Goal: Task Accomplishment & Management: Complete application form

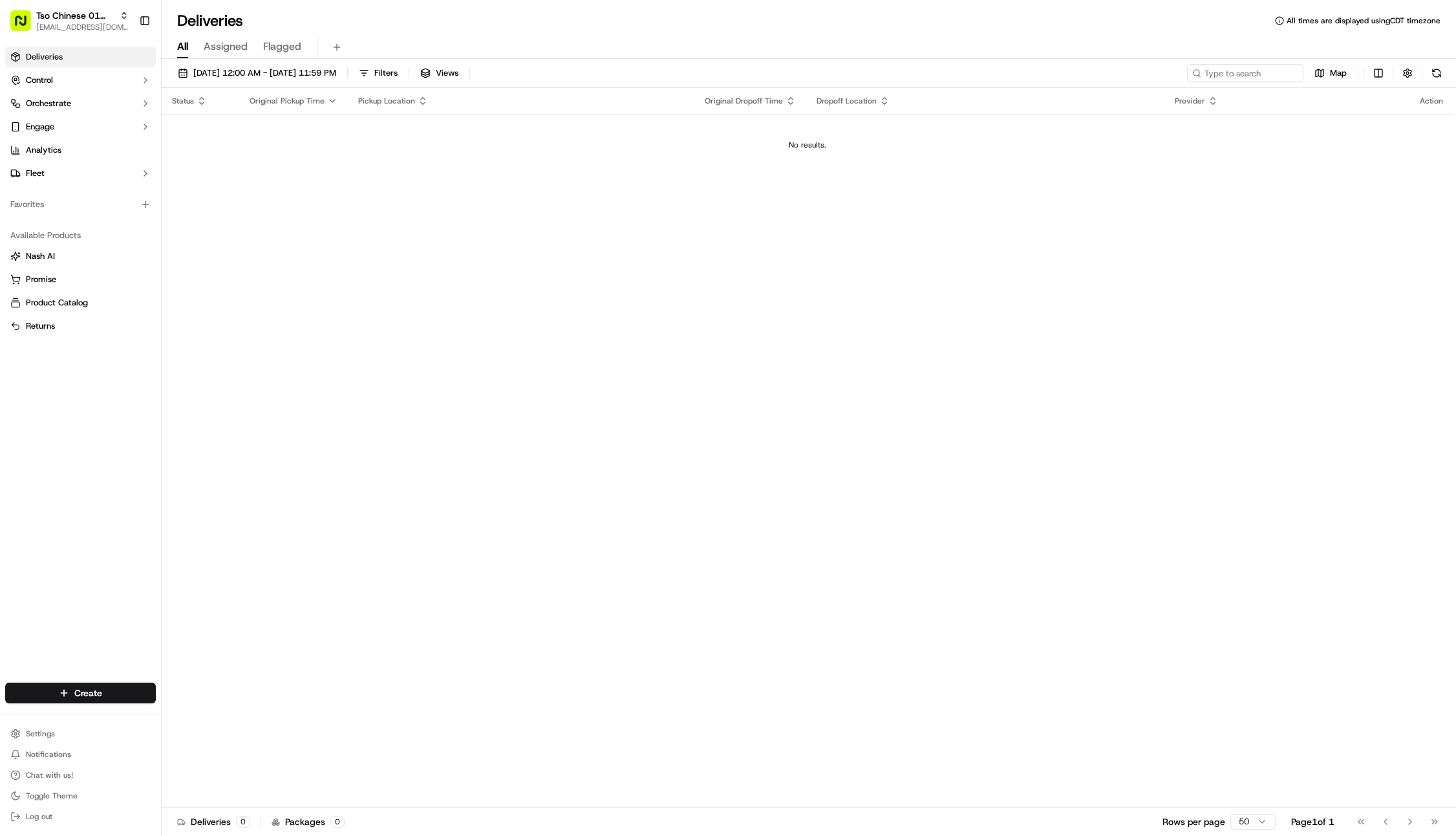
click at [686, 14] on div "Deliveries All times are displayed using CDT timezone" at bounding box center [809, 21] width 1294 height 21
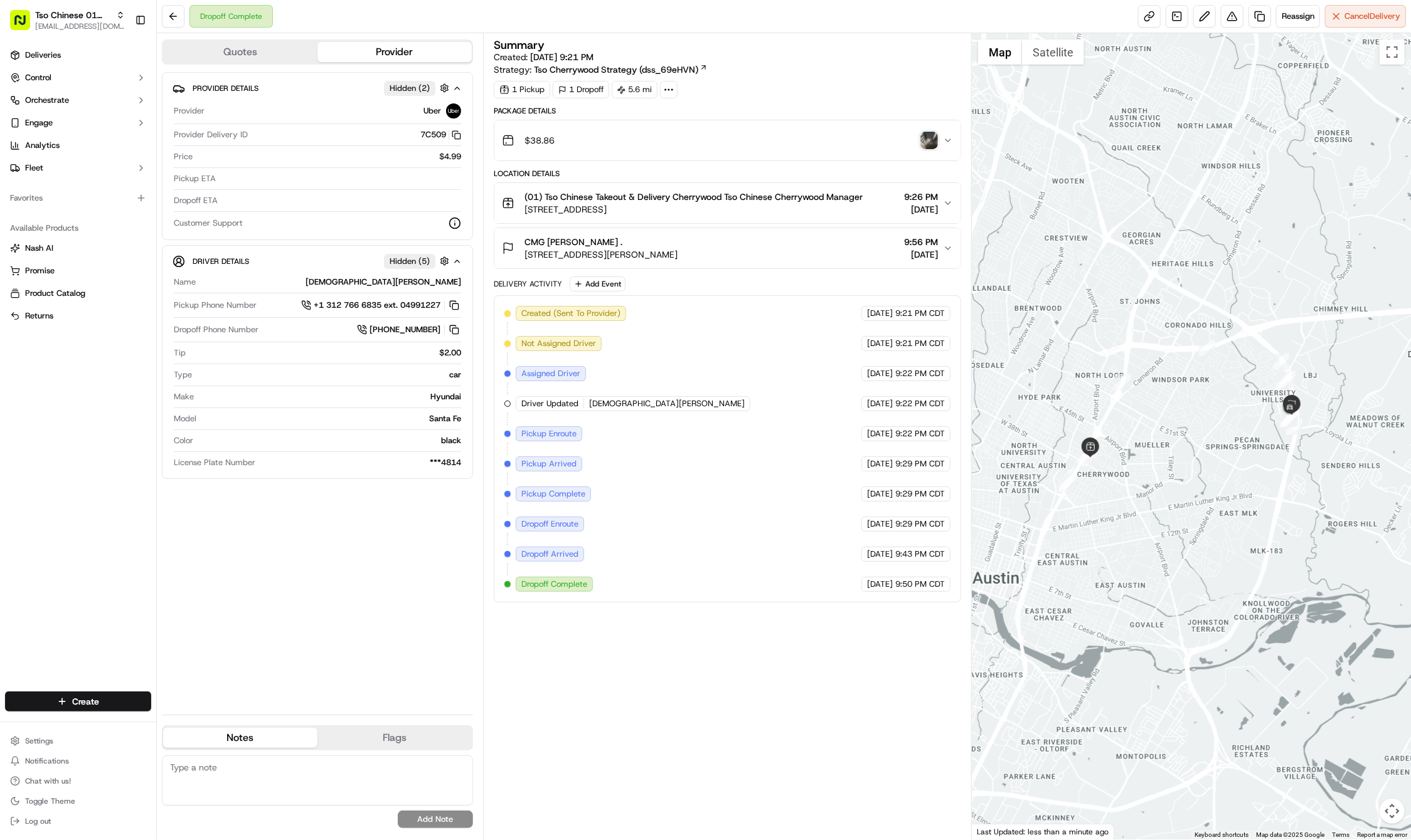
click at [103, 687] on div "Create" at bounding box center [78, 702] width 156 height 30
click at [100, 709] on html "Tso Chinese 01 Cherrywood haran@tsochinese.com Toggle Sidebar Deliveries Contro…" at bounding box center [705, 420] width 1411 height 840
click at [199, 719] on link "Delivery" at bounding box center [227, 724] width 140 height 23
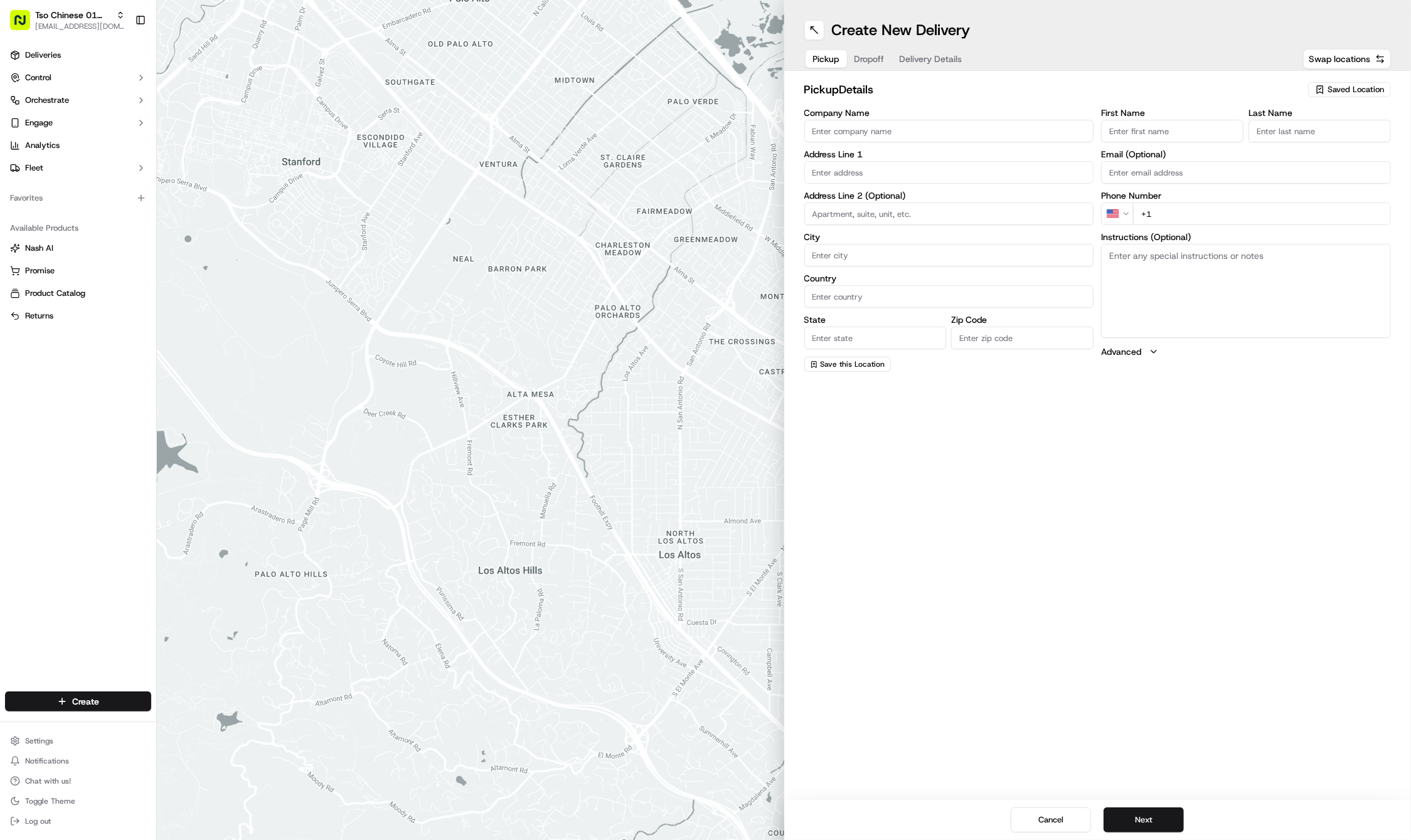
click at [1326, 90] on div "Saved Location" at bounding box center [1349, 89] width 83 height 15
click at [1286, 141] on span "(01) Tso Chinese Takeout & Delivery Cherrywood" at bounding box center [1328, 142] width 155 height 23
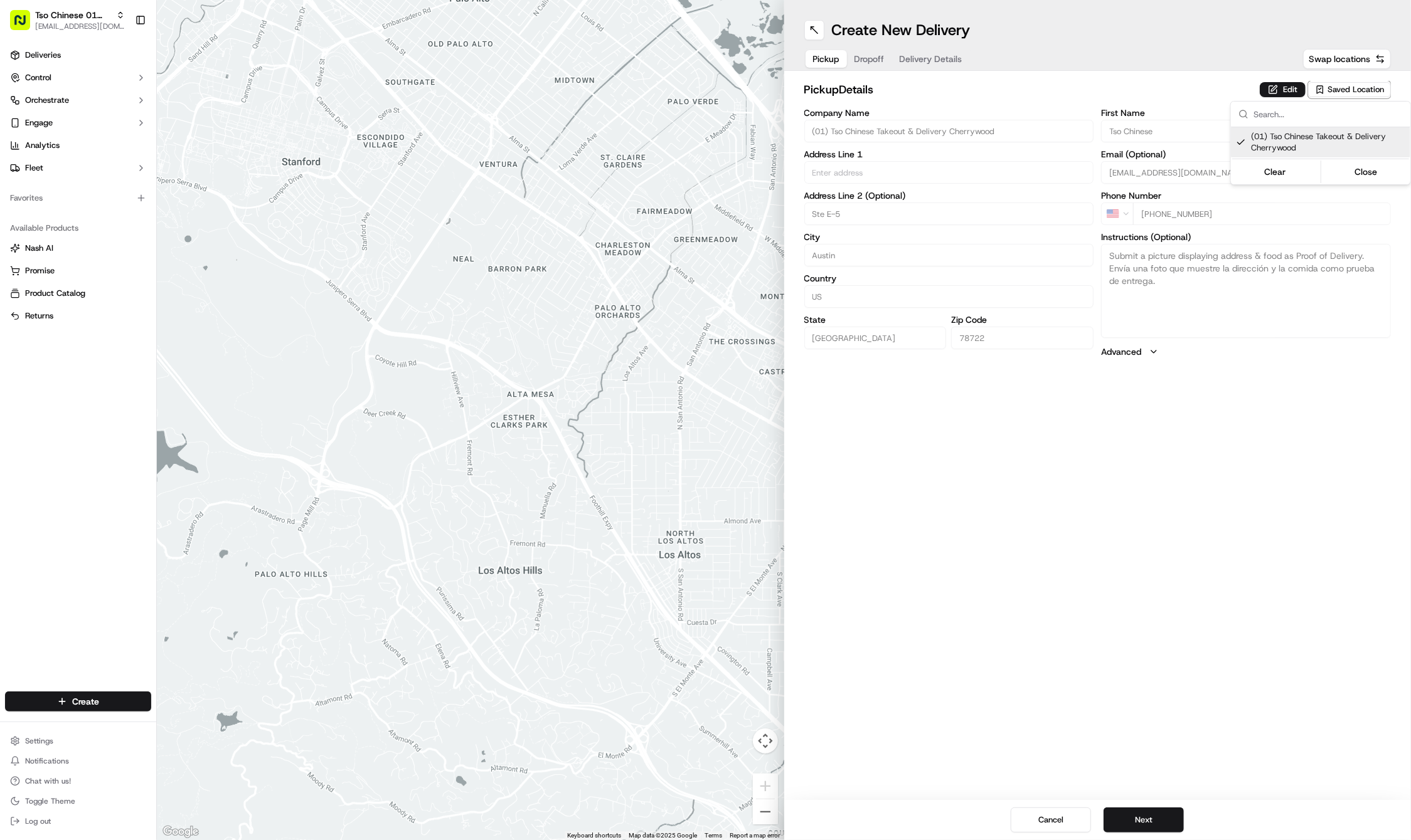
type input "(01) Tso Chinese Takeout & Delivery Cherrywood"
type input "Ste E-5"
type input "Austin"
type input "US"
type input "[GEOGRAPHIC_DATA]"
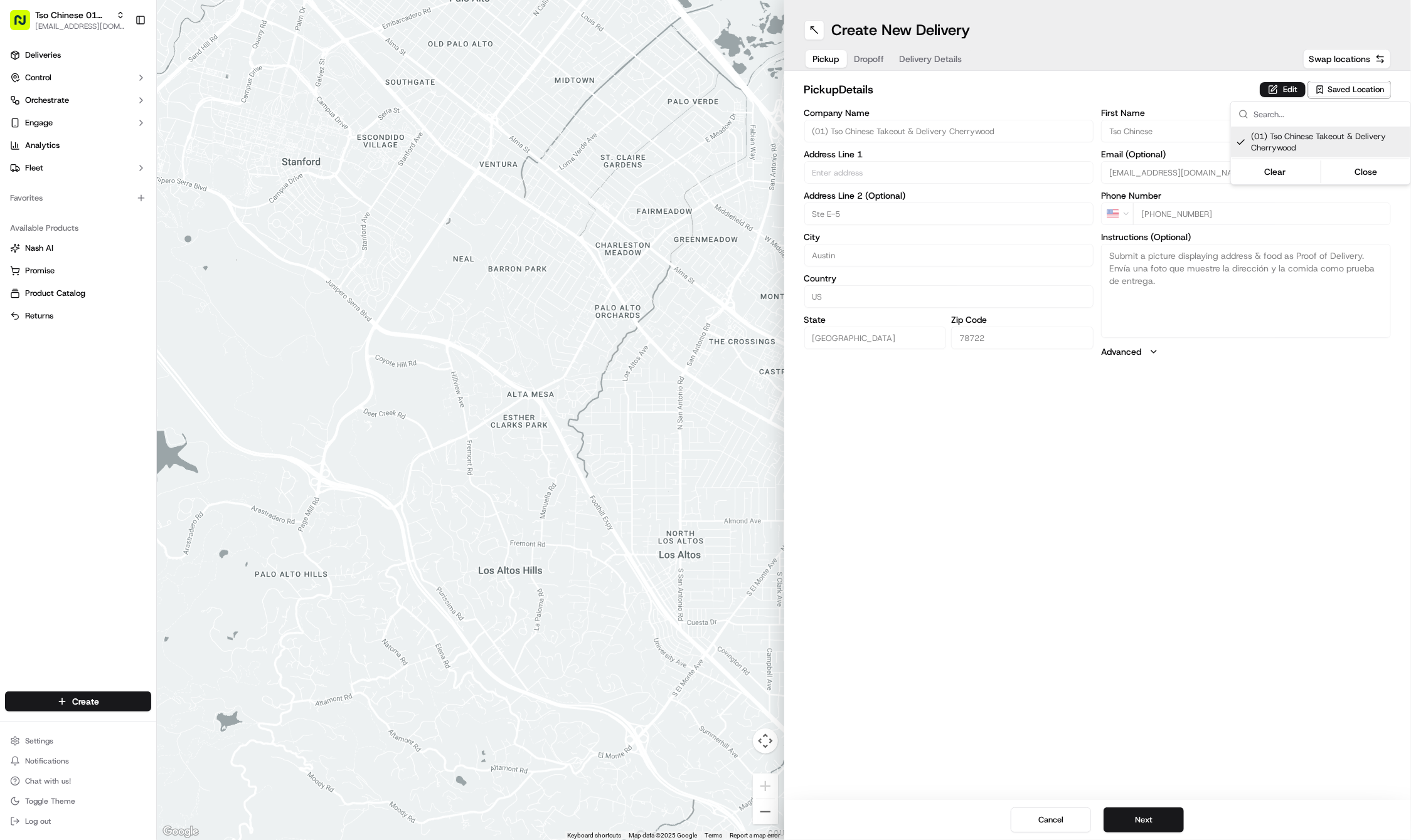
type input "78722"
type input "Tso Chinese"
type input "Cherrywood Manager"
type input "[EMAIL_ADDRESS][DOMAIN_NAME]"
type input "[PHONE_NUMBER]"
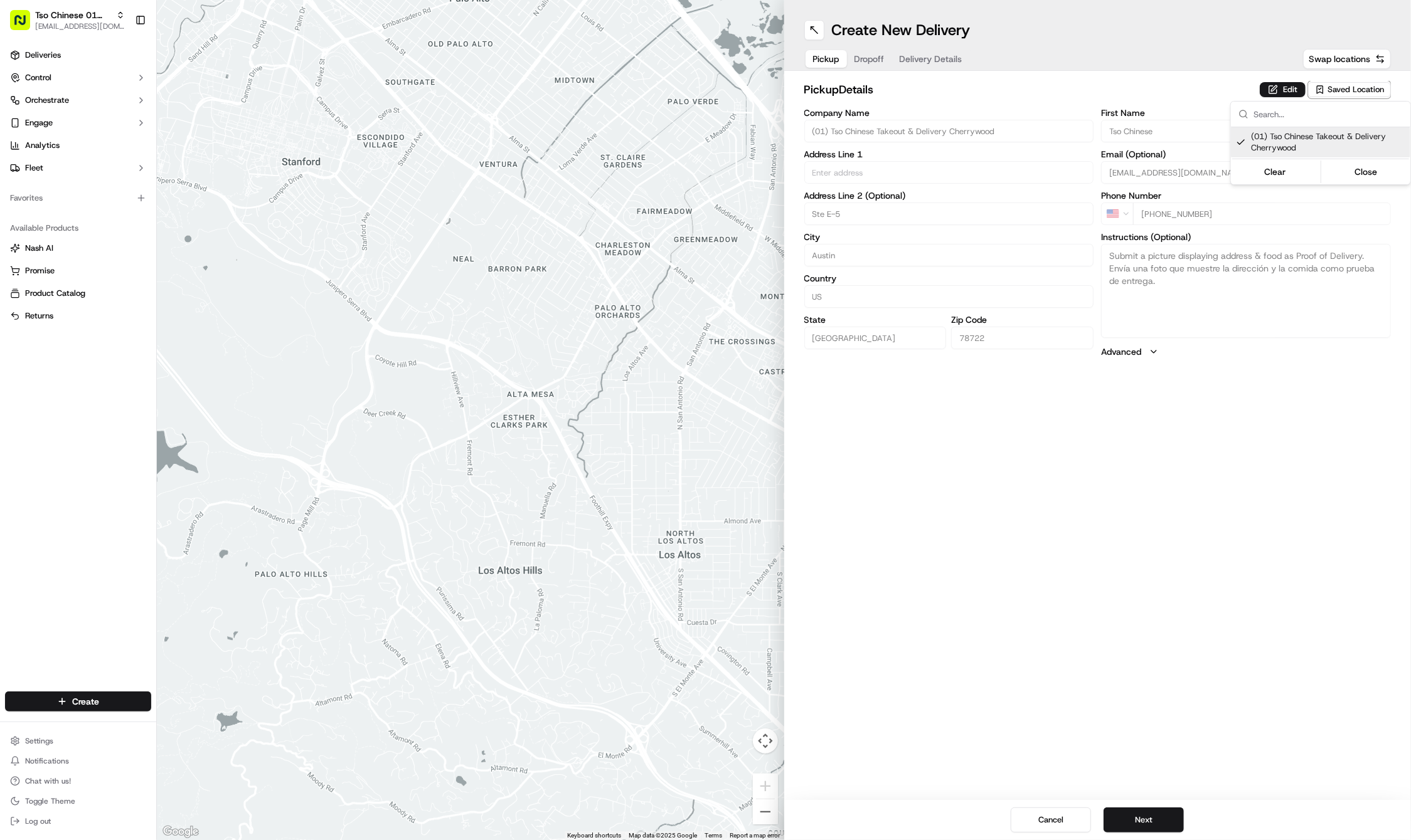
type textarea "Submit a picture displaying address & food as Proof of Delivery. Envía una foto…"
type input "[STREET_ADDRESS]"
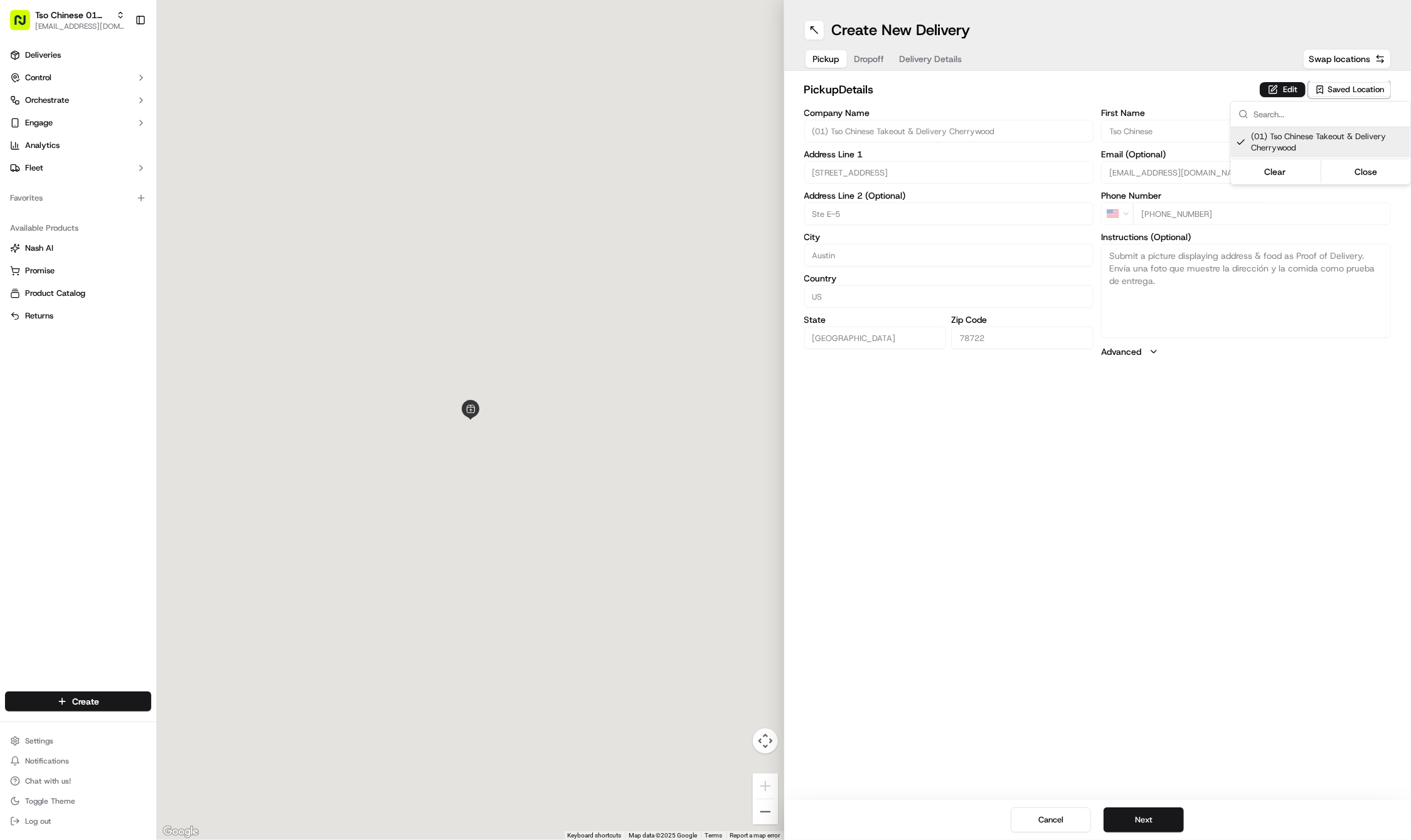
click at [1168, 637] on html "Tso Chinese 01 Cherrywood [EMAIL_ADDRESS][DOMAIN_NAME] Toggle Sidebar Deliverie…" at bounding box center [705, 420] width 1411 height 840
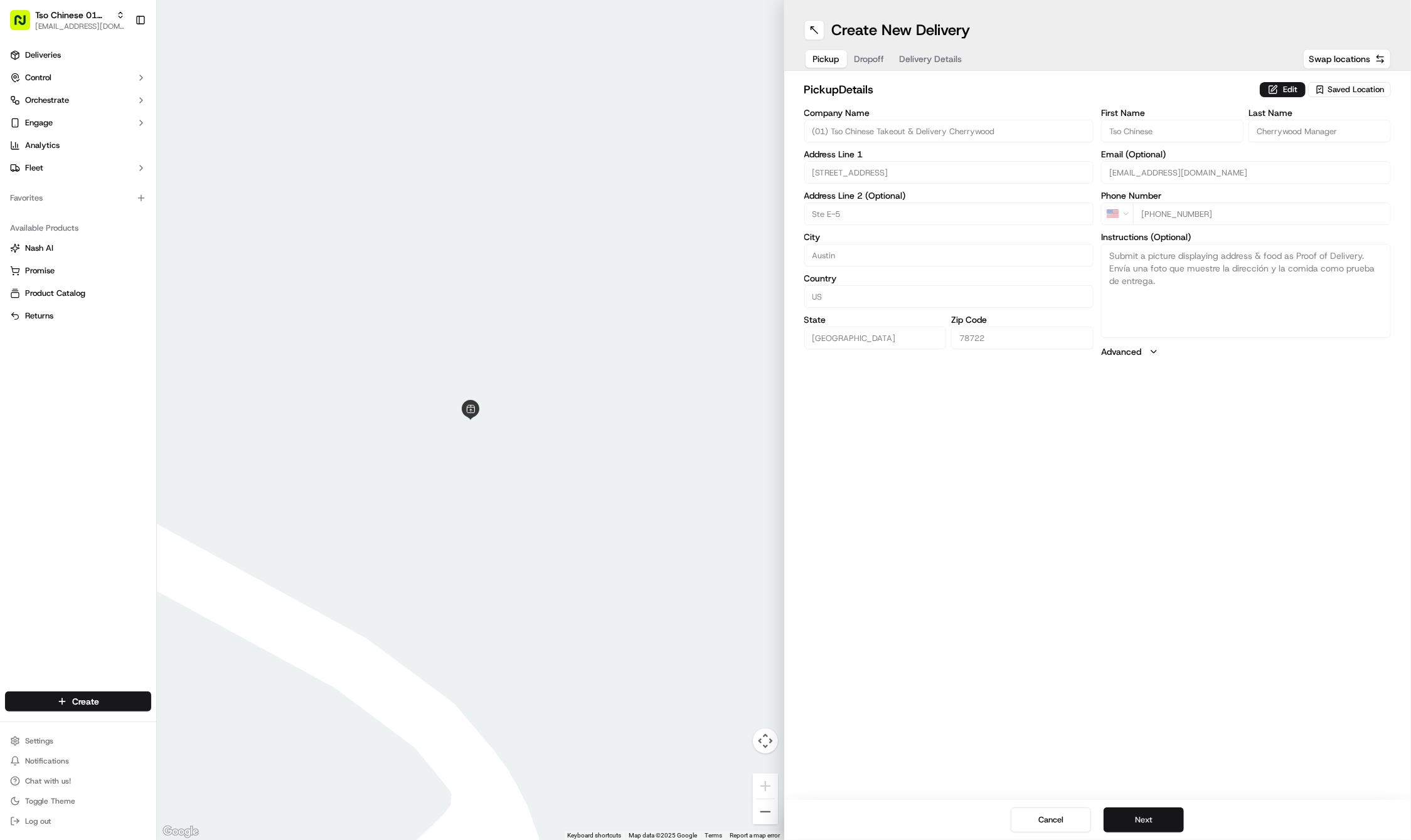
click at [1161, 813] on button "Next" at bounding box center [1143, 820] width 80 height 25
paste input "Vincent"
type input "Vincent"
paste input "Wang"
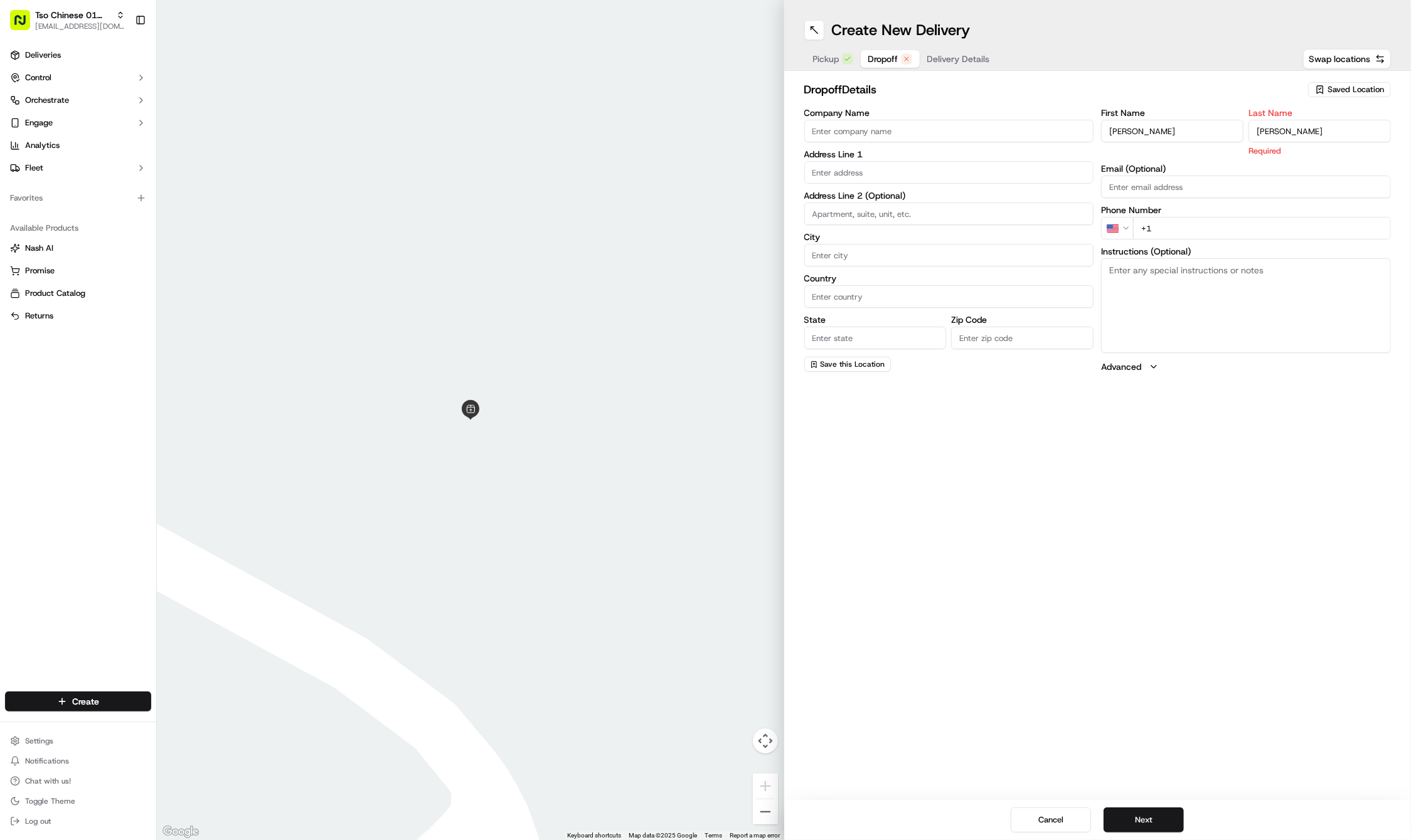
type input "Wang"
paste input "925 325 9733"
type input "+1 925 325 9733"
paste input "1601 Trinity St"
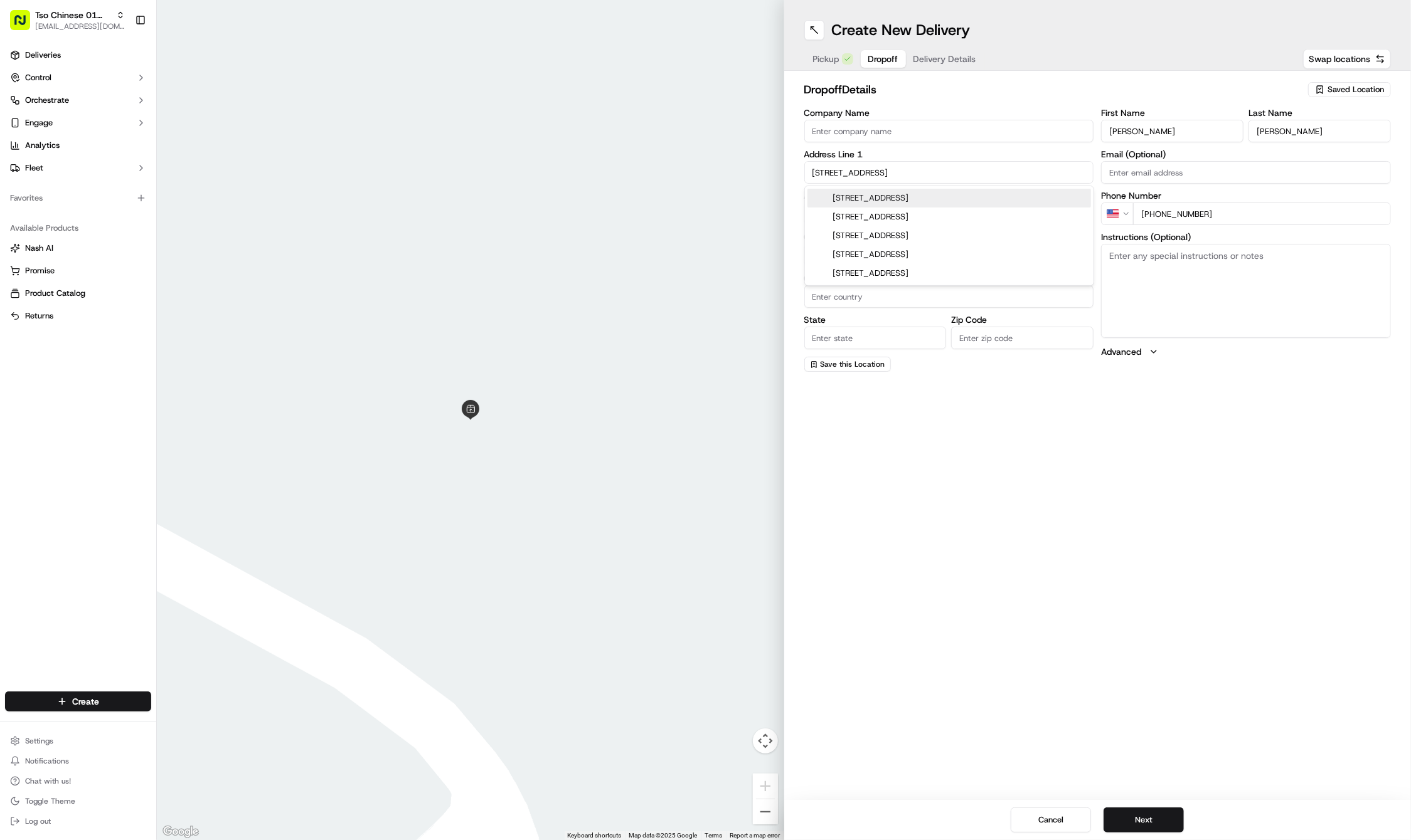
click at [883, 201] on div "1601 Trinity Street, Austin, TX" at bounding box center [949, 198] width 284 height 19
type input "1601 Trinity St, Austin, TX 78712, USA"
type input "Austin"
type input "[GEOGRAPHIC_DATA]"
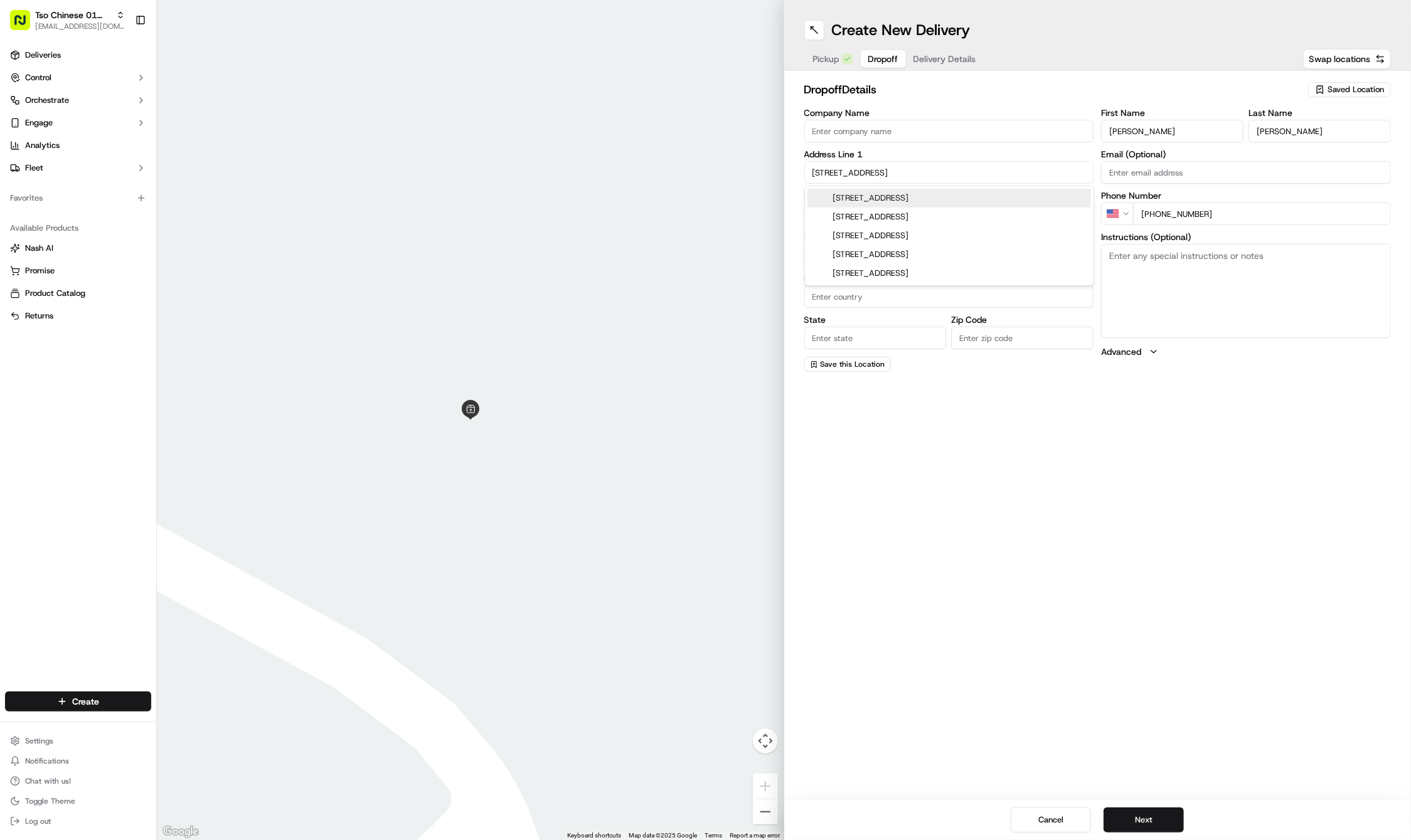
type input "78712"
type input "1601 Trinity Street"
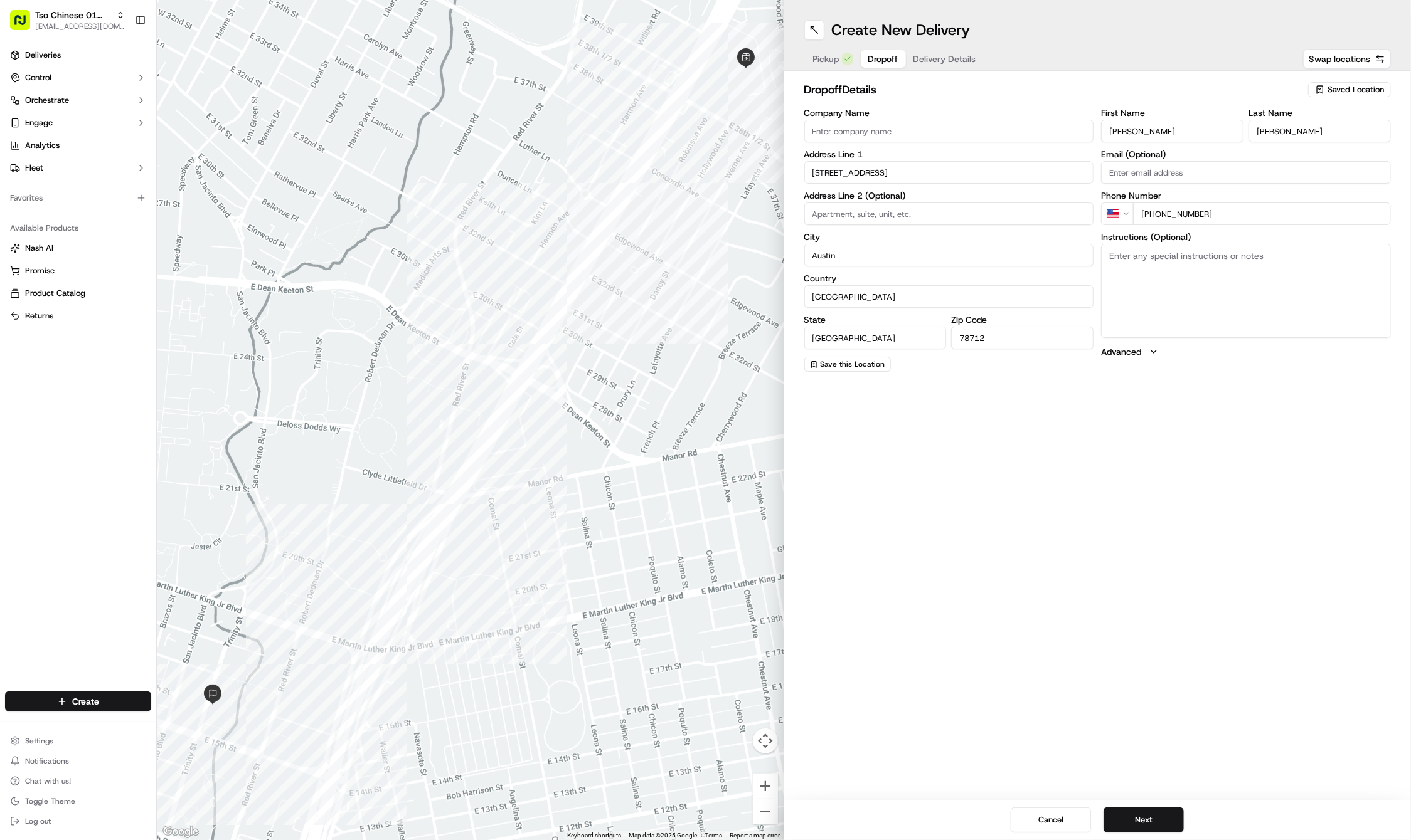
click at [1277, 314] on textarea "Instructions (Optional)" at bounding box center [1245, 291] width 290 height 94
paste textarea "suite 704 F, please leave on ground floor"
click at [1303, 261] on textarea "suite 704 F, please leave on ground floor" at bounding box center [1245, 291] width 290 height 94
paste textarea "Company: AMG Seton Neurosurgery"
type textarea "suite 704 F, please leave on ground floor...Company: AMG Seton Neurosurgery"
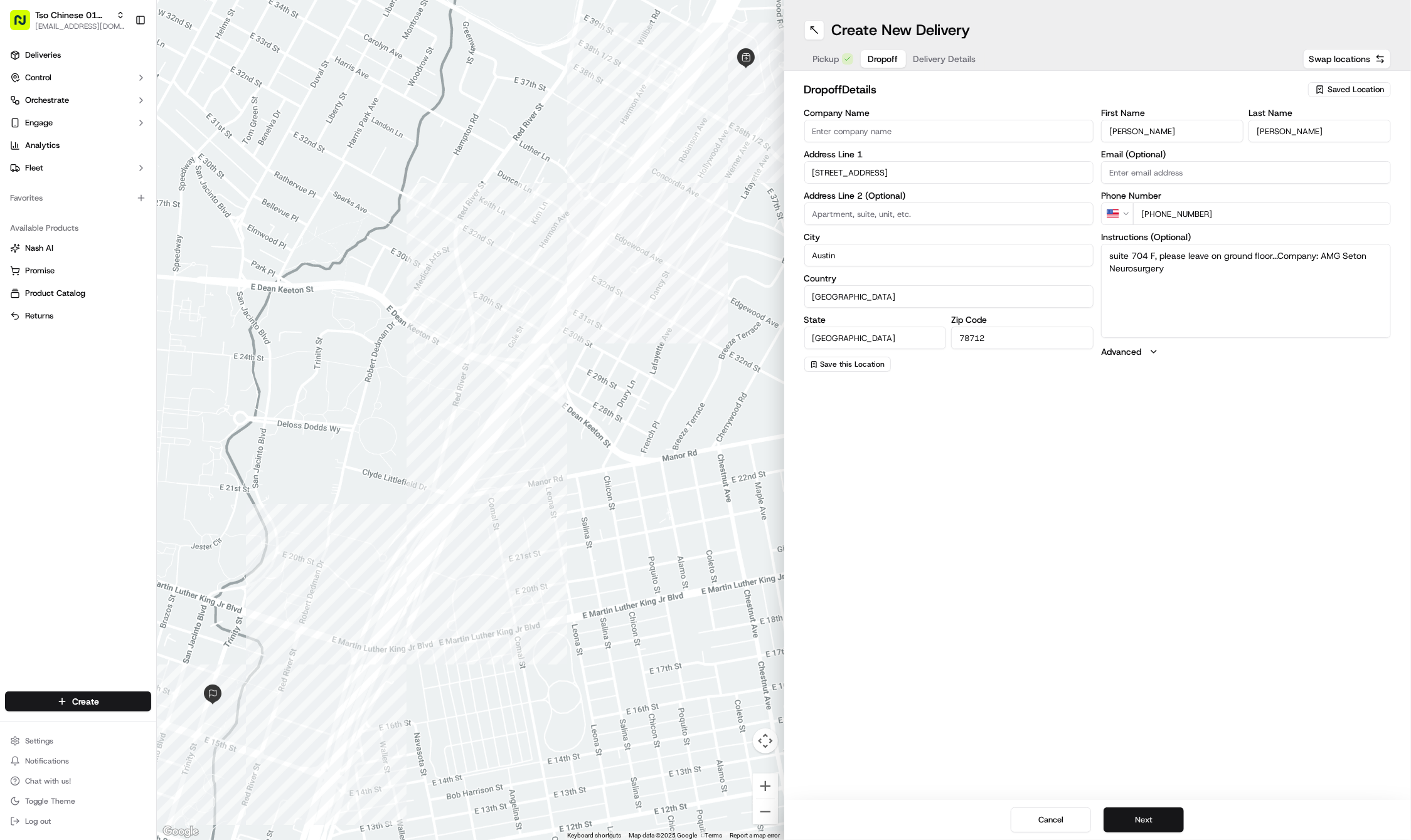
click at [1144, 818] on button "Next" at bounding box center [1143, 820] width 80 height 25
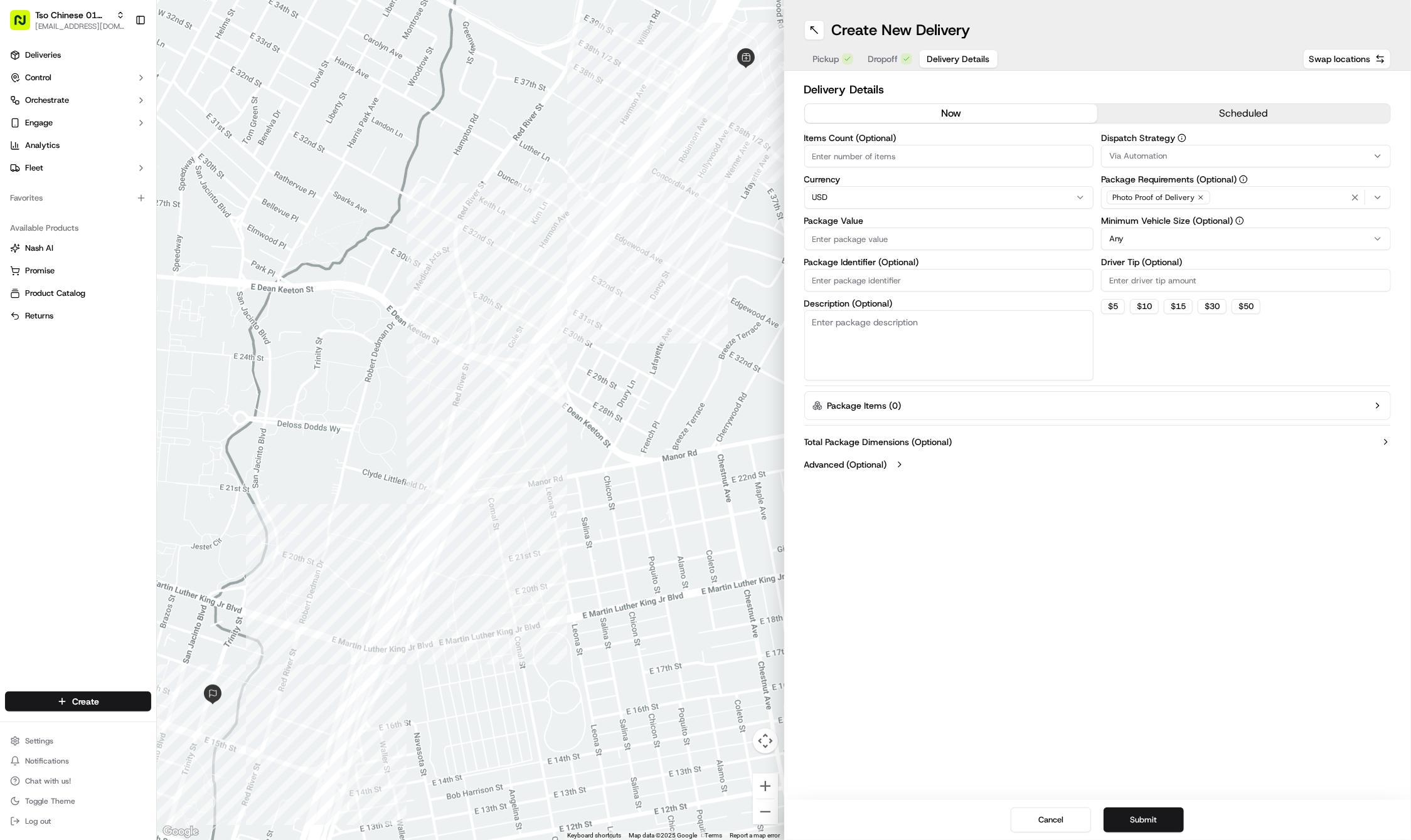
click at [1150, 278] on input "Driver Tip (Optional)" at bounding box center [1245, 280] width 290 height 23
type input "2"
click at [1137, 157] on span "Via Automation" at bounding box center [1138, 156] width 58 height 12
click at [1137, 226] on span "Tso Cherrywood Strategy" at bounding box center [1200, 225] width 155 height 12
click at [1353, 196] on icon "button" at bounding box center [1355, 197] width 10 height 10
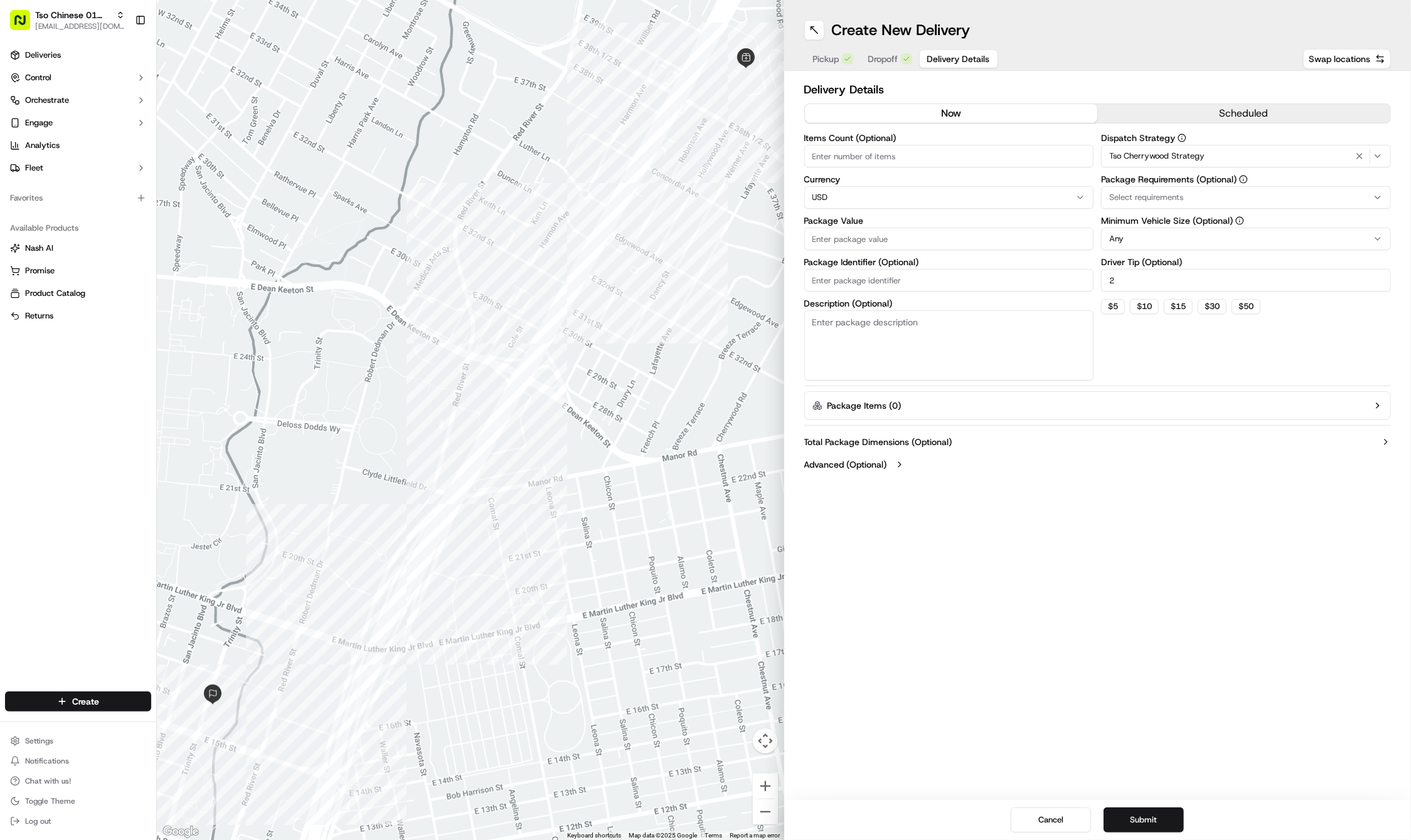
click at [1353, 196] on div "Select requirements" at bounding box center [1245, 197] width 284 height 12
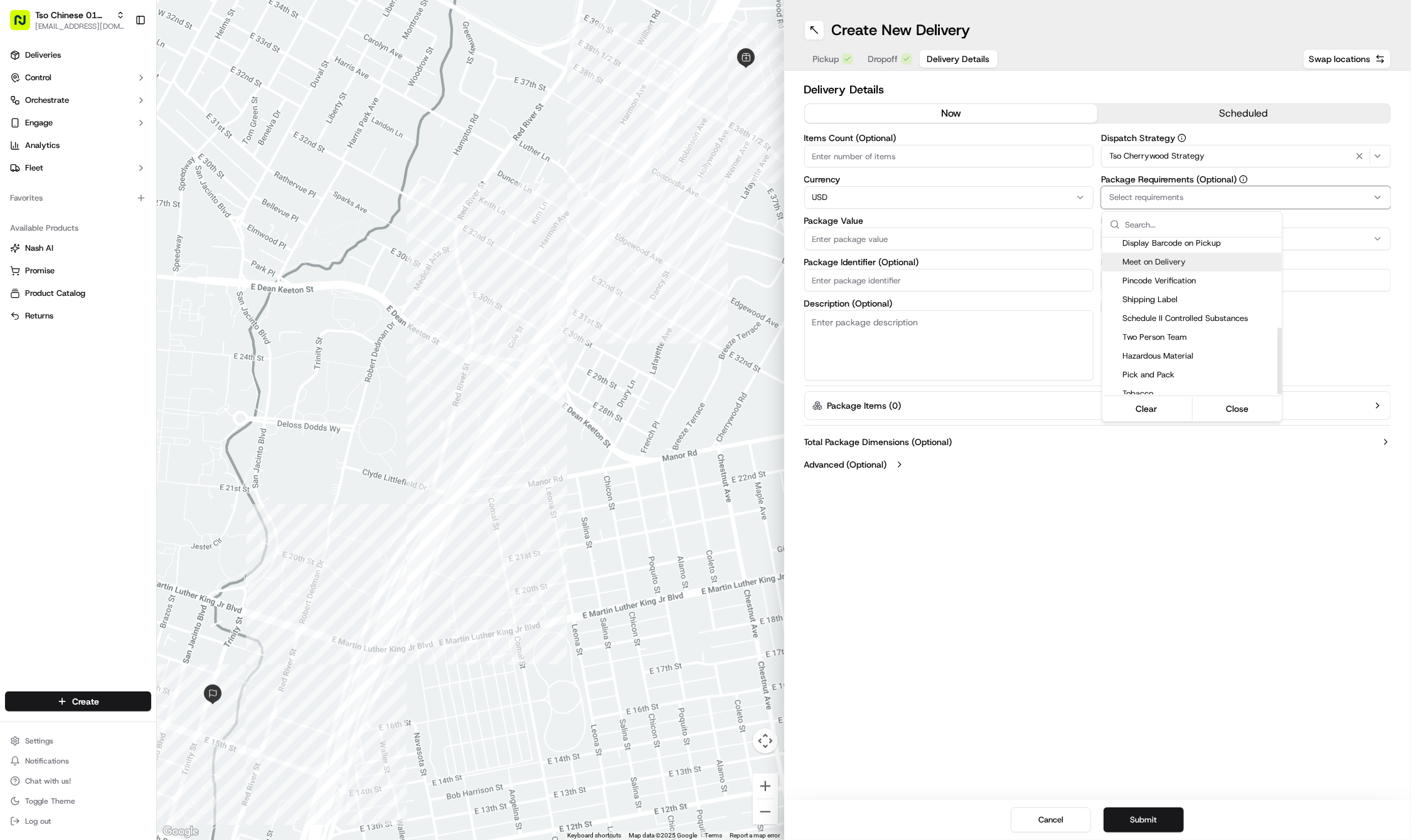
click at [1159, 256] on span "Meet on Delivery" at bounding box center [1200, 262] width 155 height 12
click at [938, 271] on html "Tso Chinese 01 Cherrywood haran@tsochinese.com Toggle Sidebar Deliveries Contro…" at bounding box center [705, 420] width 1411 height 840
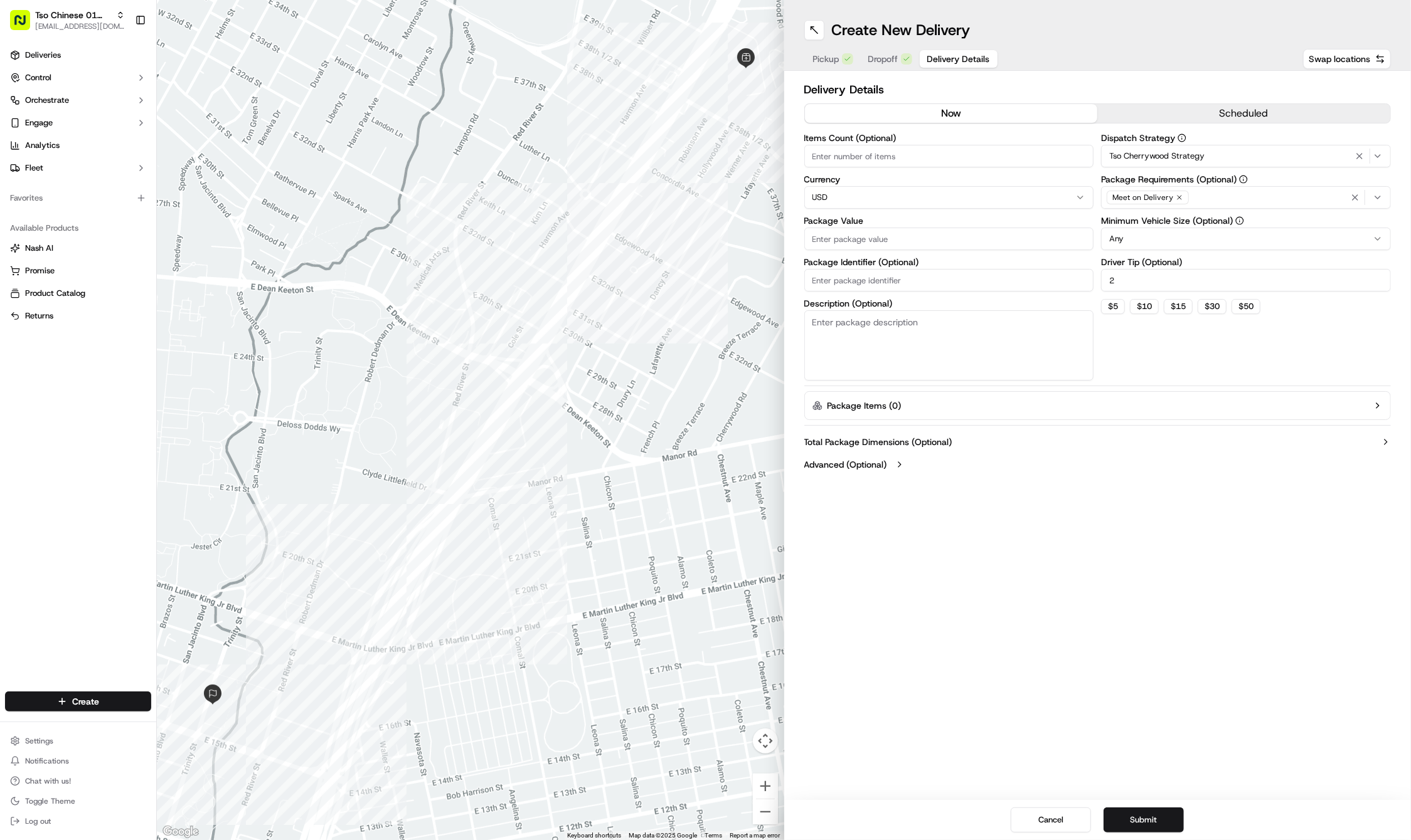
click at [938, 271] on input "Package Identifier (Optional)" at bounding box center [948, 280] width 290 height 23
paste input "N0GEYUI"
type input "N0GEYUI"
click at [899, 249] on input "Package Value" at bounding box center [948, 239] width 290 height 23
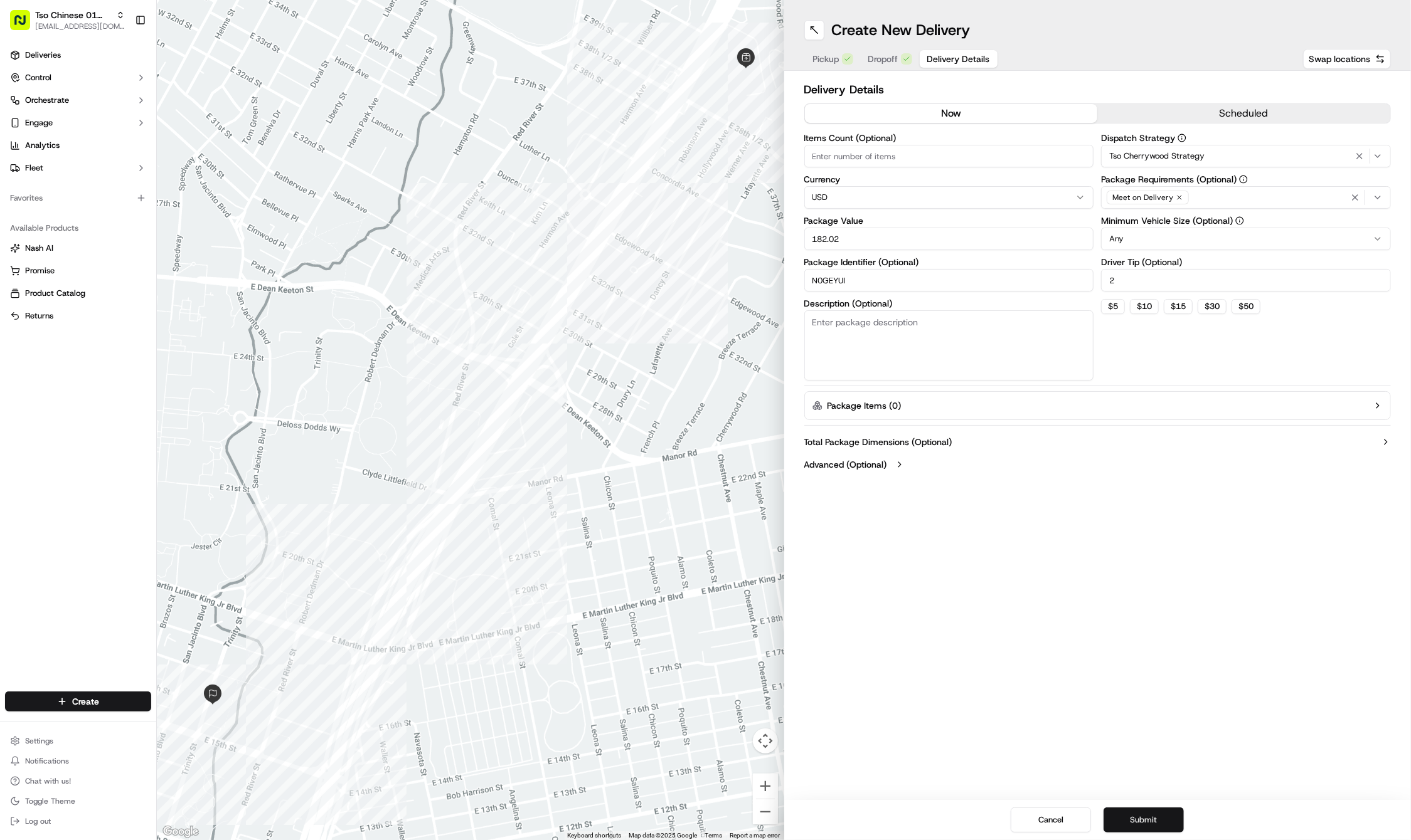
type input "182.02"
click at [1144, 824] on button "Submit" at bounding box center [1143, 820] width 80 height 25
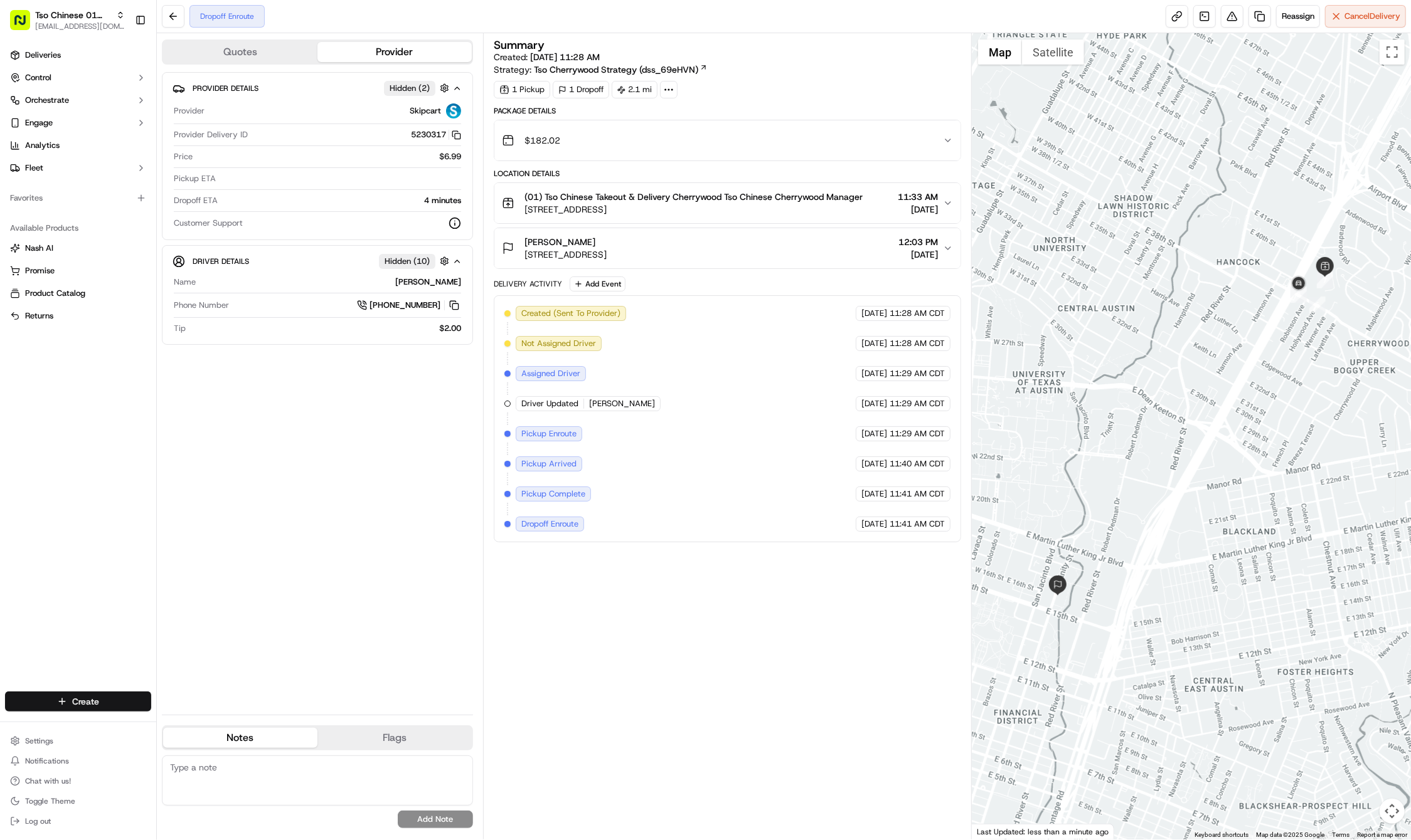
click at [121, 691] on div "Create" at bounding box center [78, 702] width 156 height 30
click at [113, 703] on html "Tso Chinese 01 Cherrywood haran@tsochinese.com Toggle Sidebar Deliveries Contro…" at bounding box center [705, 420] width 1411 height 840
click at [223, 723] on link "Delivery" at bounding box center [227, 724] width 140 height 23
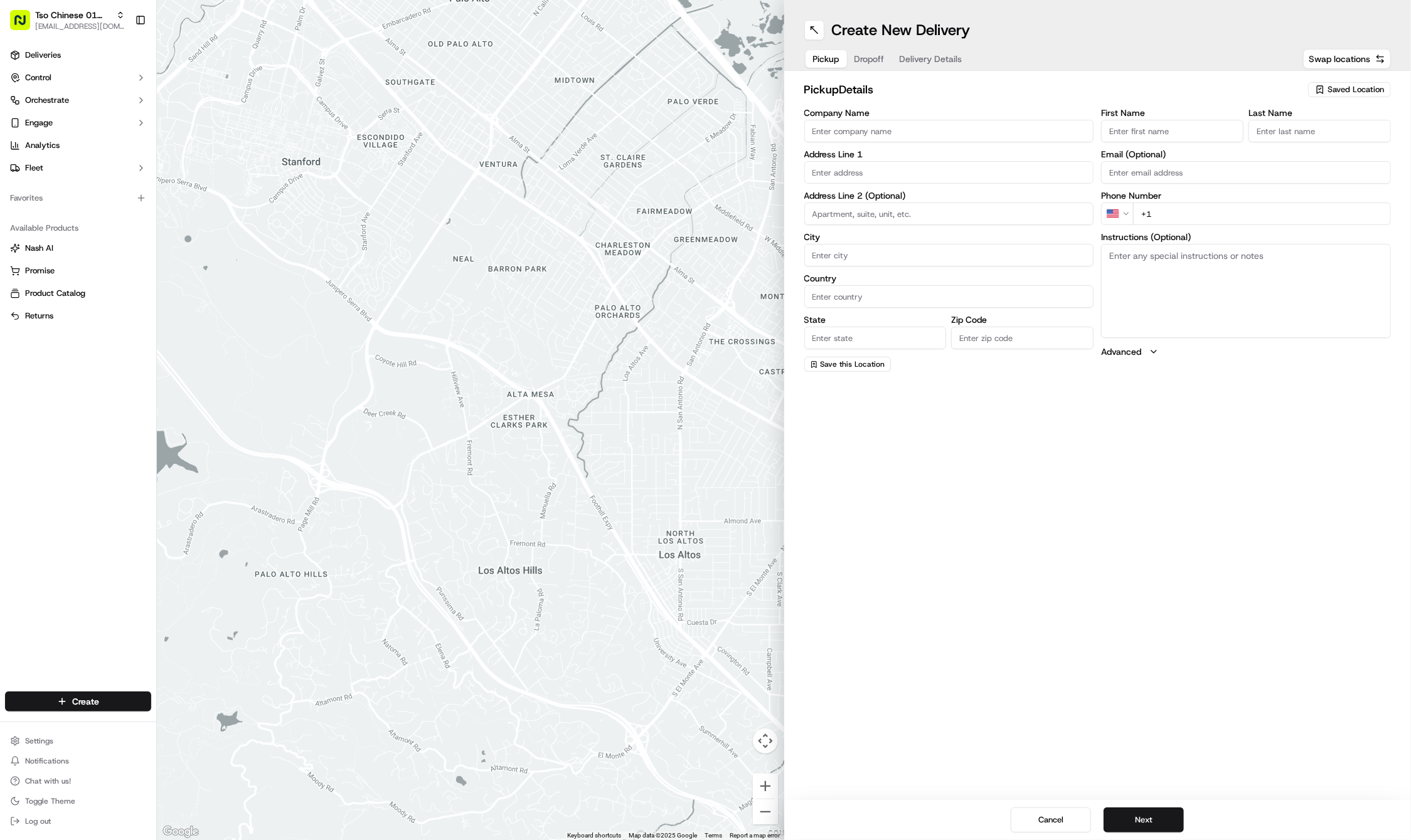
click at [1355, 93] on span "Saved Location" at bounding box center [1355, 89] width 57 height 12
click at [1304, 138] on span "(01) Tso Chinese Takeout & Delivery Cherrywood" at bounding box center [1328, 142] width 155 height 23
type input "(01) Tso Chinese Takeout & Delivery Cherrywood"
type input "Ste E-5"
type input "Austin"
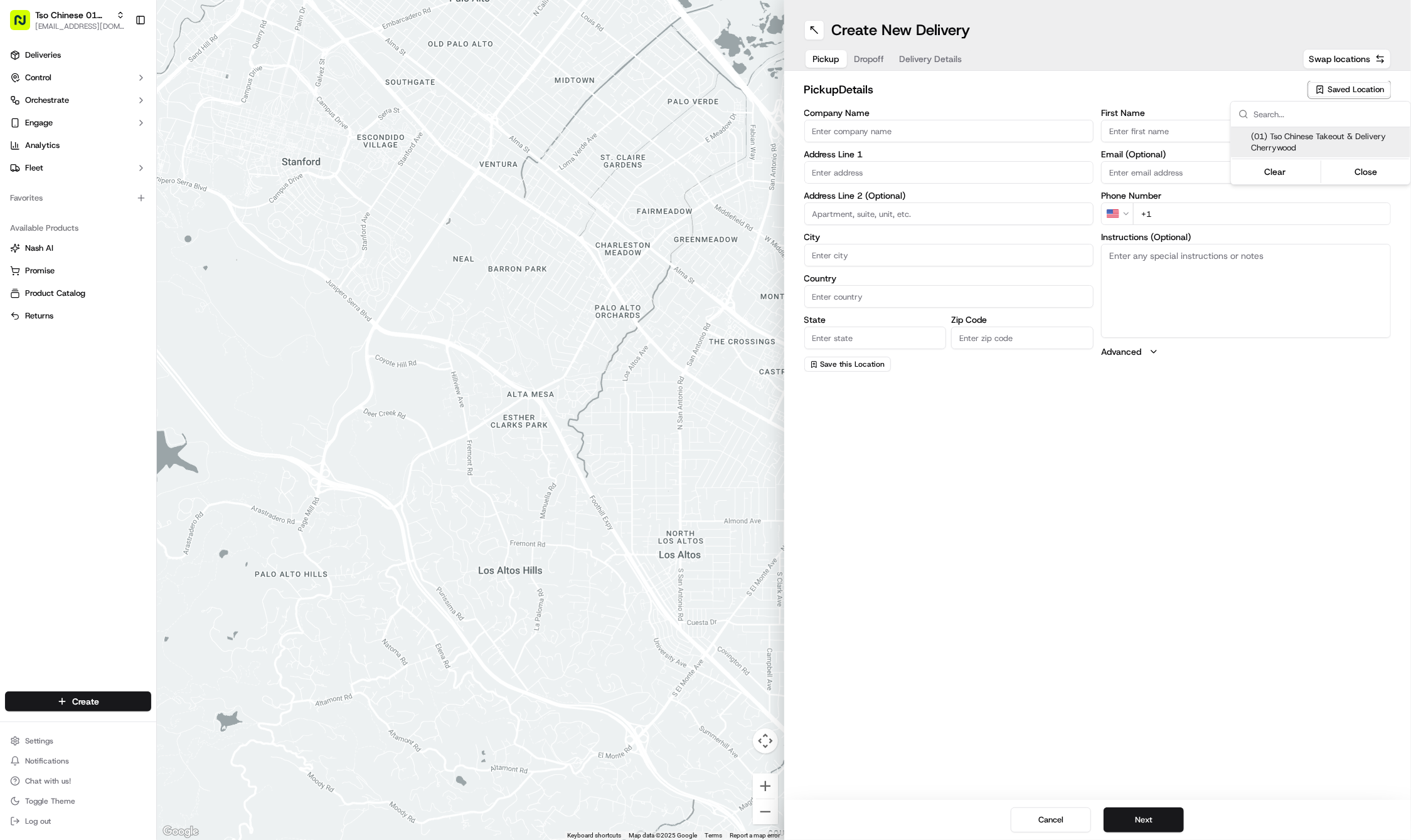
type input "US"
type input "[GEOGRAPHIC_DATA]"
type input "78722"
type input "Tso Chinese"
type input "Cherrywood Manager"
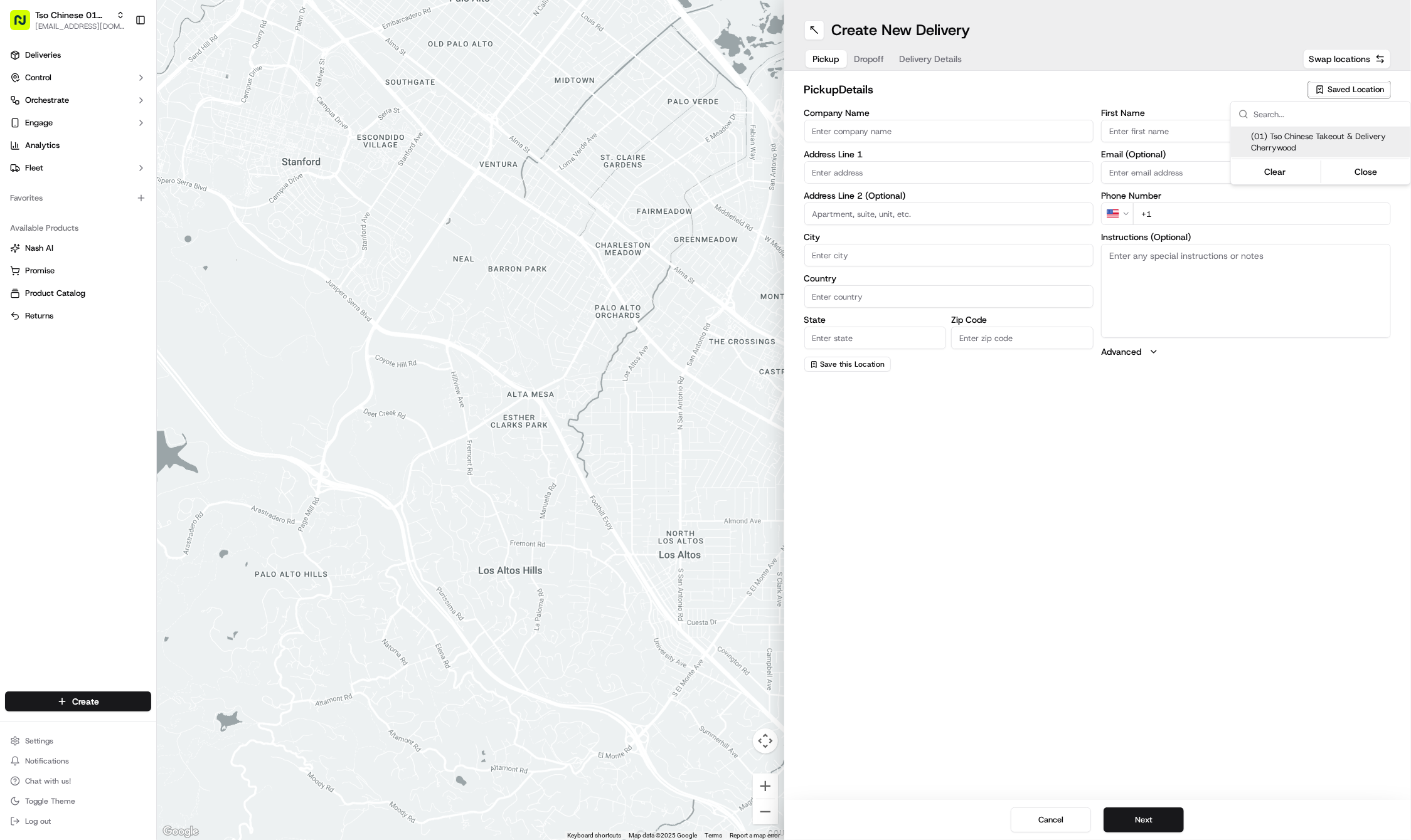
type input "[EMAIL_ADDRESS][DOMAIN_NAME]"
type input "[PHONE_NUMBER]"
type textarea "Submit a picture displaying address & food as Proof of Delivery. Envía una foto…"
type input "[STREET_ADDRESS]"
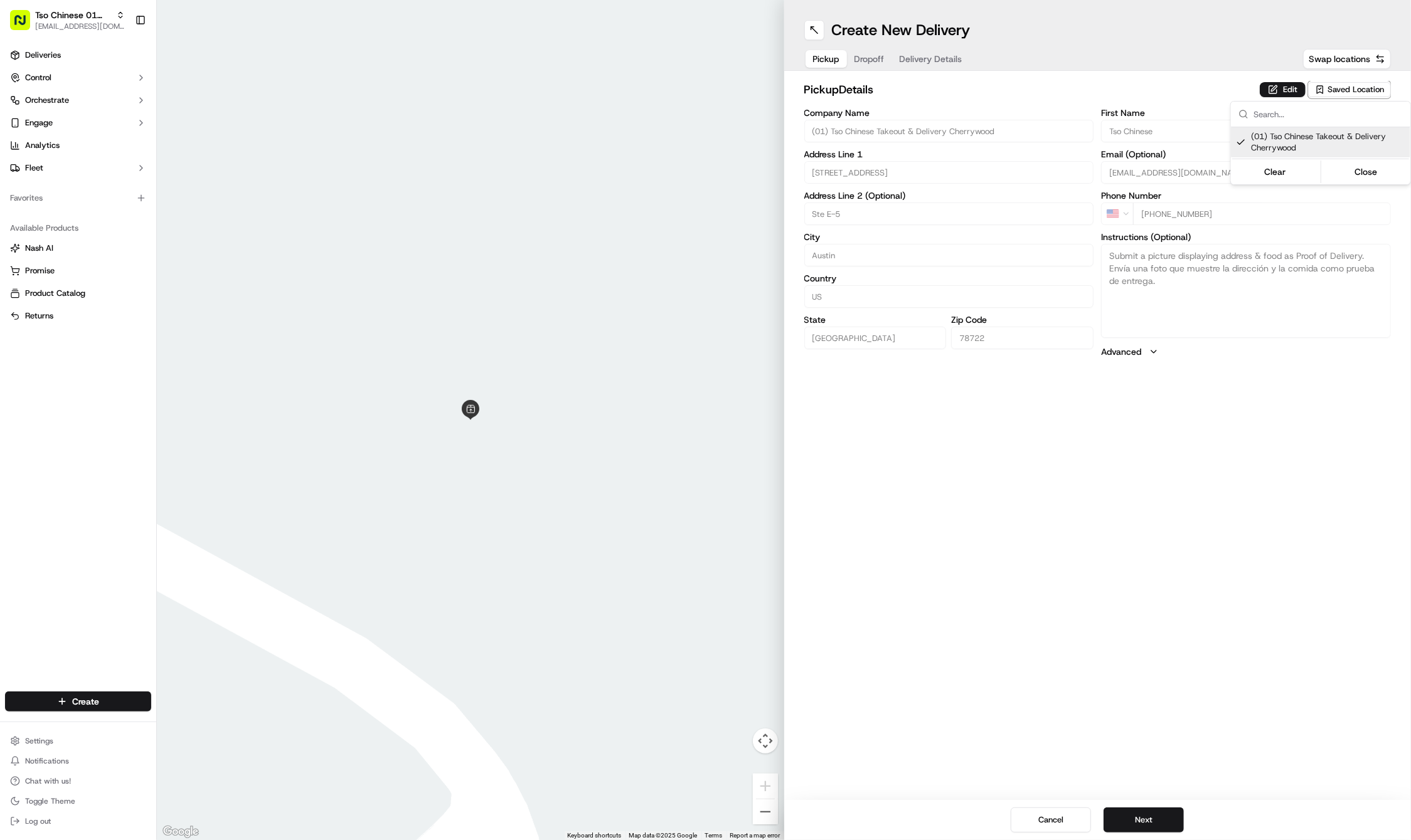
click at [1222, 472] on html "Tso Chinese 01 Cherrywood [EMAIL_ADDRESS][DOMAIN_NAME] Toggle Sidebar Deliverie…" at bounding box center [705, 420] width 1411 height 840
click at [1145, 817] on button "Next" at bounding box center [1143, 820] width 80 height 25
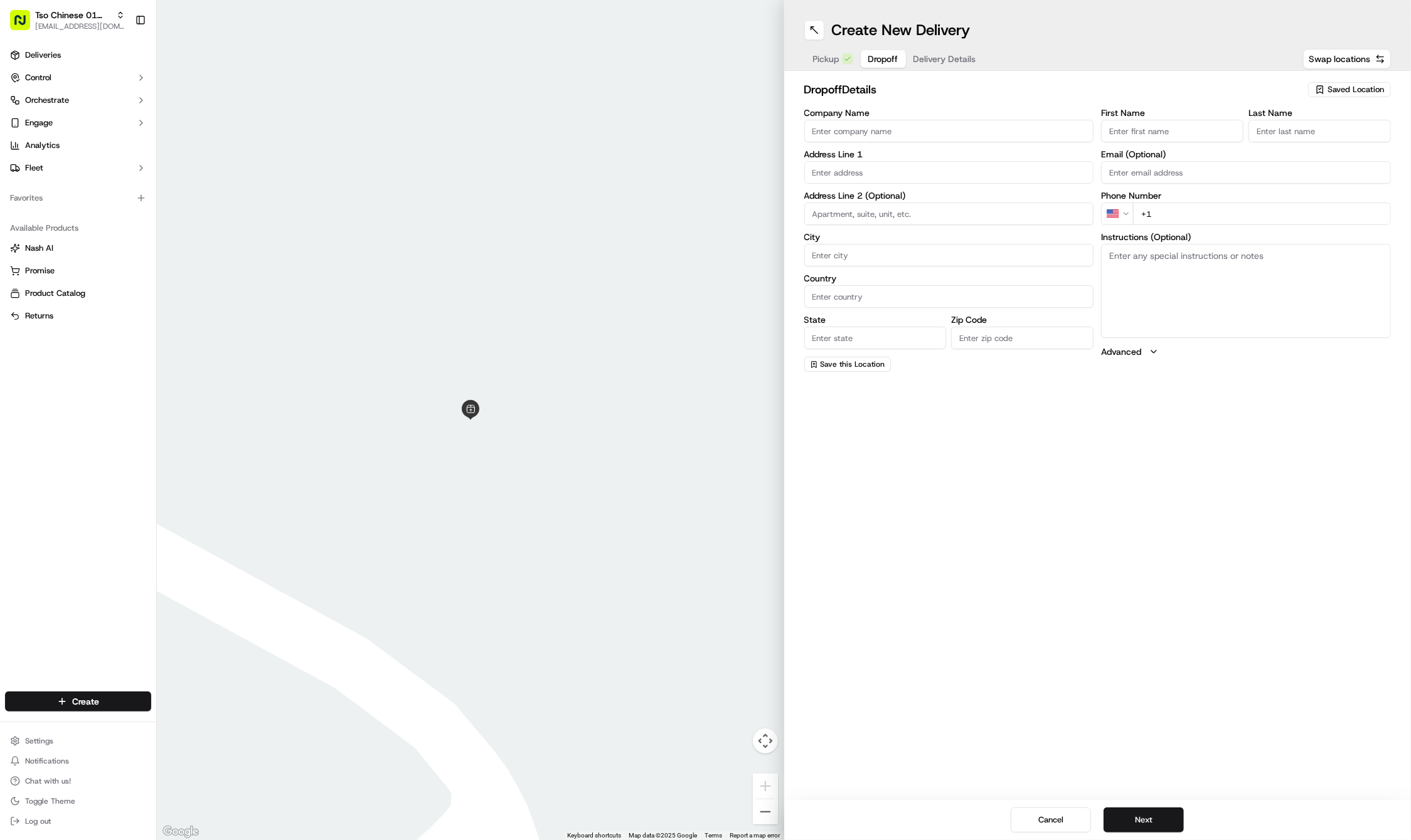
paste input "Gloria"
type input "Gloria"
paste input "512 971 2761"
type input "+1 512 971 2761"
click at [1269, 147] on p "Required" at bounding box center [1319, 150] width 142 height 12
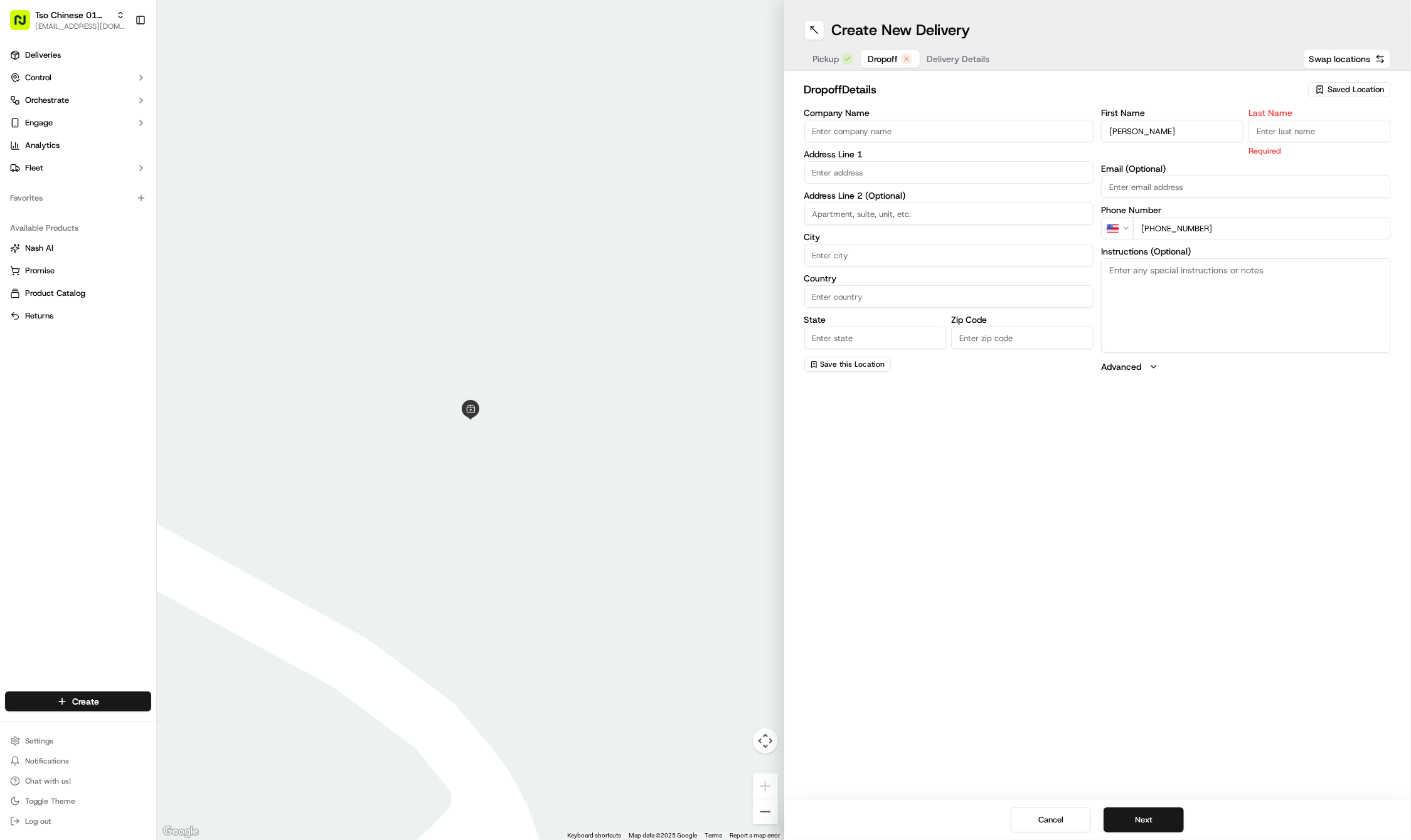
paste input "Williamson"
type input "Williamson"
paste input "1000 East 40th Street"
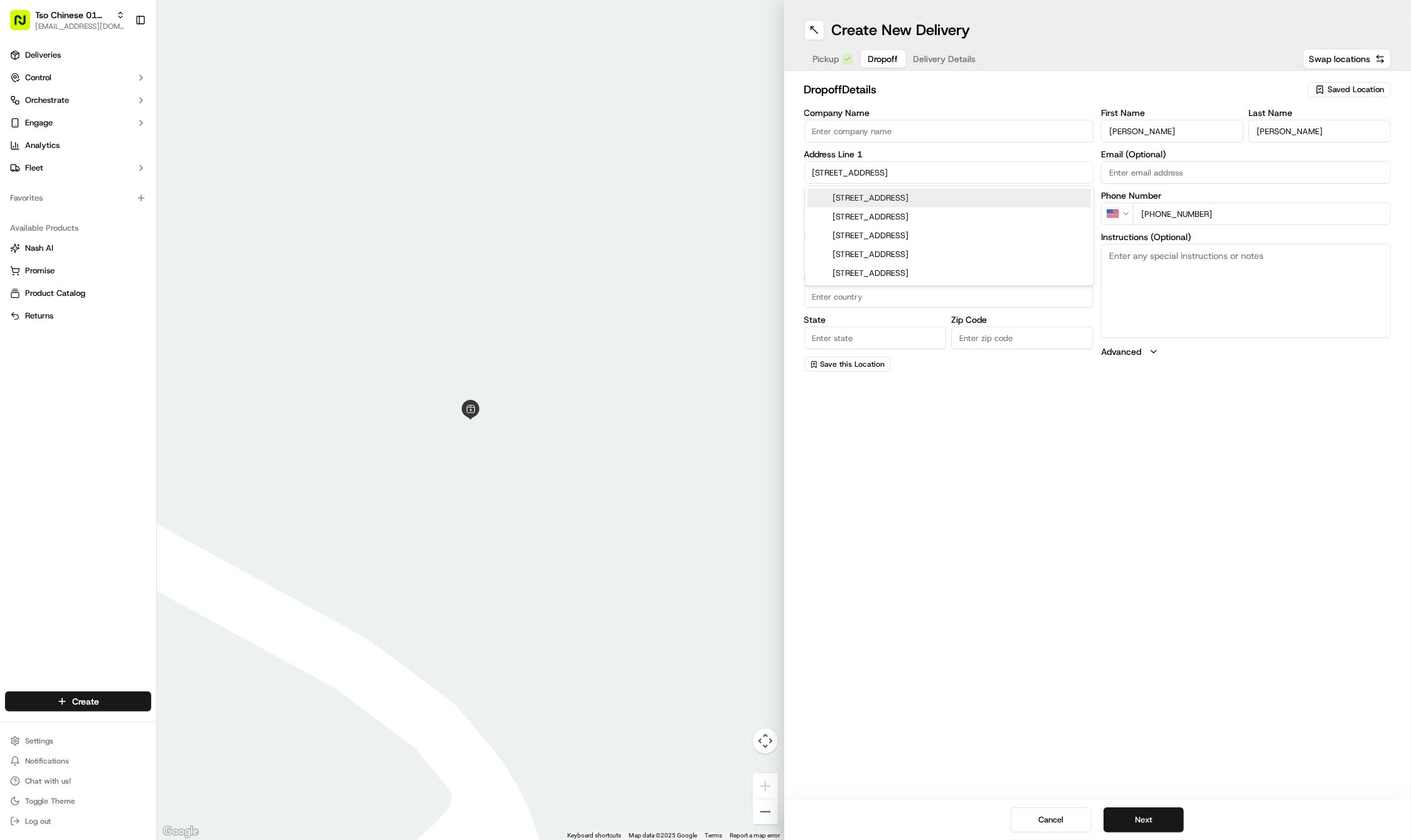
click at [861, 198] on div "1000 East 40th Street, Austin, TX" at bounding box center [949, 198] width 284 height 19
type input "[STREET_ADDRESS]"
type input "Austin"
type input "[GEOGRAPHIC_DATA]"
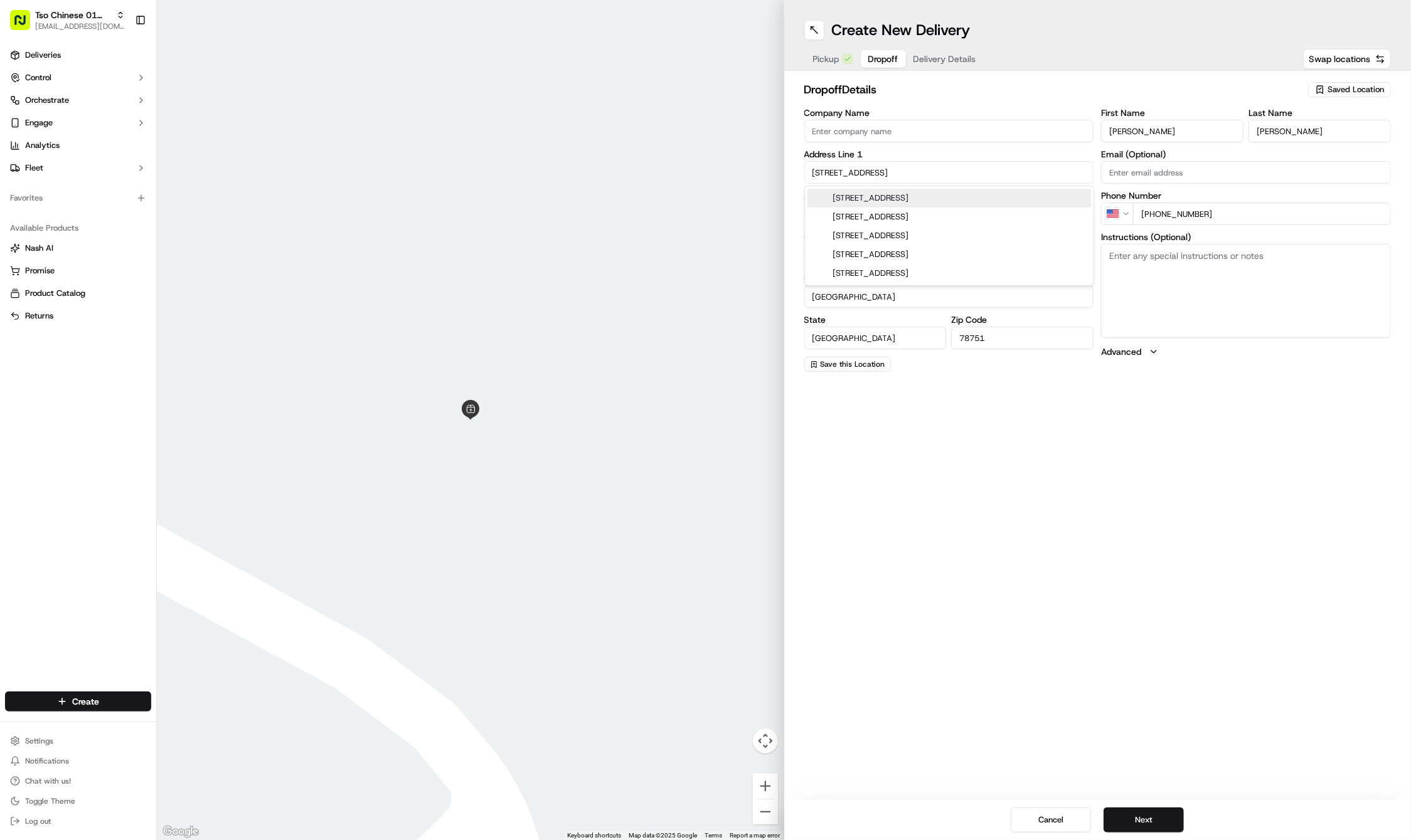
type input "78751"
type input "1000 East 40th Street"
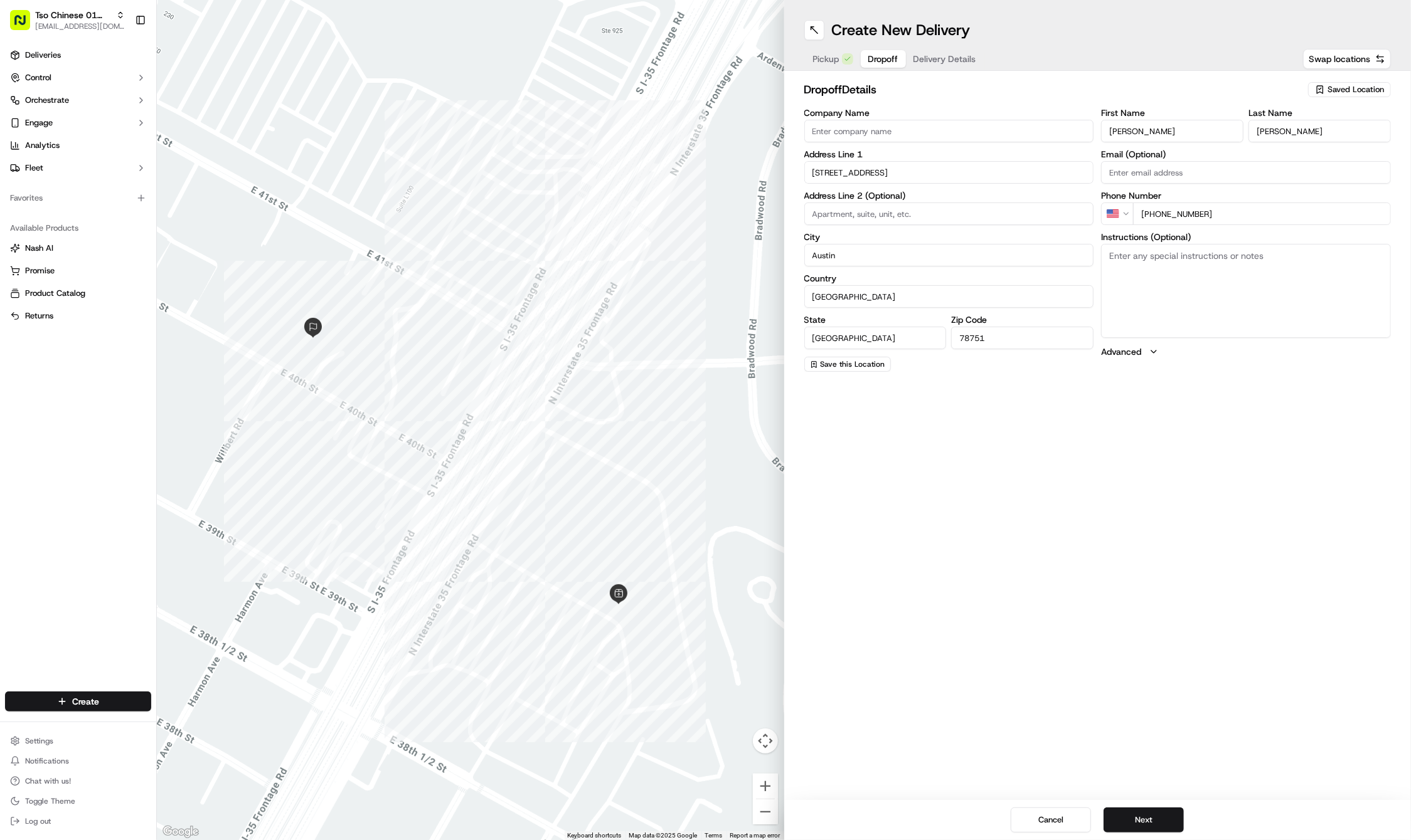
click at [1200, 269] on textarea "Instructions (Optional)" at bounding box center [1245, 291] width 290 height 94
paste textarea "We have moved from the old Austin Chronicle Building. We are right next door on…"
type textarea "We have moved from the old Austin Chronicle Building. We are right next door on…"
click at [1153, 821] on button "Next" at bounding box center [1143, 820] width 80 height 25
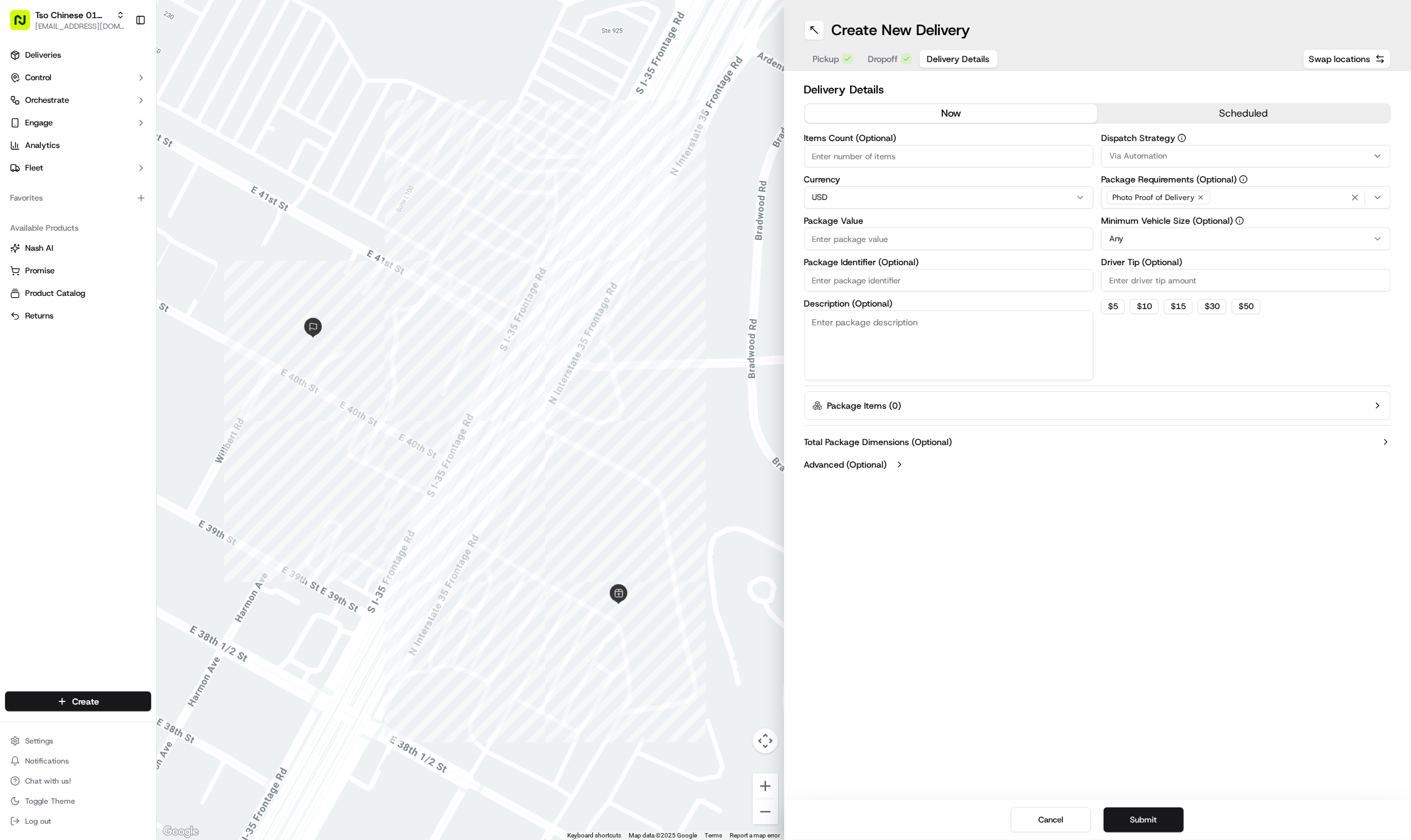
click at [875, 277] on input "Package Identifier (Optional)" at bounding box center [948, 280] width 290 height 23
paste input "ZZMW2BM"
type input "ZZMW2BM"
click at [859, 249] on div "Items Count (Optional) Currency USD Package Value Package Identifier (Optional)…" at bounding box center [948, 257] width 290 height 247
click at [840, 231] on input "Package Value" at bounding box center [948, 239] width 290 height 23
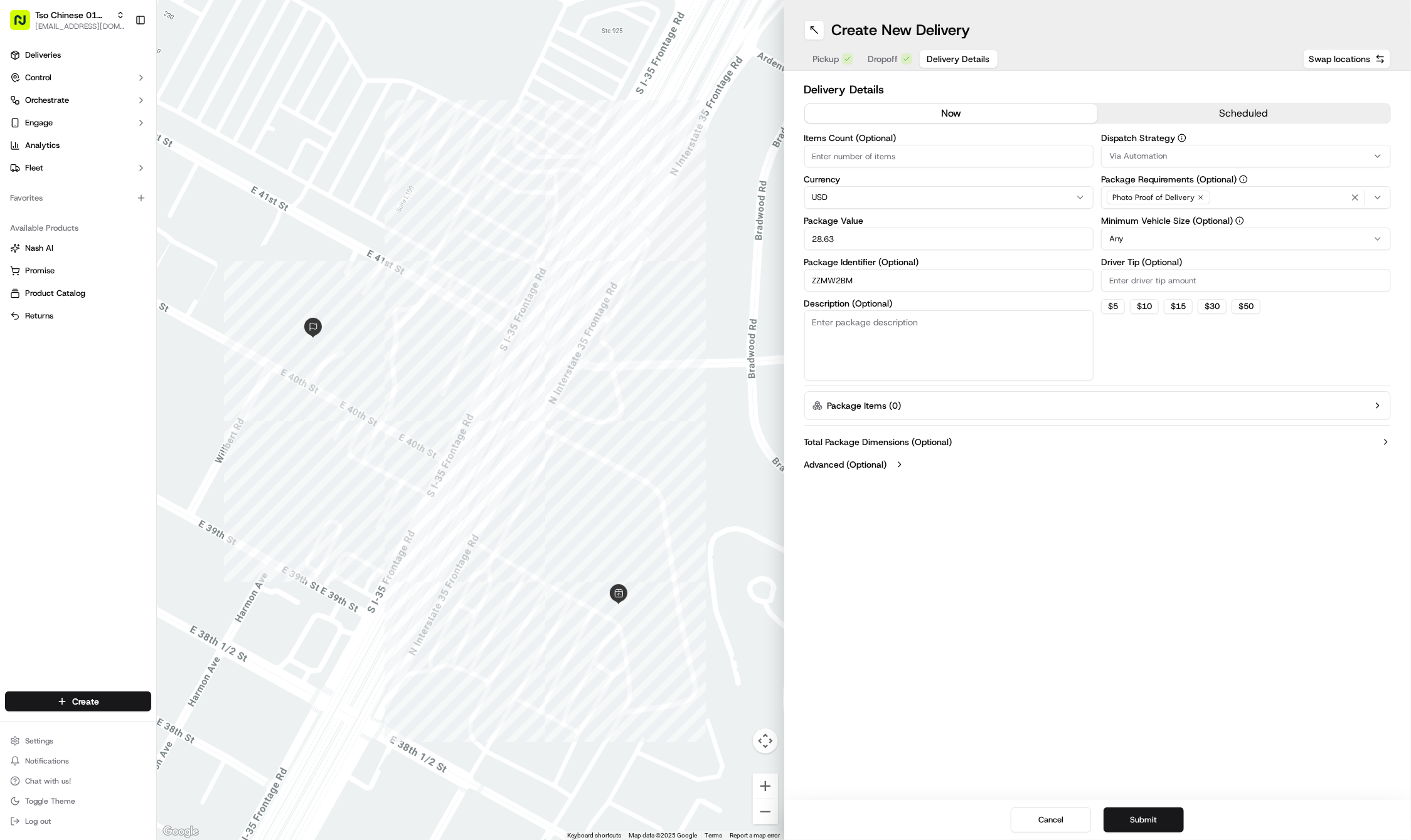
type input "28.63"
click at [1148, 281] on input "Driver Tip (Optional)" at bounding box center [1245, 280] width 290 height 23
type input "2"
click at [1165, 161] on span "Via Automation" at bounding box center [1138, 156] width 58 height 12
click at [1159, 229] on span "Tso Cherrywood Strategy" at bounding box center [1200, 225] width 155 height 12
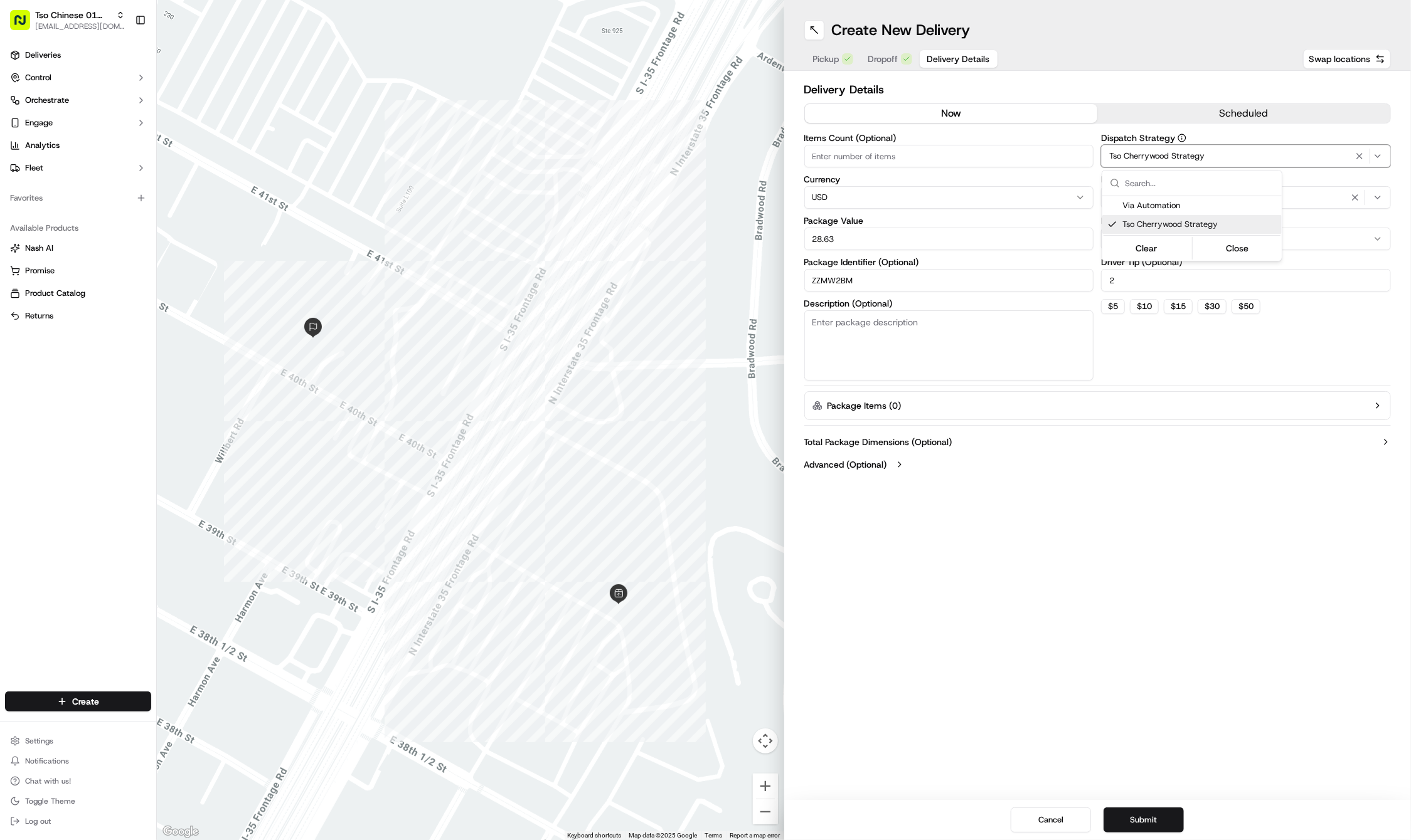
click at [1346, 191] on html "Tso Chinese 01 Cherrywood haran@tsochinese.com Toggle Sidebar Deliveries Contro…" at bounding box center [705, 420] width 1411 height 840
click at [1351, 194] on icon "button" at bounding box center [1355, 197] width 10 height 10
click at [1351, 194] on div "Select requirements" at bounding box center [1245, 197] width 284 height 12
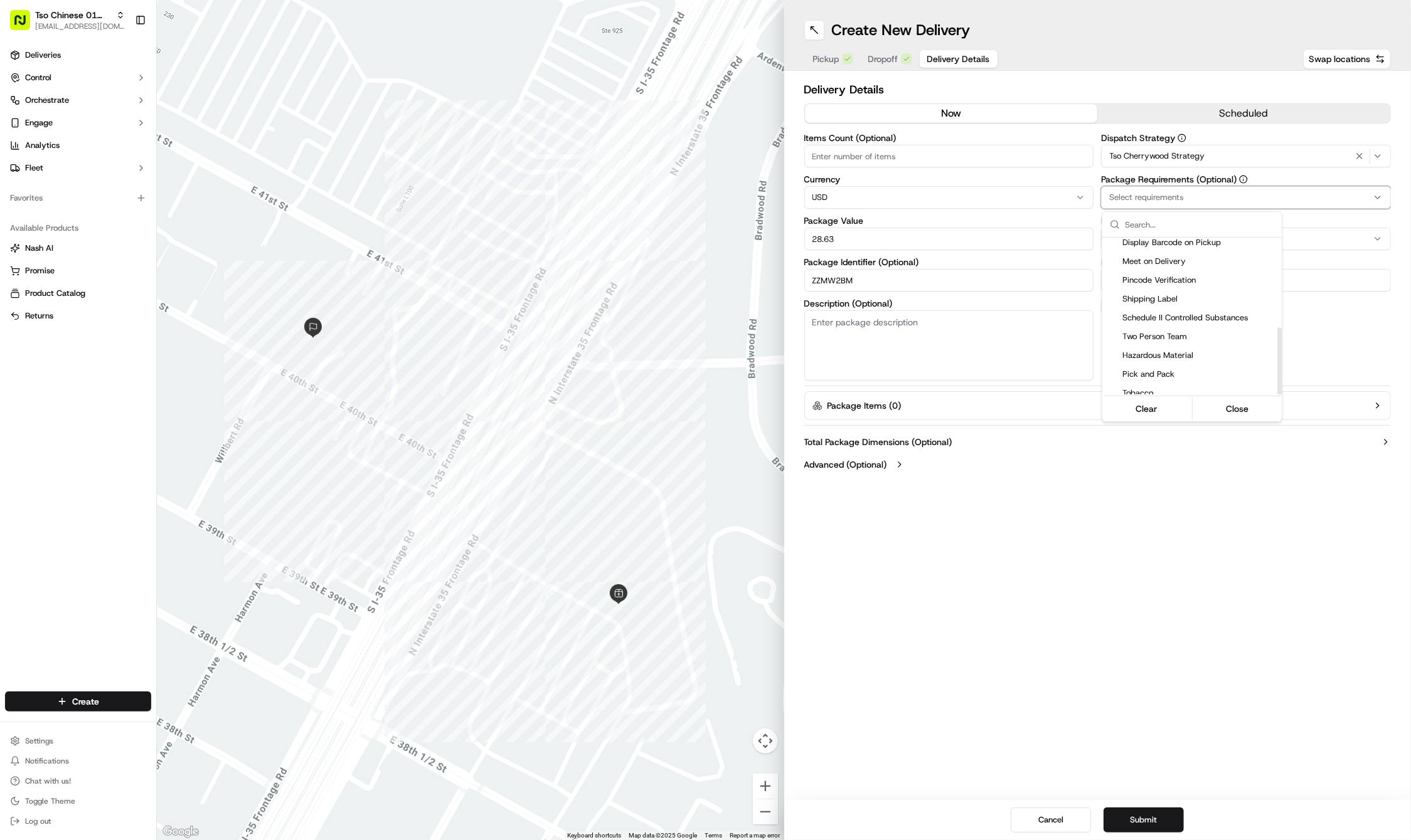
scroll to position [211, 0]
click at [1178, 260] on span "Meet on Delivery" at bounding box center [1200, 262] width 155 height 12
click at [1161, 574] on html "Tso Chinese 01 Cherrywood haran@tsochinese.com Toggle Sidebar Deliveries Contro…" at bounding box center [705, 420] width 1411 height 840
click at [985, 474] on div "Total Package Dimensions (Optional) Advanced (Optional)" at bounding box center [1097, 453] width 587 height 45
click at [1147, 821] on button "Submit" at bounding box center [1143, 820] width 80 height 25
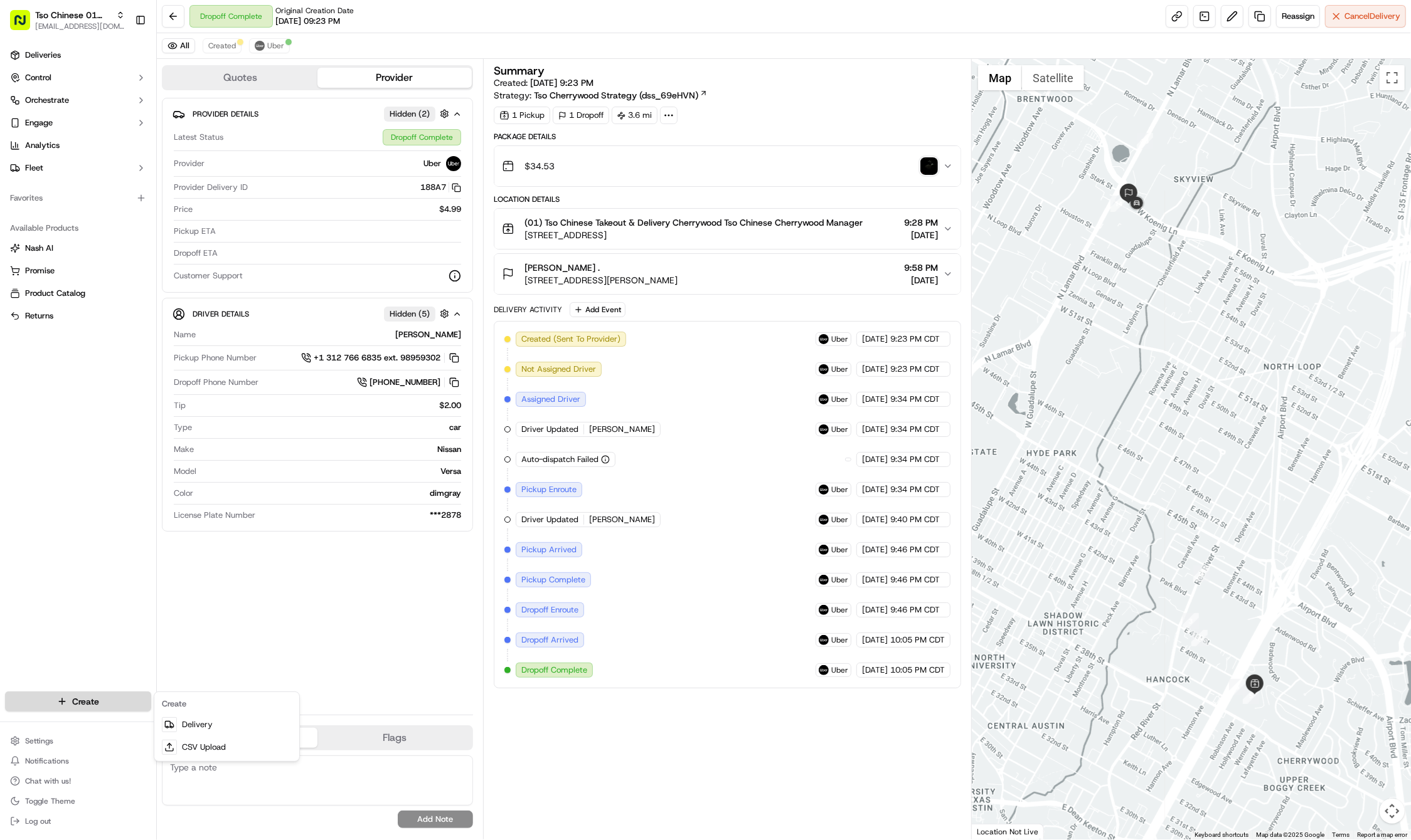
click at [99, 709] on html "Tso Chinese 01 Cherrywood haran@tsochinese.com Toggle Sidebar Deliveries Contro…" at bounding box center [705, 420] width 1411 height 840
click at [204, 721] on link "Delivery" at bounding box center [227, 724] width 140 height 23
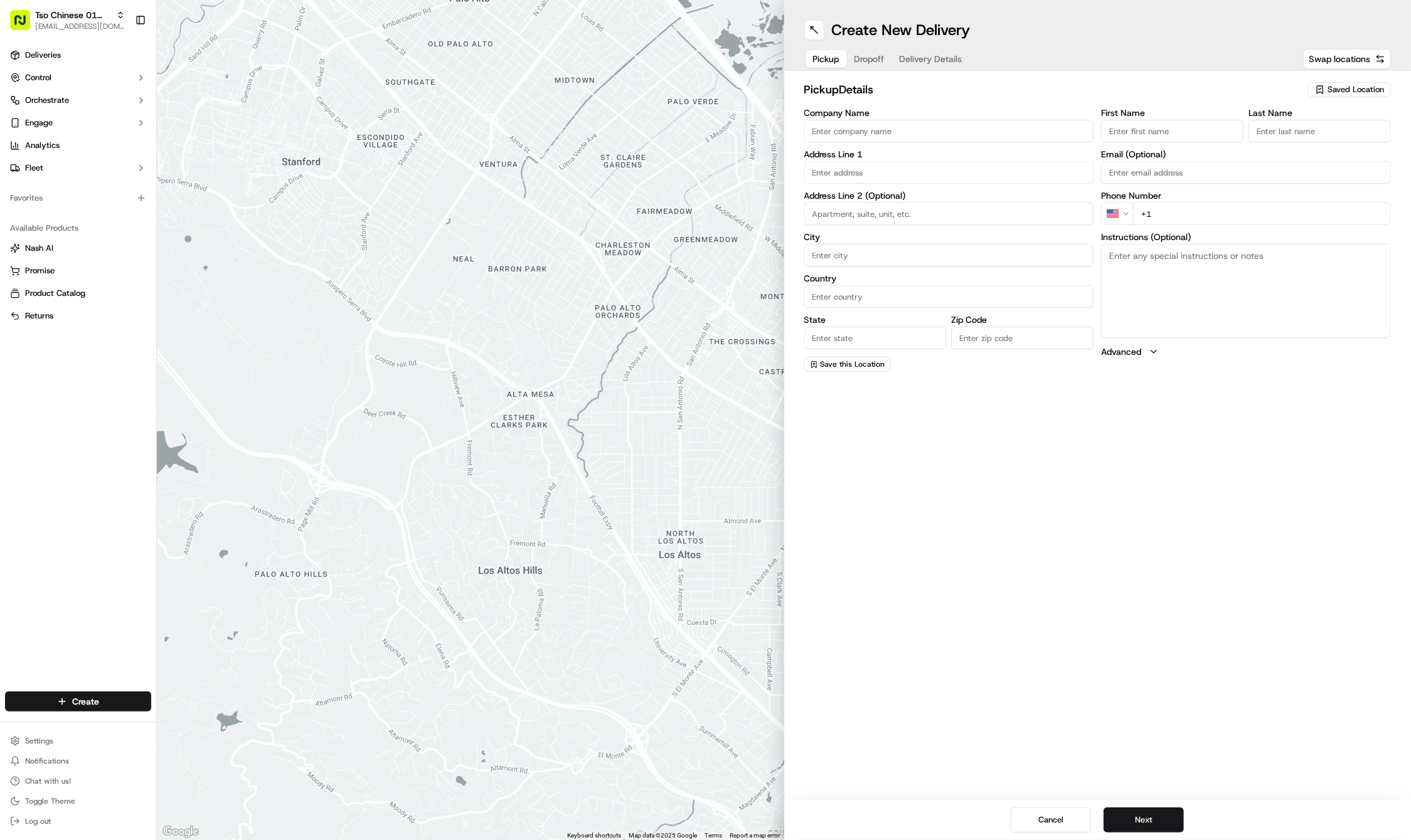
click at [1331, 93] on span "Saved Location" at bounding box center [1355, 89] width 57 height 12
click at [1301, 141] on span "(01) Tso Chinese Takeout & Delivery Cherrywood" at bounding box center [1328, 142] width 155 height 23
type input "(01) Tso Chinese Takeout & Delivery Cherrywood"
type input "Ste E-5"
type input "Austin"
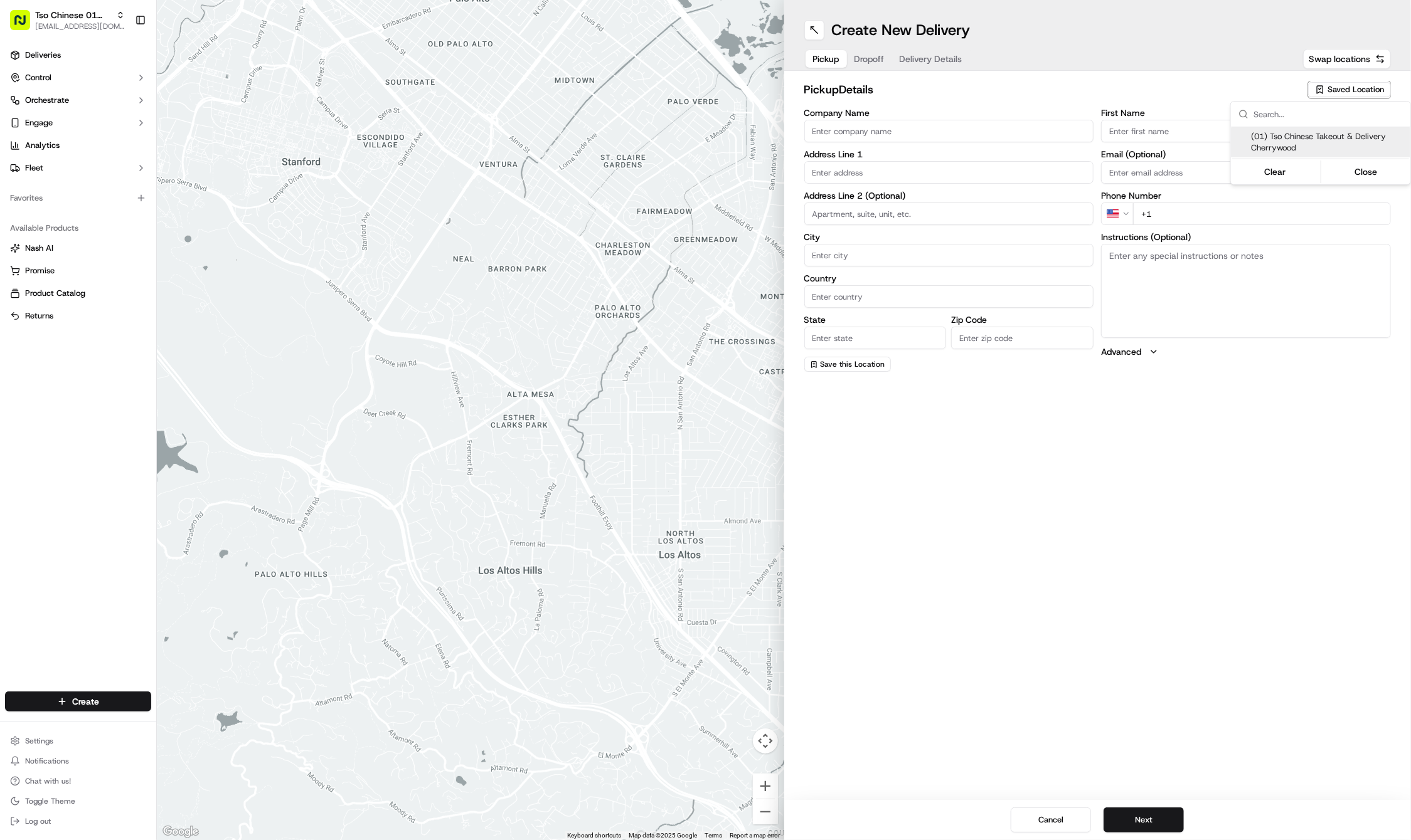
type input "US"
type input "[GEOGRAPHIC_DATA]"
type input "78722"
type input "Tso Chinese"
type input "Cherrywood Manager"
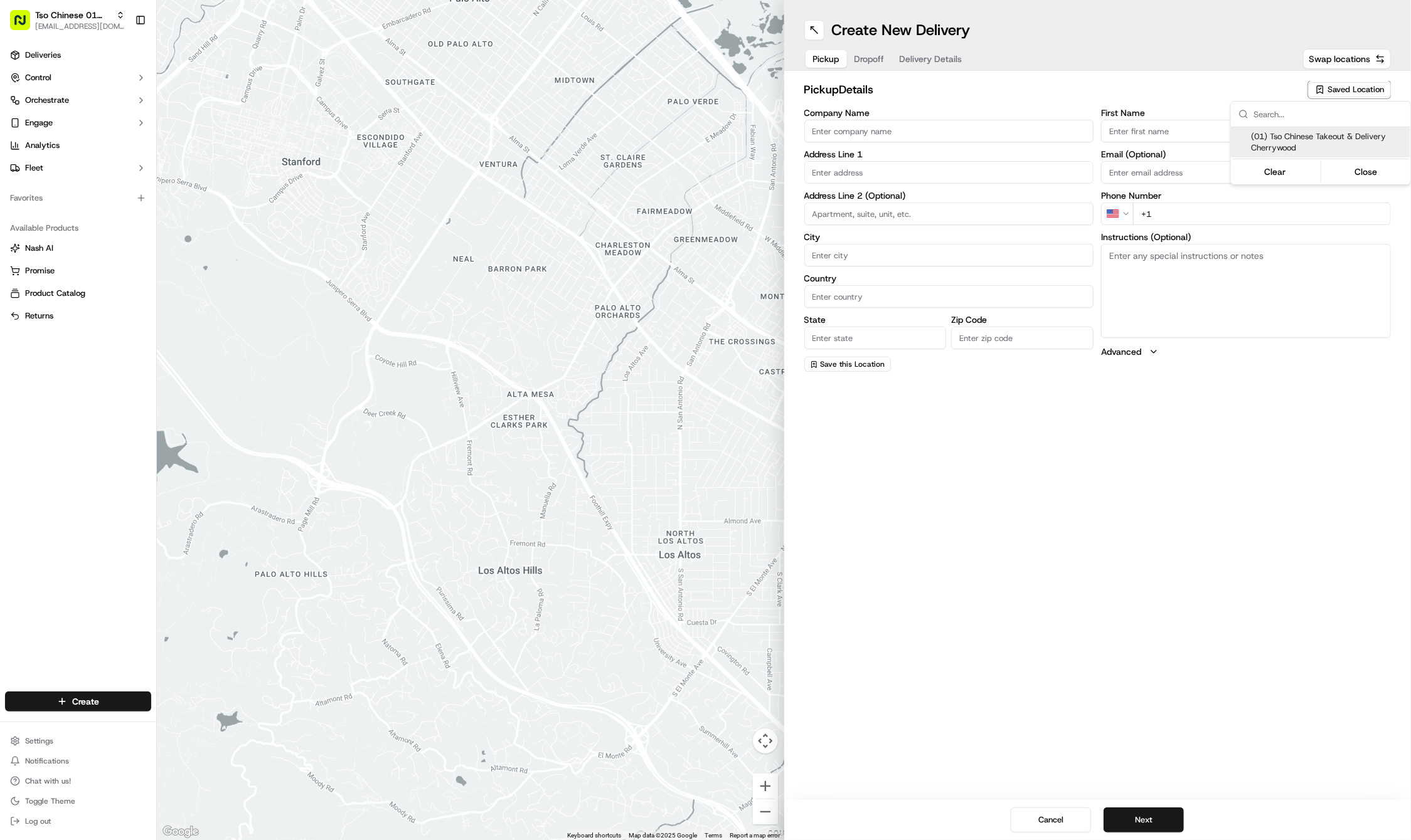
type input "[EMAIL_ADDRESS][DOMAIN_NAME]"
type input "[PHONE_NUMBER]"
type textarea "Submit a picture displaying address & food as Proof of Delivery. Envía una foto…"
type input "[STREET_ADDRESS]"
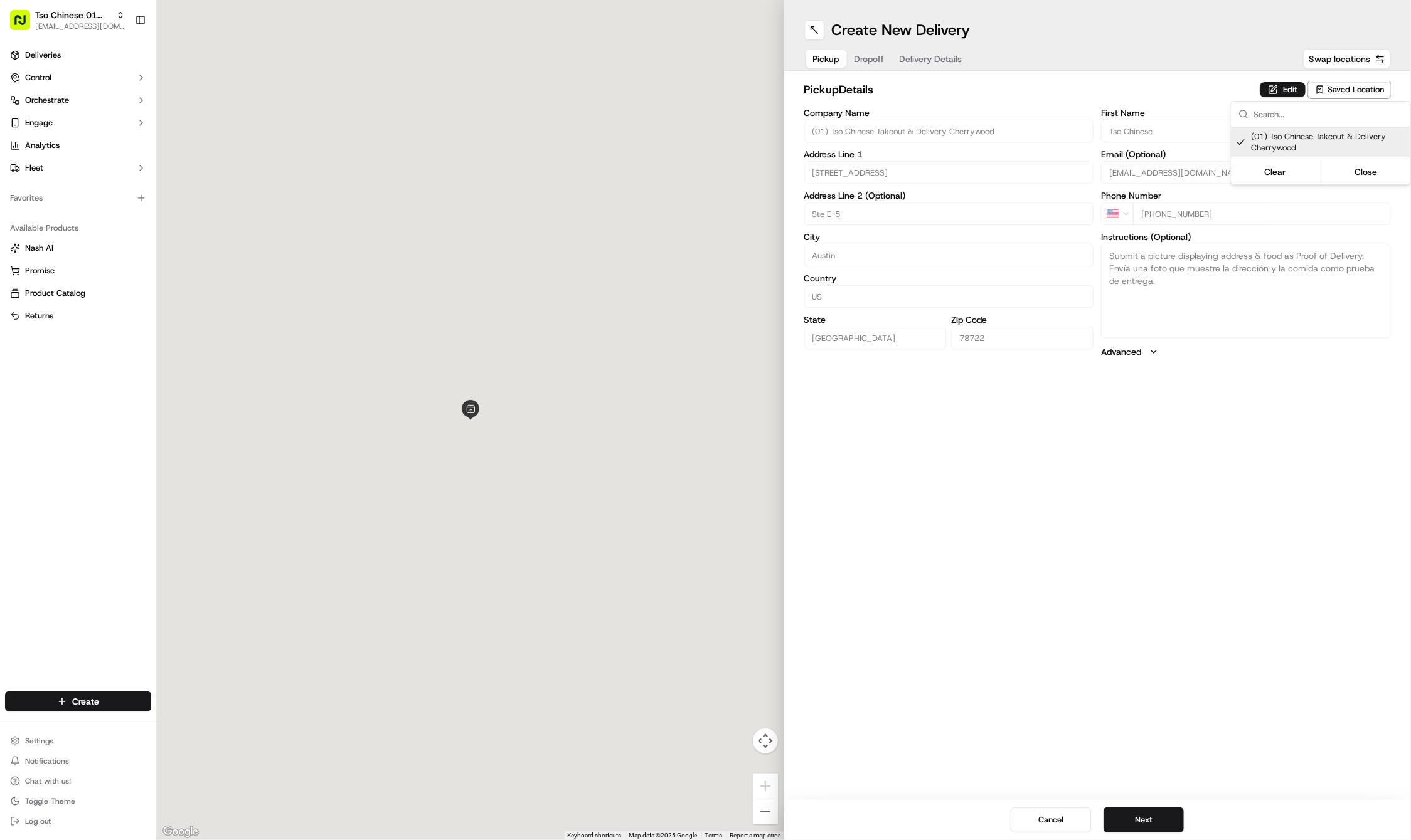
click at [1158, 597] on html "Tso Chinese 01 Cherrywood [EMAIL_ADDRESS][DOMAIN_NAME] Toggle Sidebar Deliverie…" at bounding box center [705, 420] width 1411 height 840
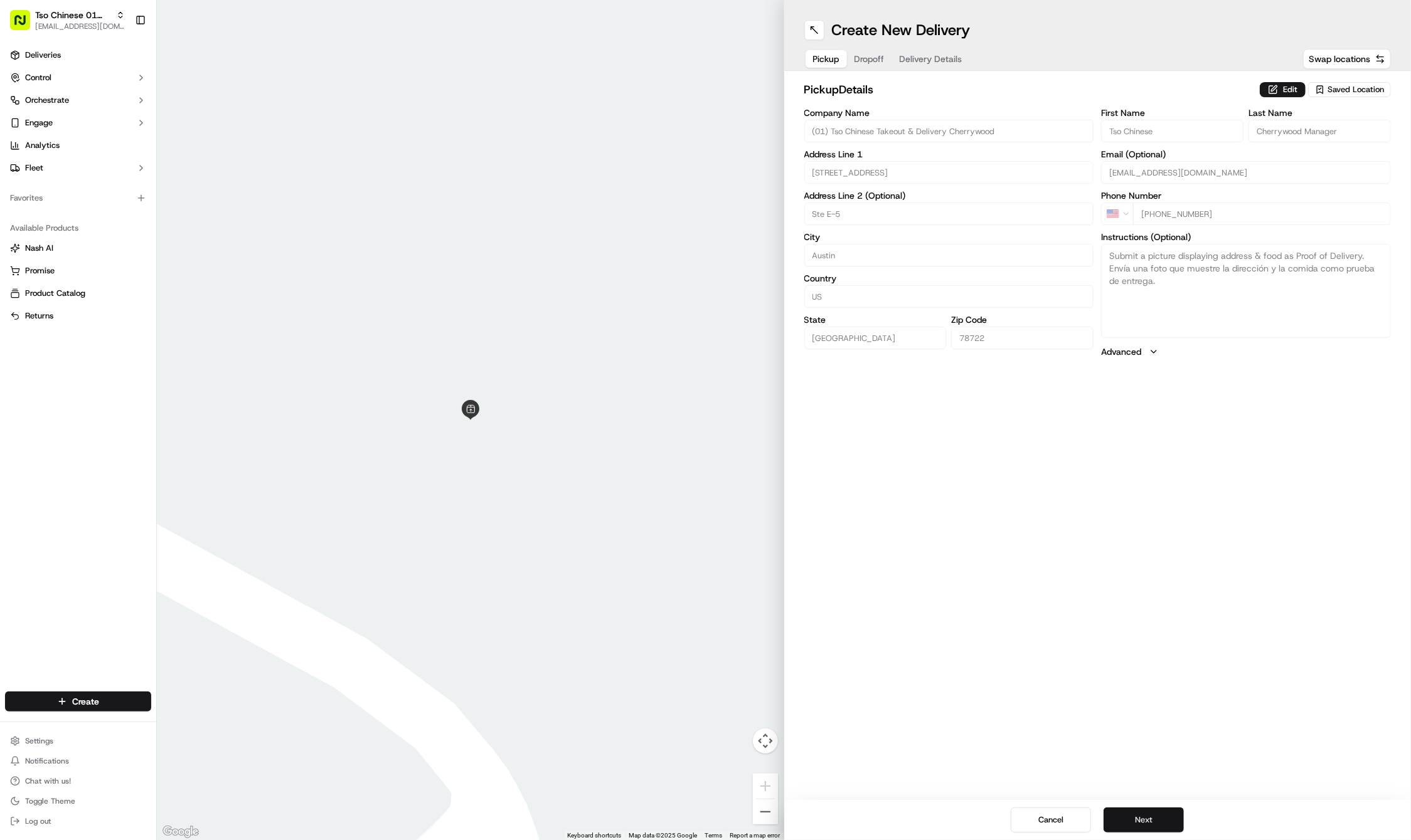
click at [1158, 813] on button "Next" at bounding box center [1143, 820] width 80 height 25
paste input "Cristian"
type input "Cristian"
paste input "Nunez"
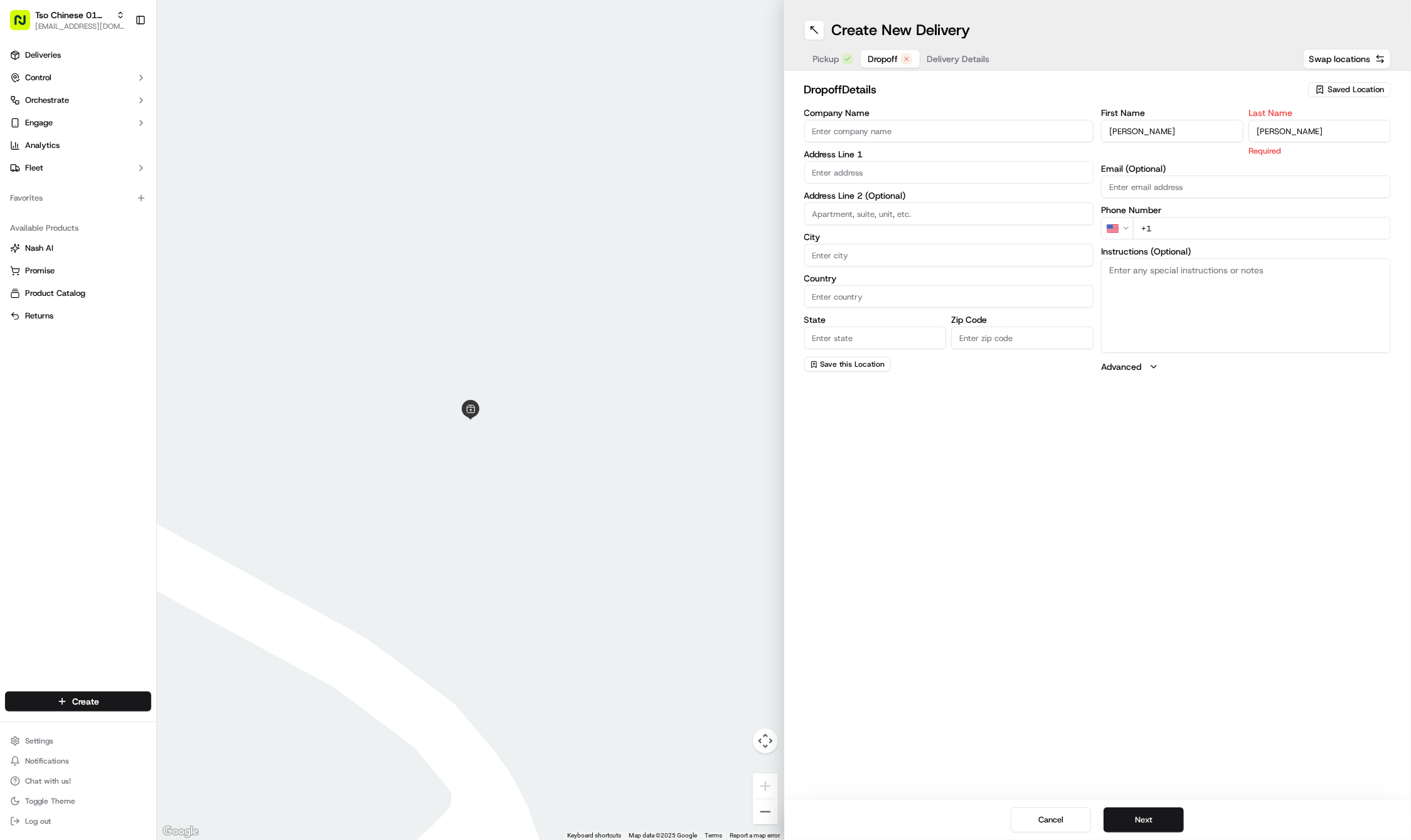
type input "Nunez"
paste input "512 576 4971"
type input "+1 512 576 4971"
paste input "3700 N Interstate 35"
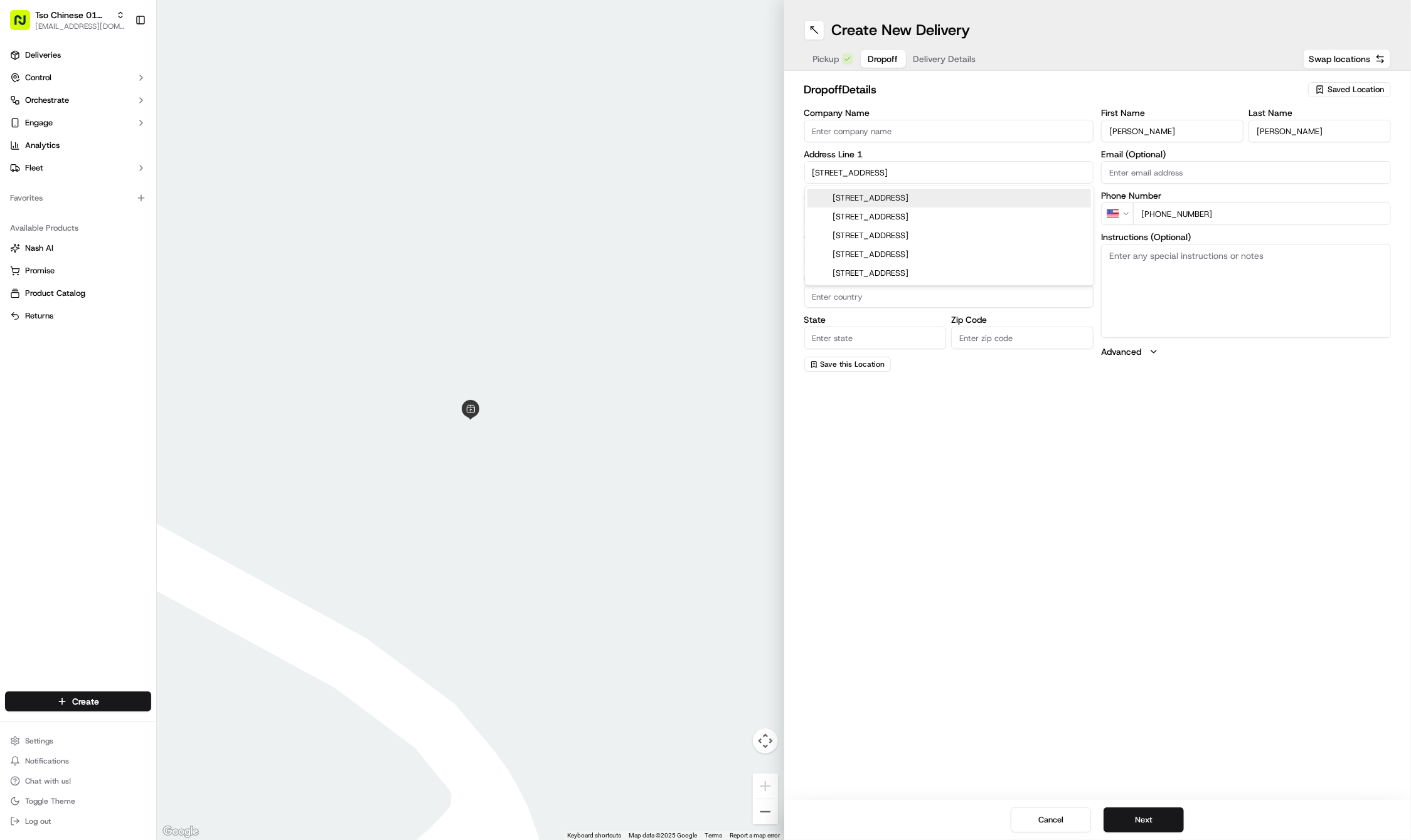
click at [899, 191] on div "3700 North Interstate 35 East Road, Waxahachie, TX" at bounding box center [949, 198] width 284 height 19
type input "3700 N Interstate 35 E Rd, Waxahachie, TX 75165, USA"
type input "Waxahachie"
type input "[GEOGRAPHIC_DATA]"
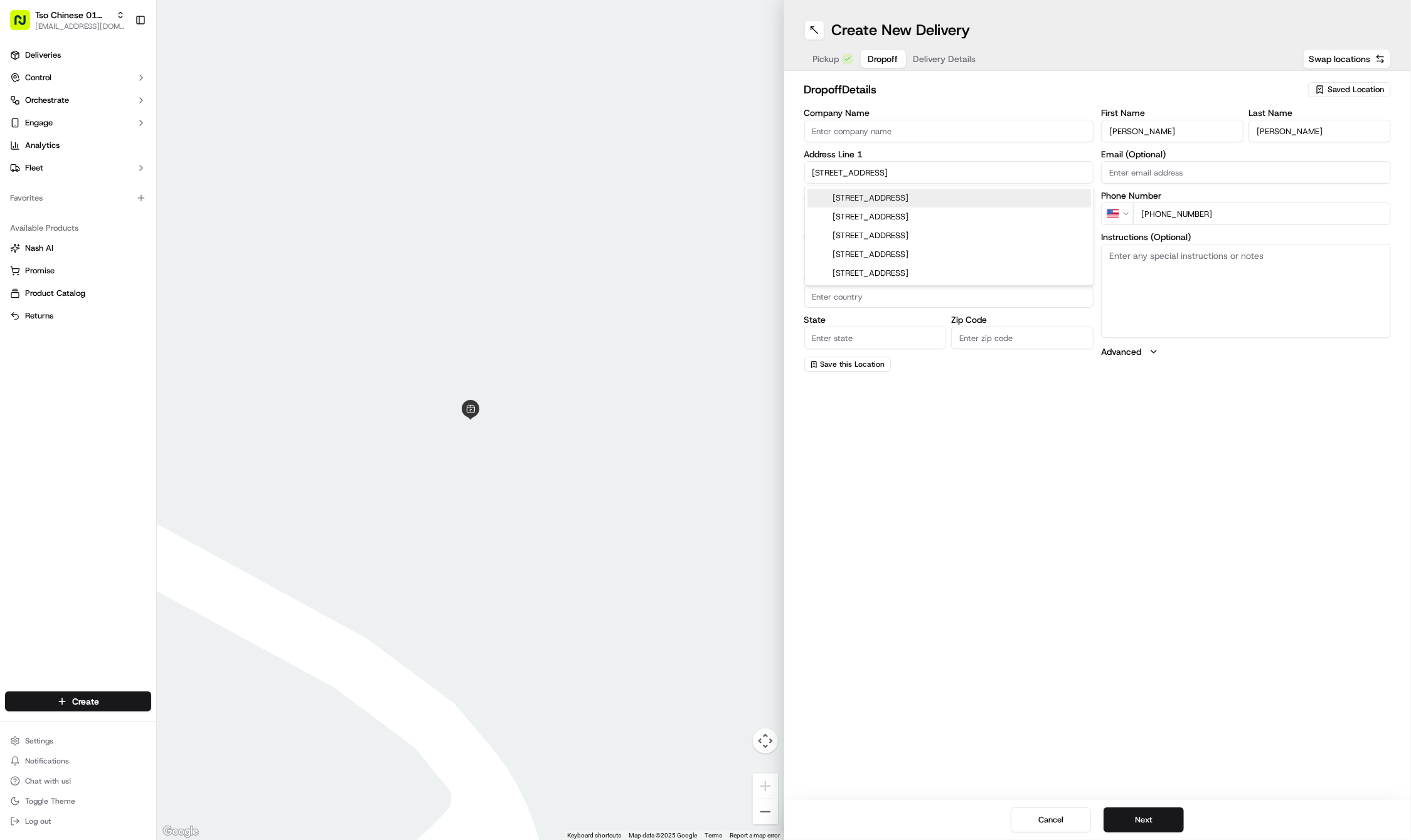
type input "75165"
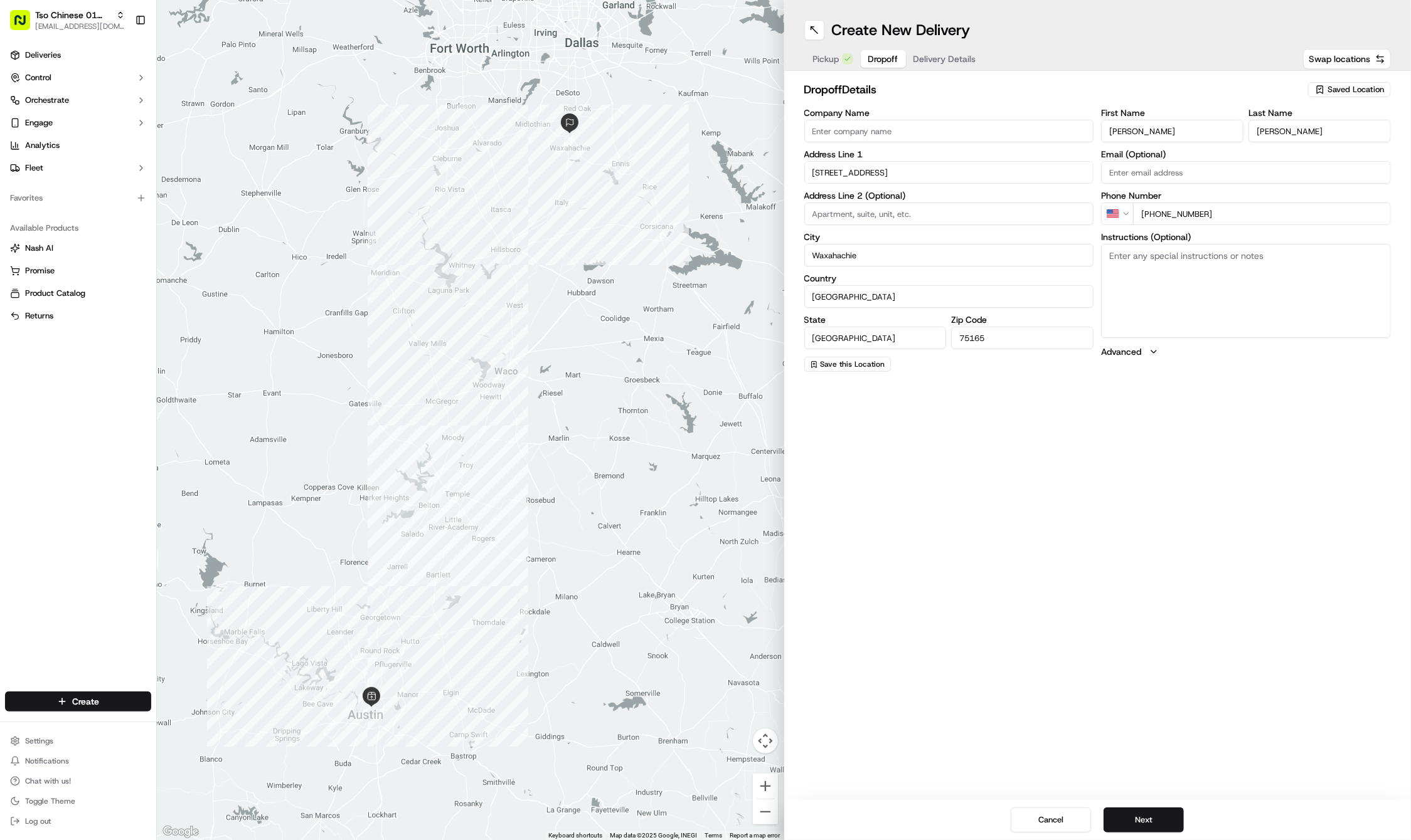
click at [892, 161] on input "3700 North Interstate 35 East Road" at bounding box center [948, 172] width 290 height 23
paste input "Interstate 35"
click at [987, 214] on div "3700 North Interstate 35th Service Road, Austin, TX" at bounding box center [949, 217] width 284 height 19
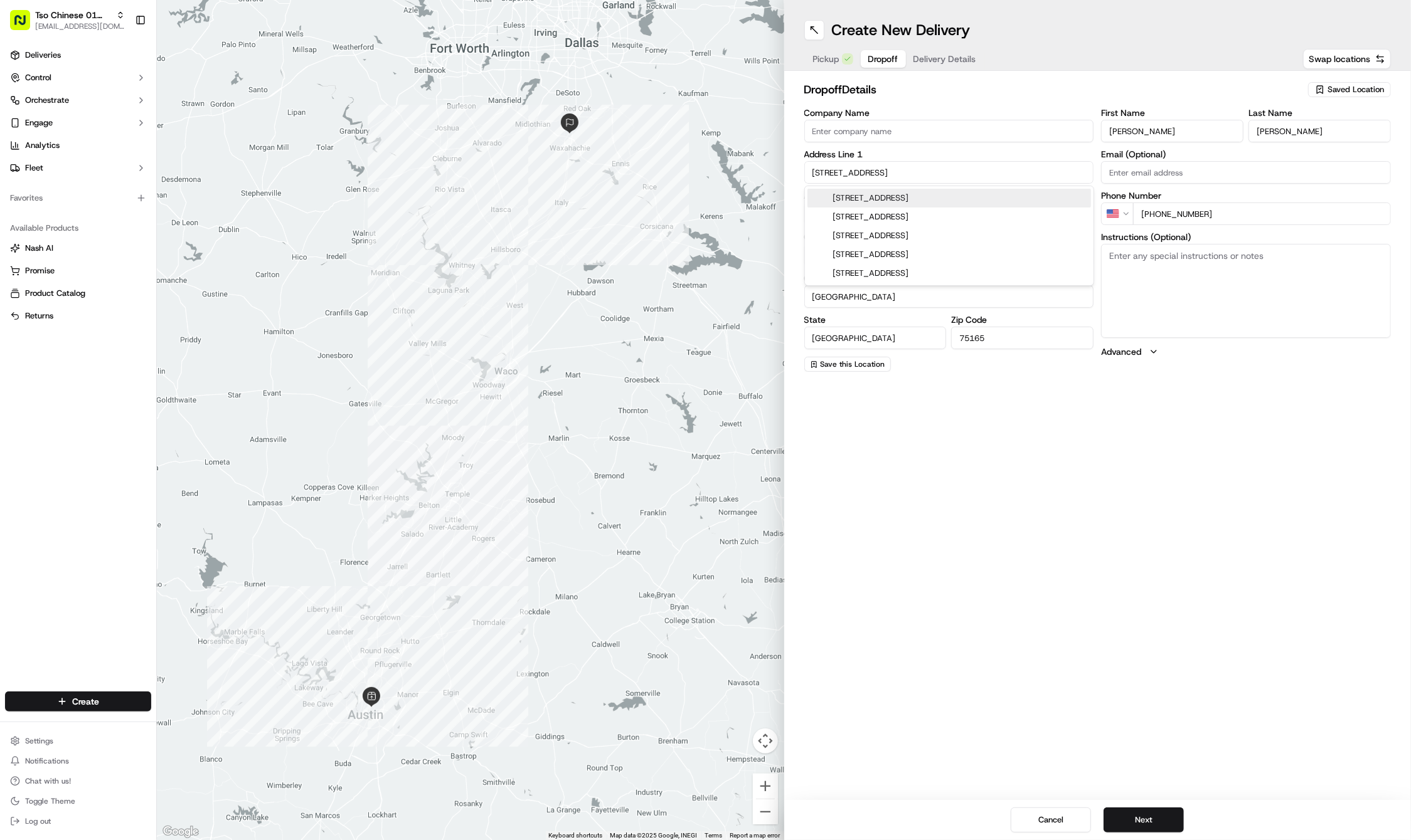
type input "3700 North Interstate 35 Service Road"
type input "Austin"
type input "78705"
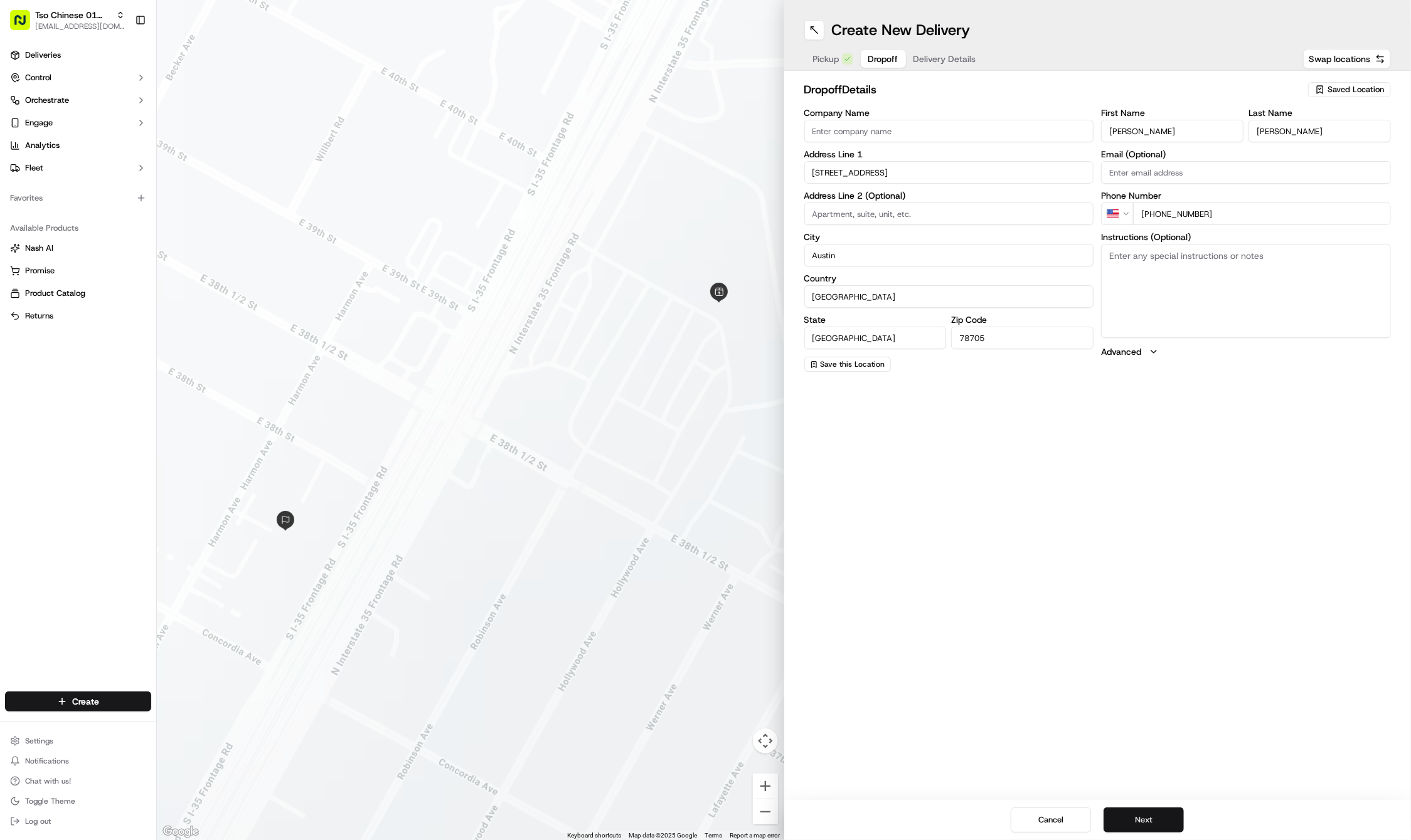
click at [1147, 814] on button "Next" at bounding box center [1143, 820] width 80 height 25
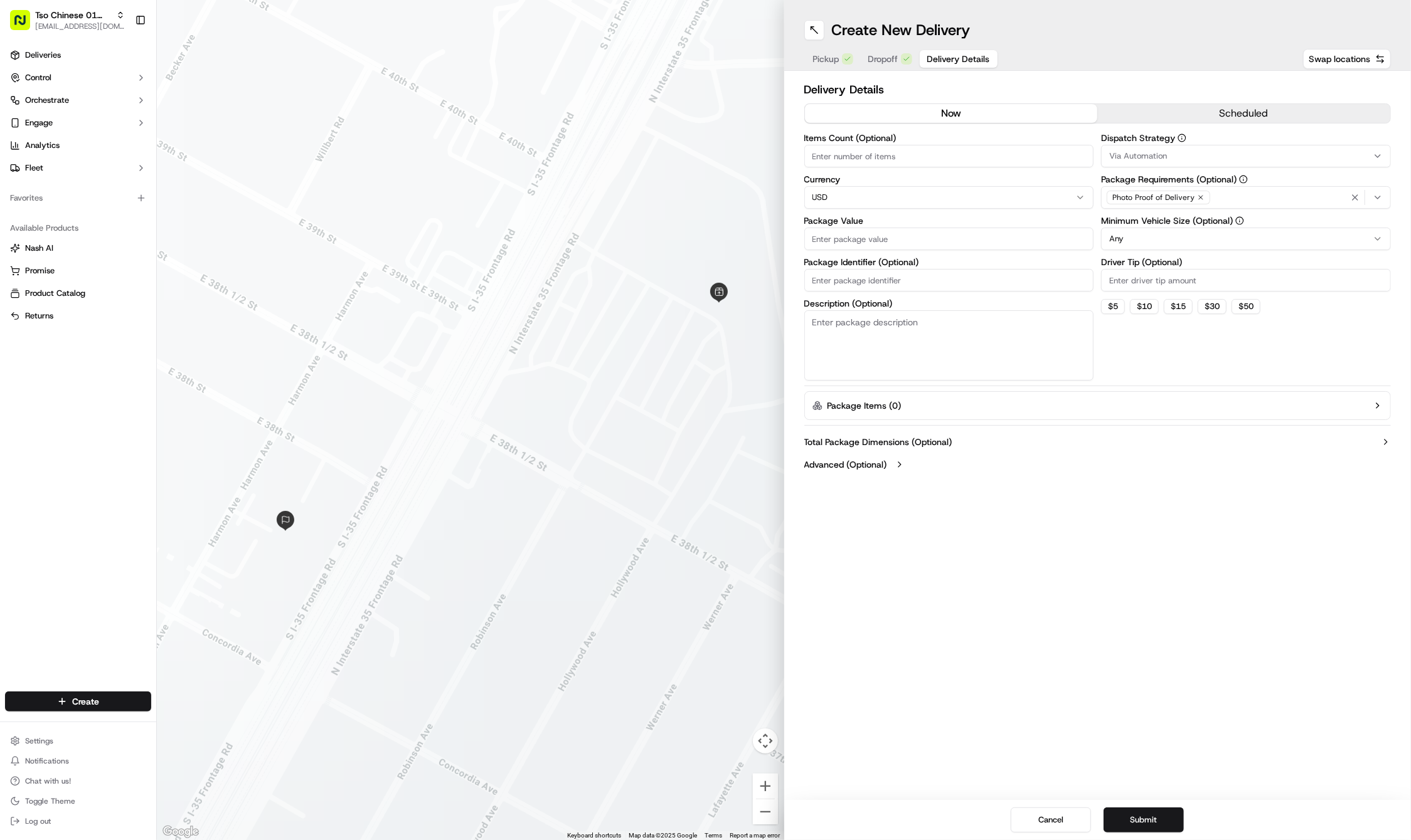
click at [881, 287] on input "Package Identifier (Optional)" at bounding box center [948, 280] width 290 height 23
paste input "AN1PK16"
type input "AN1PK16"
click at [841, 239] on input "Package Value" at bounding box center [948, 239] width 290 height 23
type input "29.17"
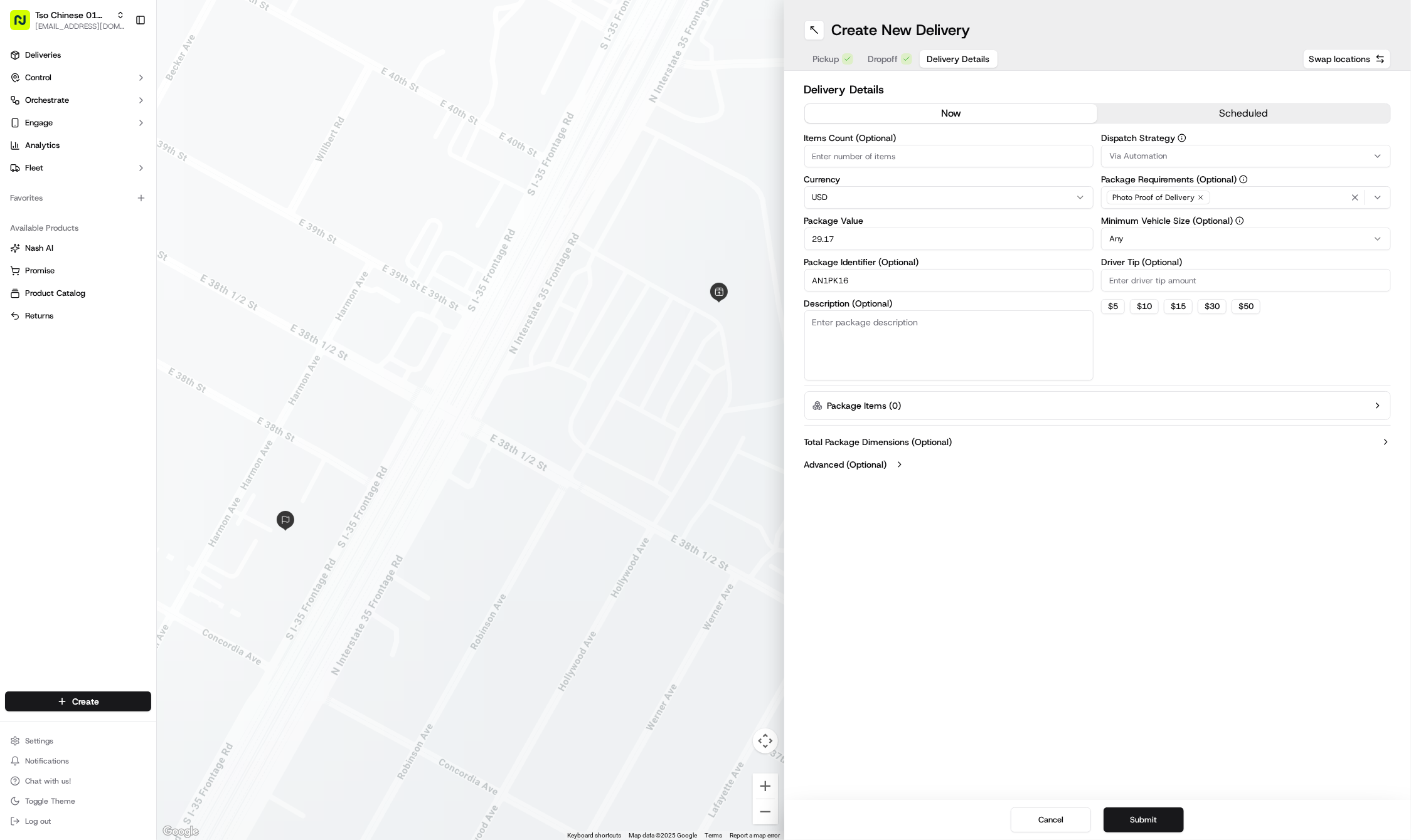
click at [1129, 288] on input "Driver Tip (Optional)" at bounding box center [1245, 280] width 290 height 23
type input "2"
click at [1136, 148] on button "Via Automation" at bounding box center [1245, 155] width 290 height 23
click at [1152, 229] on span "Tso Cherrywood Strategy" at bounding box center [1200, 225] width 155 height 12
click at [1358, 194] on icon "button" at bounding box center [1355, 197] width 10 height 10
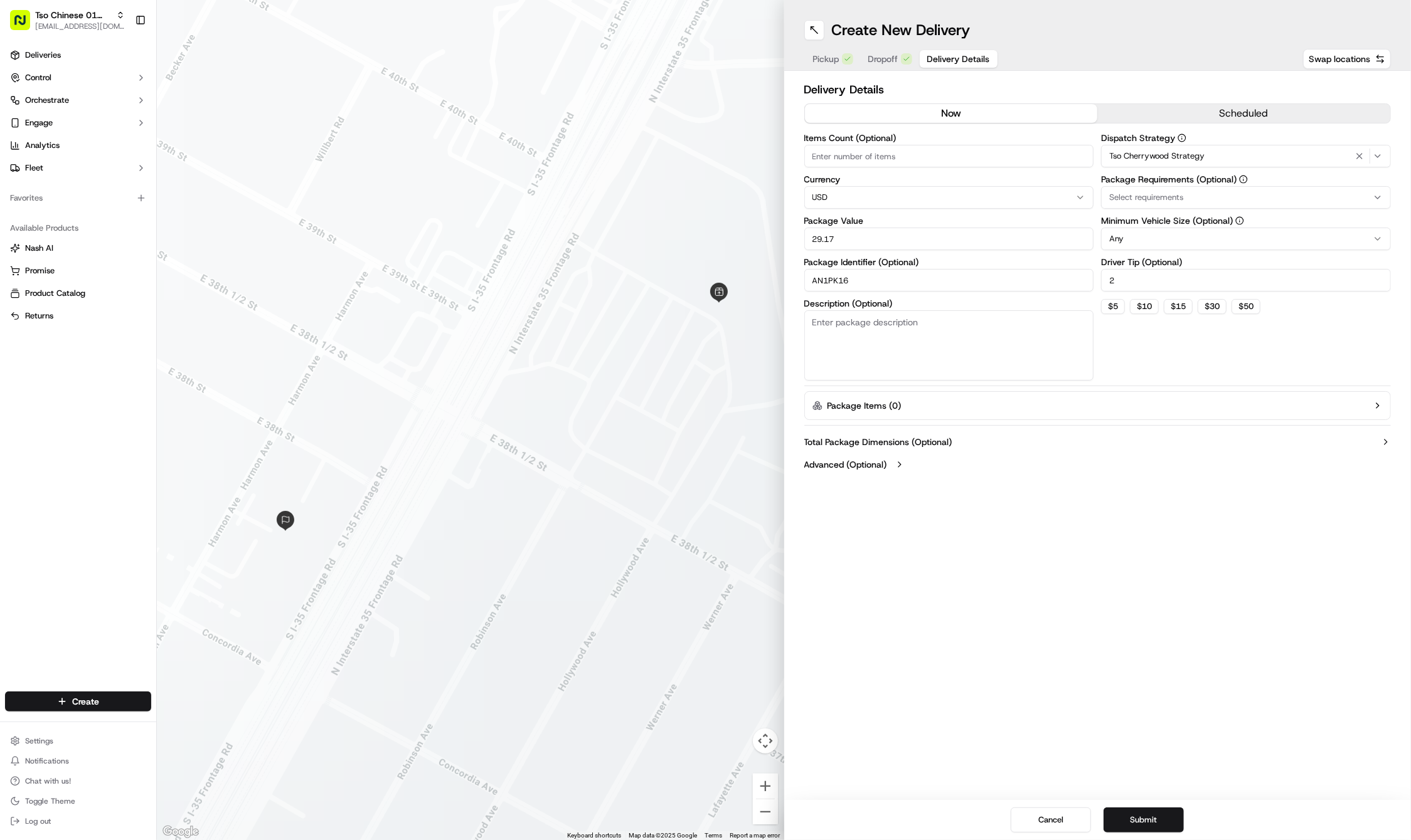
click at [1358, 194] on div "Select requirements" at bounding box center [1245, 197] width 284 height 12
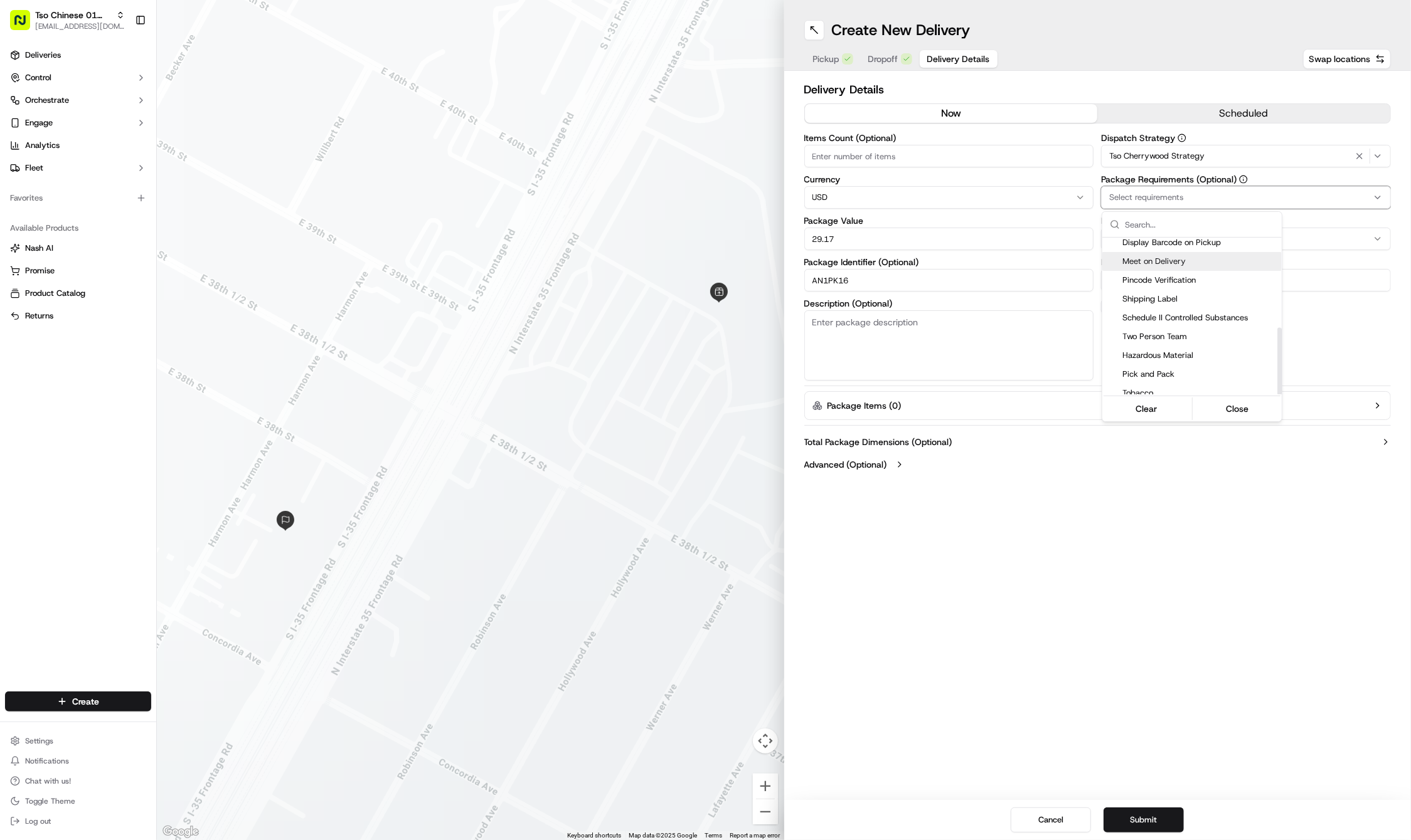
scroll to position [211, 0]
click at [1149, 256] on span "Meet on Delivery" at bounding box center [1200, 262] width 155 height 12
click at [1129, 538] on html "Tso Chinese 01 Cherrywood haran@tsochinese.com Toggle Sidebar Deliveries Contro…" at bounding box center [705, 420] width 1411 height 840
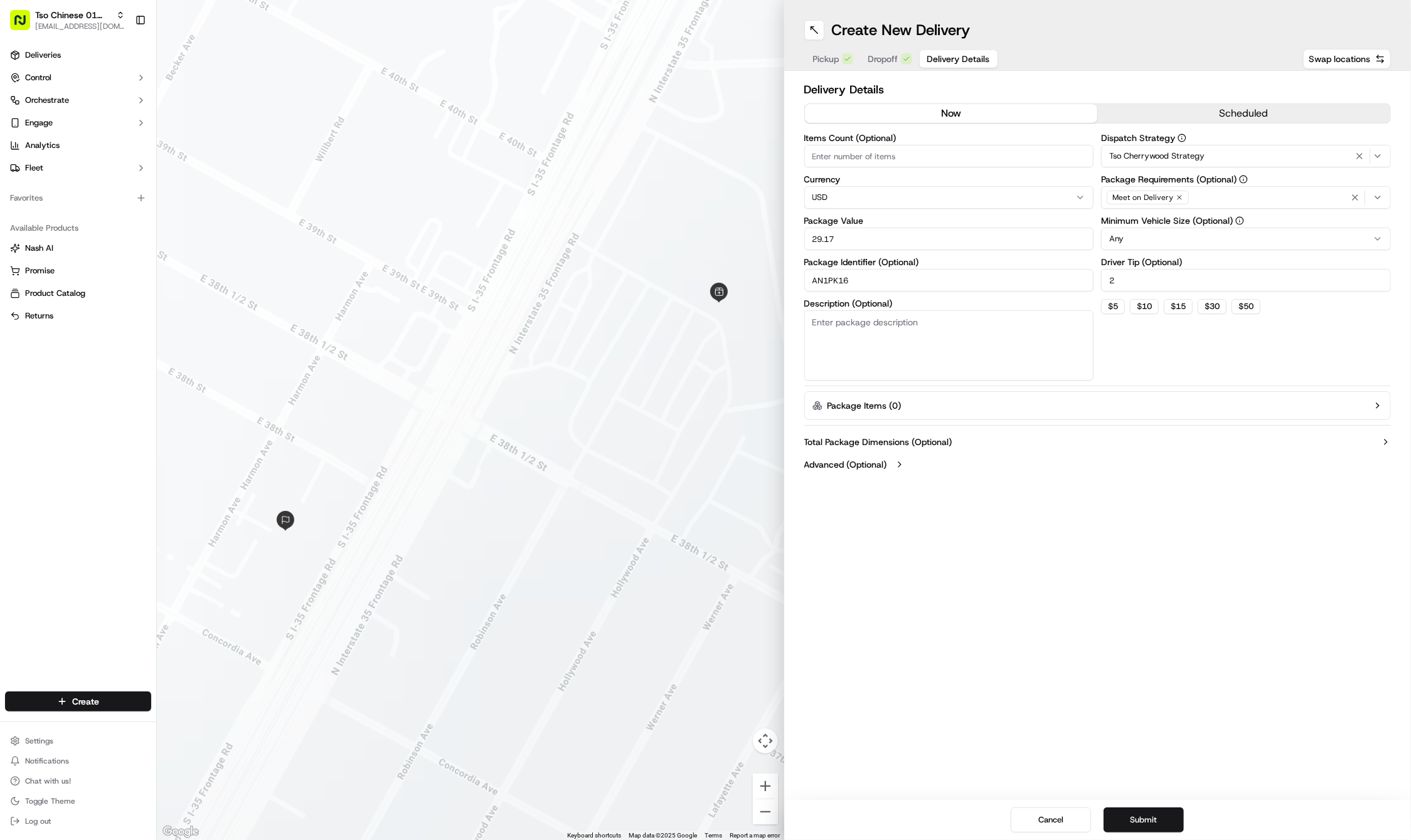
click at [1106, 741] on div "Create New Delivery Pickup Dropoff Delivery Details Swap locations Delivery Det…" at bounding box center [1098, 420] width 627 height 840
click at [1130, 817] on button "Submit" at bounding box center [1143, 820] width 80 height 25
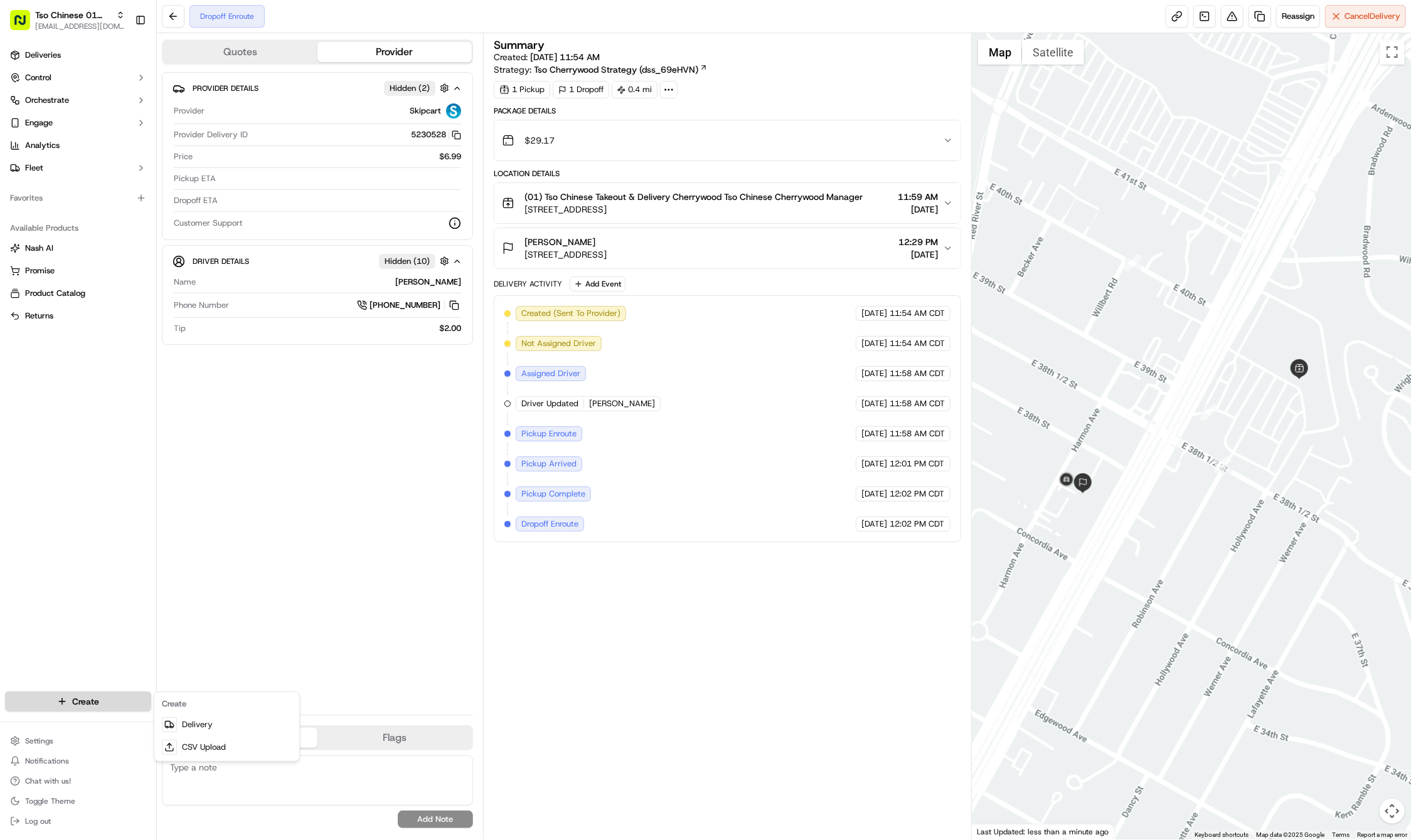
click at [76, 701] on html "Tso Chinese 01 Cherrywood haran@tsochinese.com Toggle Sidebar Deliveries Contro…" at bounding box center [705, 420] width 1411 height 840
click at [189, 723] on link "Delivery" at bounding box center [227, 724] width 140 height 23
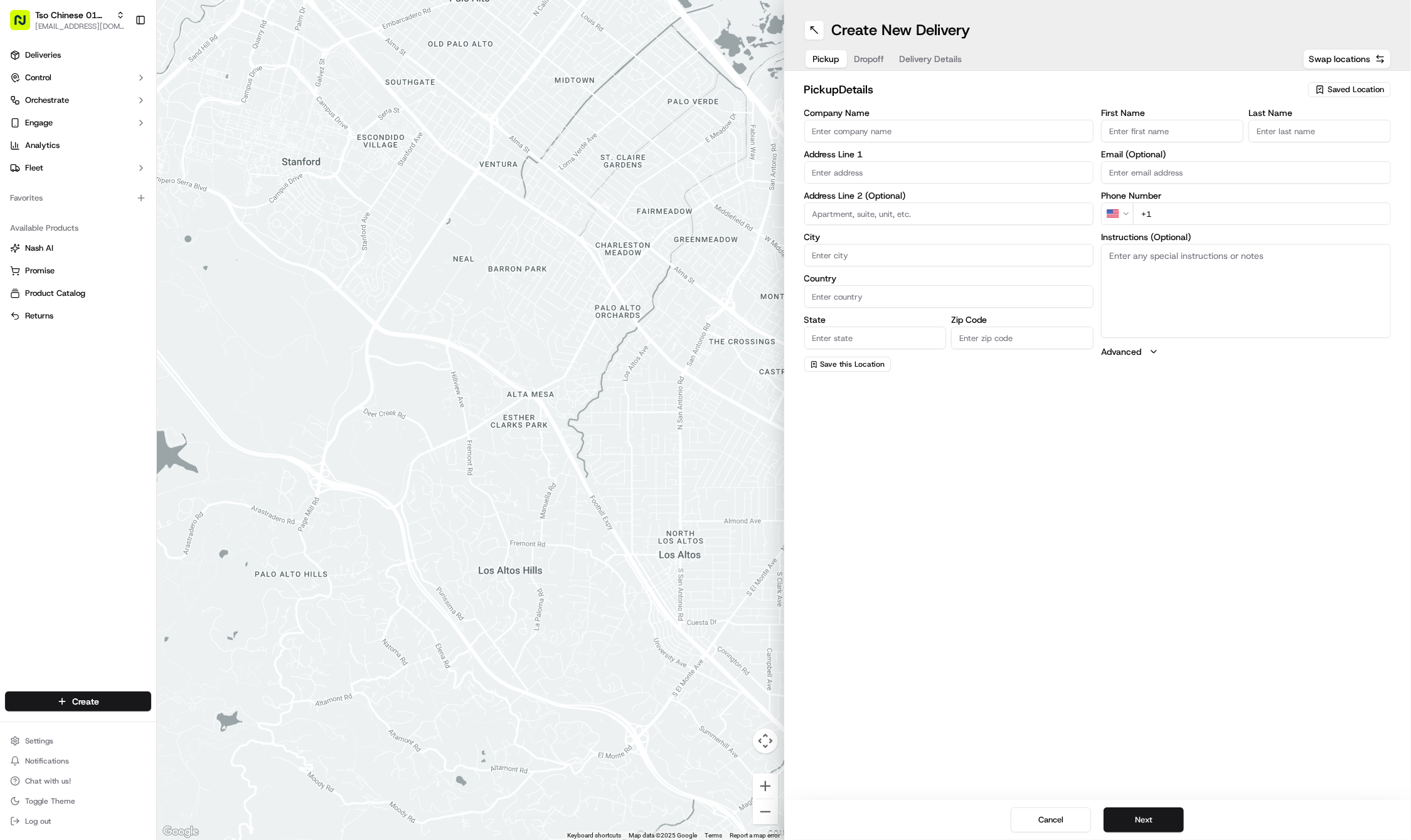
click at [883, 61] on span "Dropoff" at bounding box center [869, 59] width 30 height 12
click at [1151, 476] on div "Create New Delivery Pickup Dropoff Delivery Details Swap locations dropoff Deta…" at bounding box center [1098, 420] width 627 height 840
click at [927, 54] on span "Delivery Details" at bounding box center [931, 59] width 63 height 12
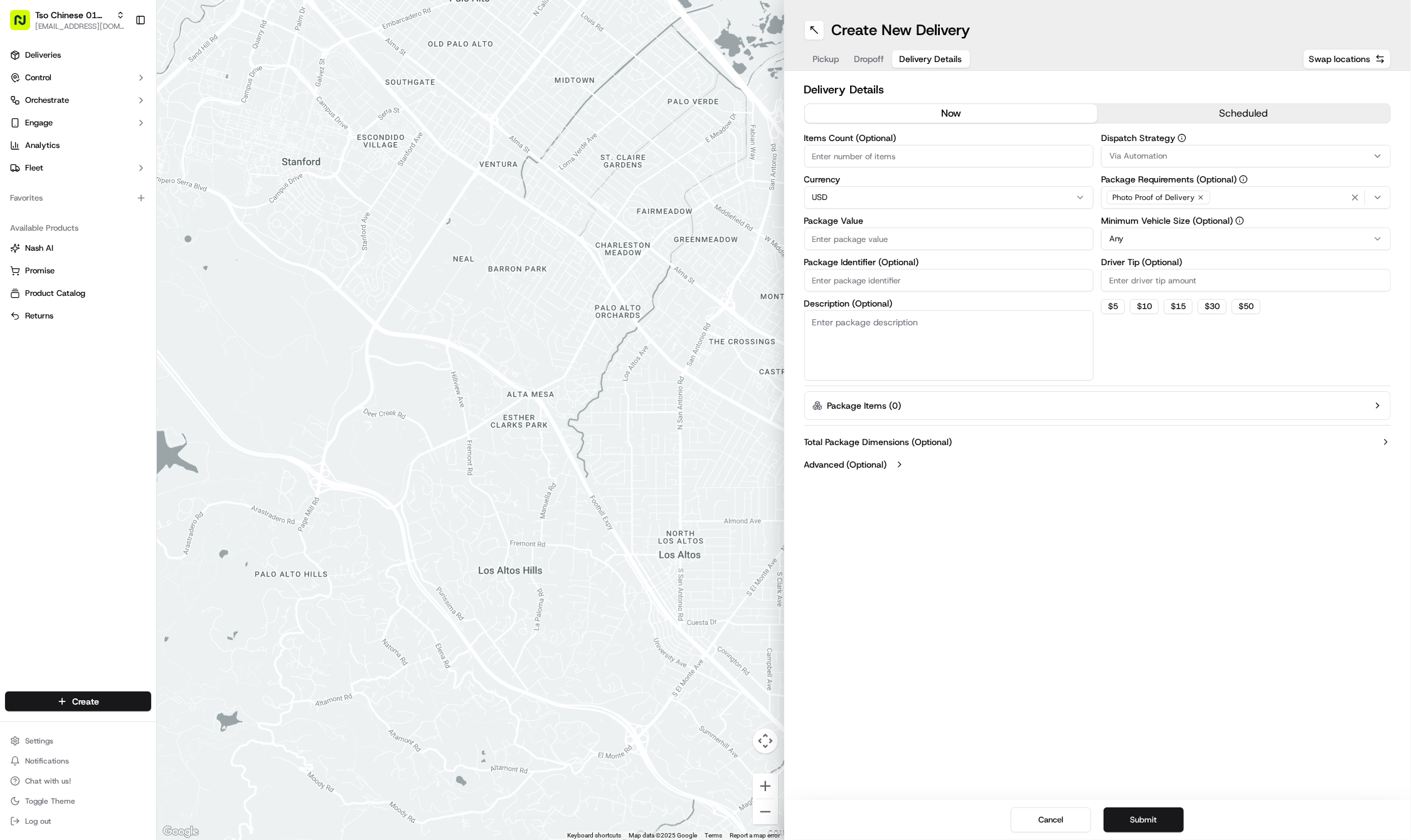
click at [1197, 197] on icon "button" at bounding box center [1201, 197] width 8 height 8
click at [1197, 197] on div "Select requirements" at bounding box center [1245, 197] width 284 height 12
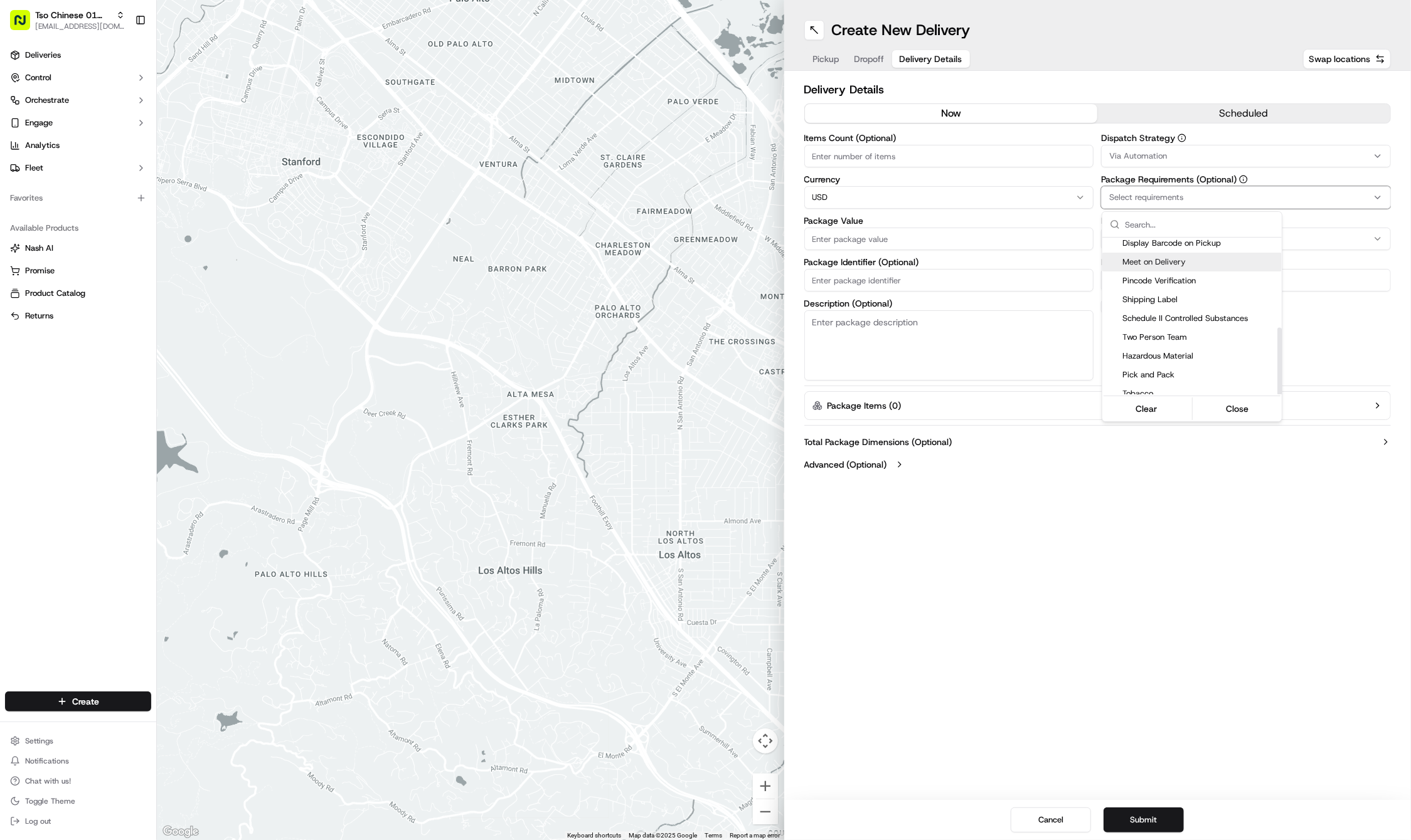
click at [1158, 259] on span "Meet on Delivery" at bounding box center [1200, 262] width 155 height 12
click at [1128, 522] on html "Tso Chinese 01 Cherrywood haran@tsochinese.com Toggle Sidebar Deliveries Contro…" at bounding box center [705, 420] width 1411 height 840
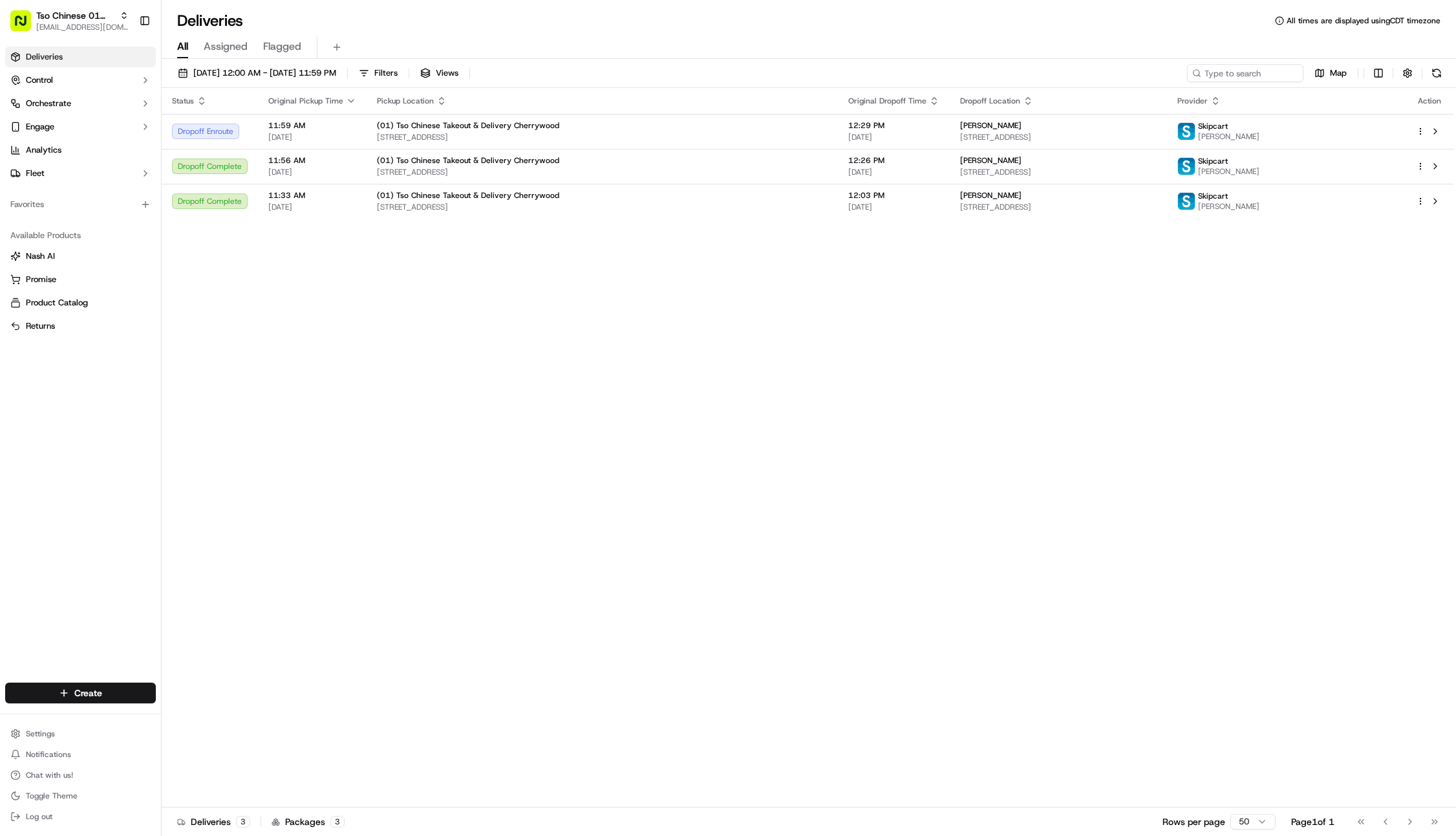
click at [619, 160] on div "(01) Tso Chinese Takeout & Delivery Cherrywood" at bounding box center [602, 160] width 450 height 10
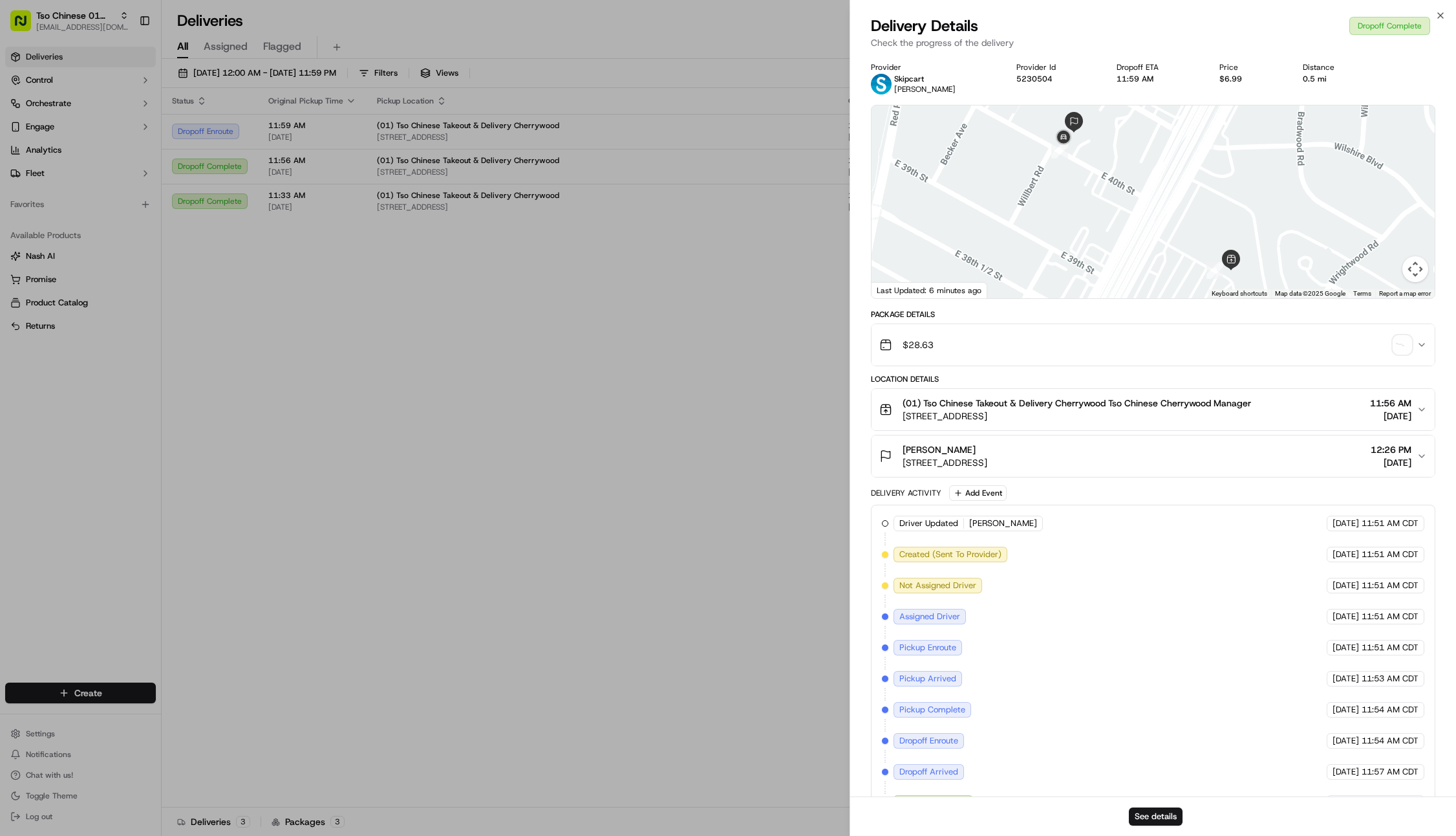
click at [1402, 344] on img "button" at bounding box center [1402, 345] width 18 height 18
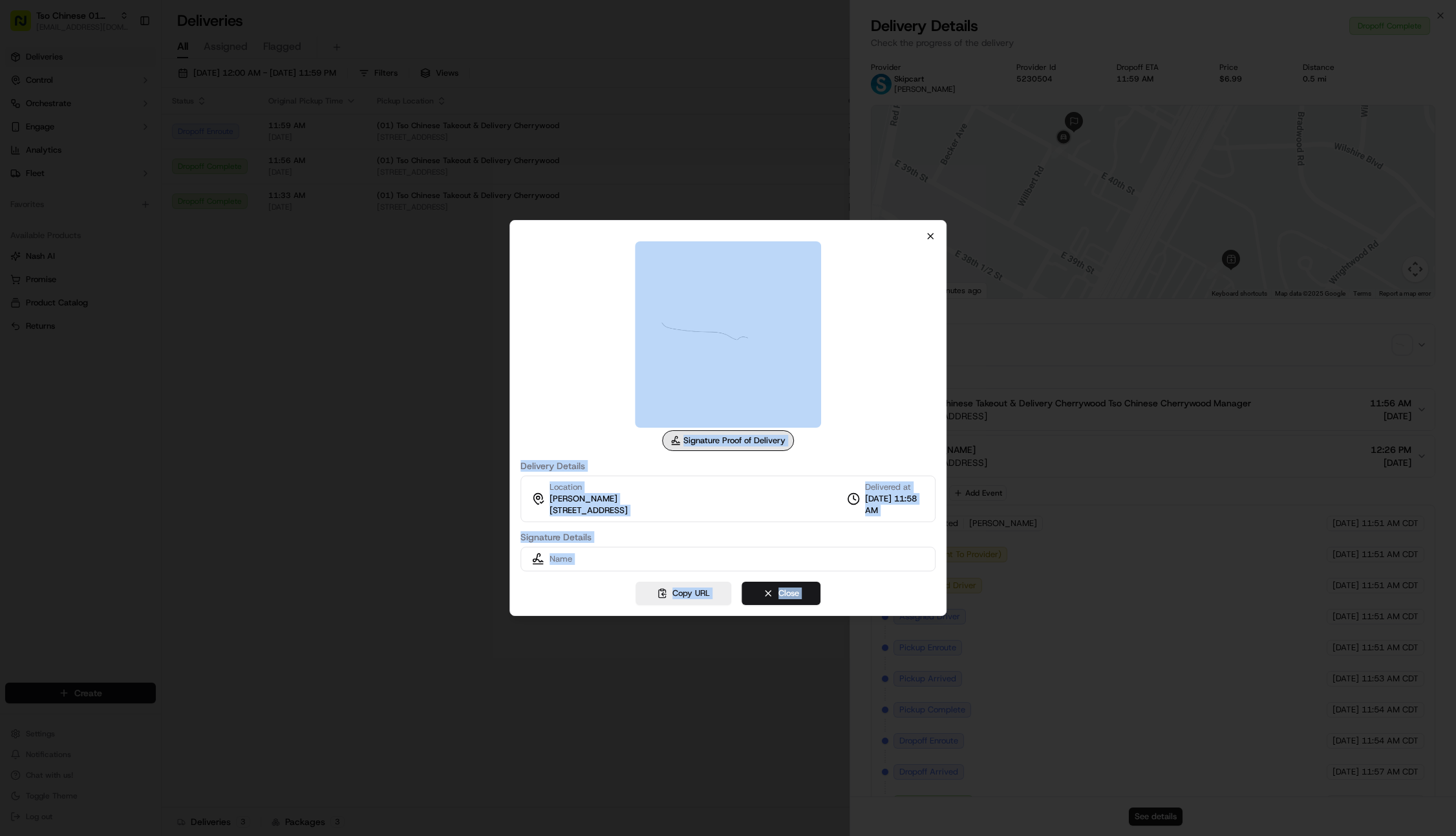
click at [926, 241] on div "Signature Proof of Delivery Delivery Details Location Gloria Williamson 1000 E …" at bounding box center [728, 418] width 437 height 396
click at [929, 236] on icon "button" at bounding box center [930, 236] width 10 height 10
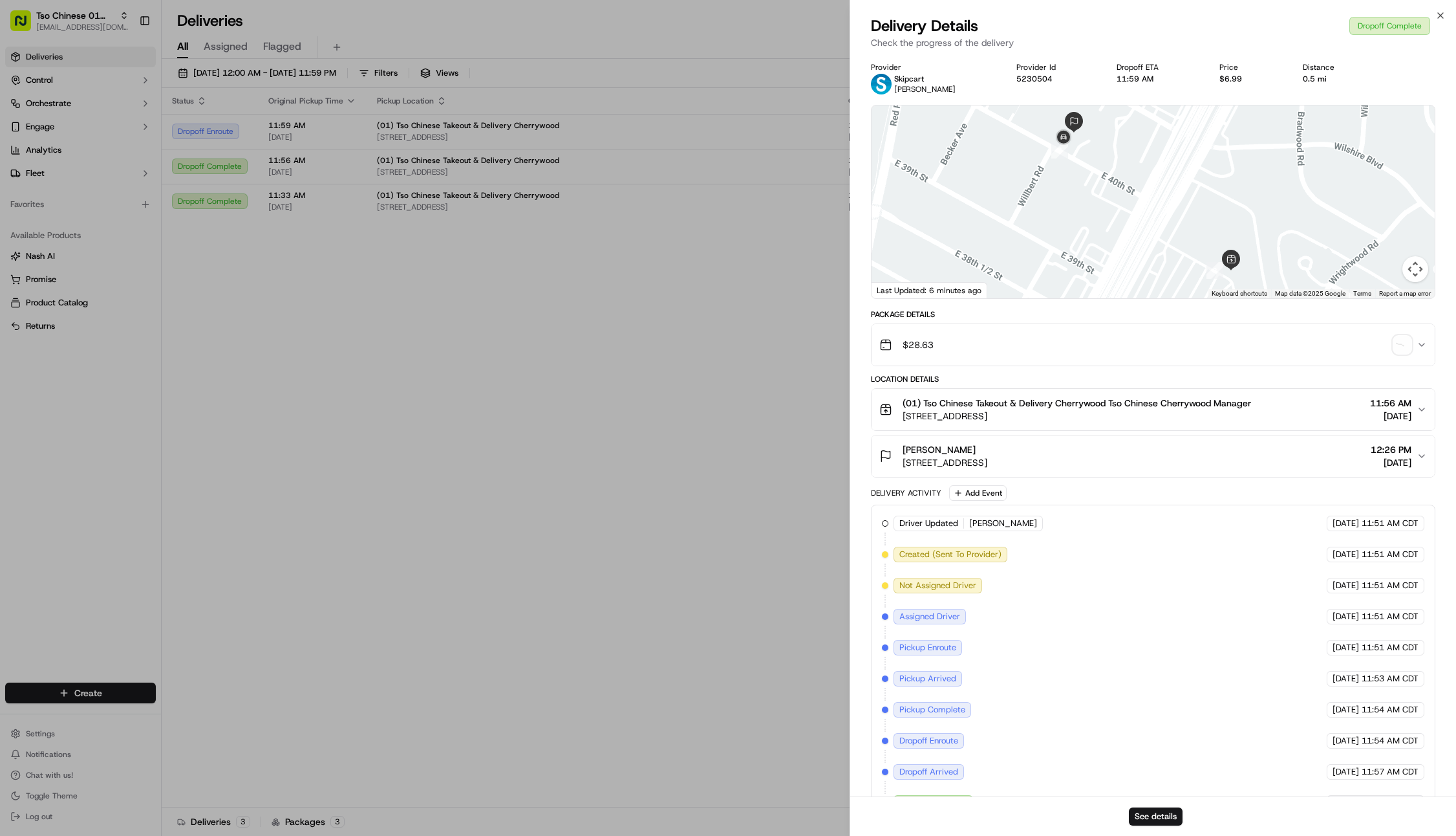
click at [1066, 179] on div at bounding box center [1153, 202] width 563 height 192
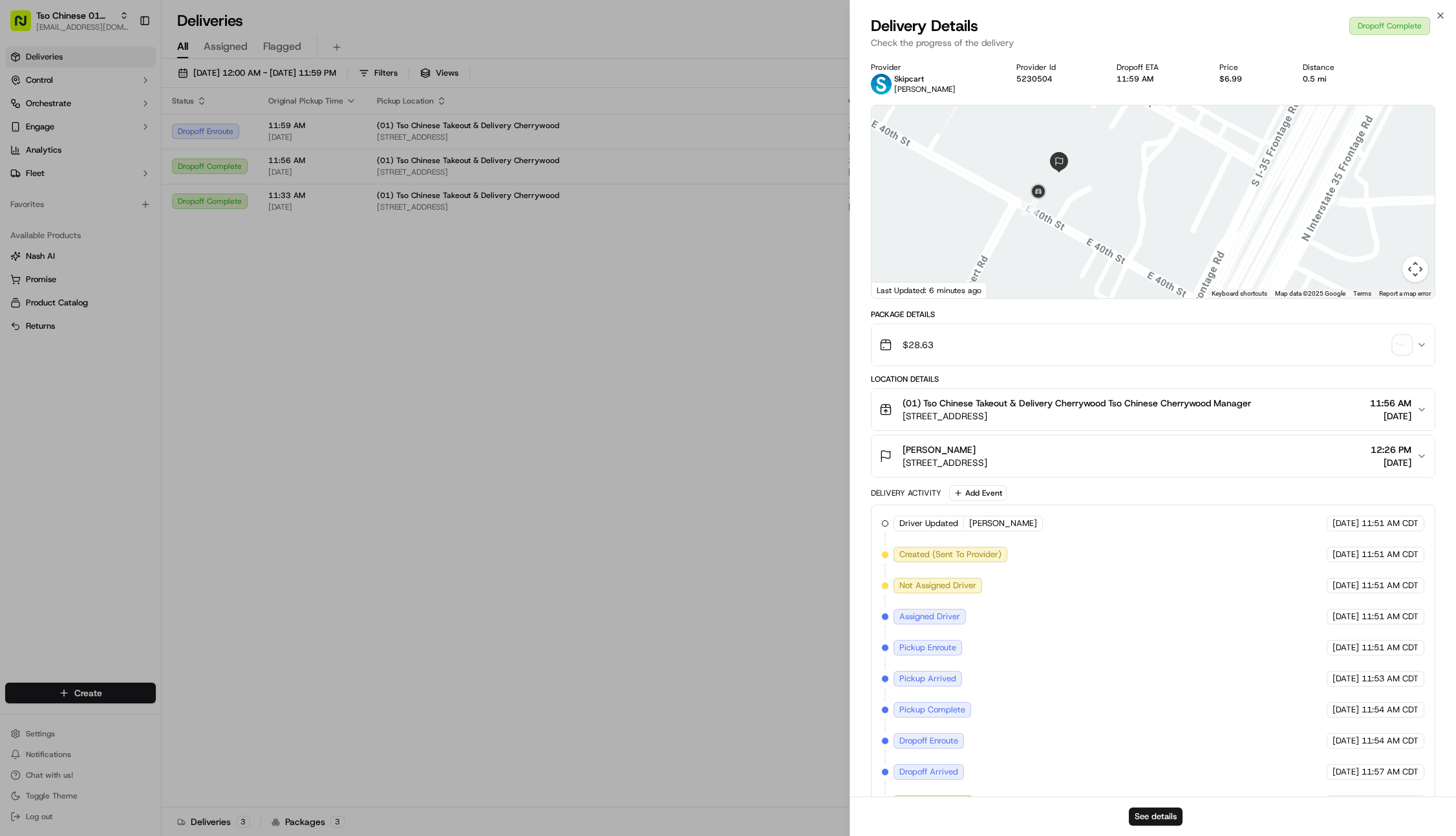
drag, startPoint x: 1121, startPoint y: 152, endPoint x: 1090, endPoint y: 254, distance: 106.6
click at [1090, 254] on div at bounding box center [1153, 202] width 563 height 192
click at [1074, 212] on div at bounding box center [1153, 202] width 563 height 192
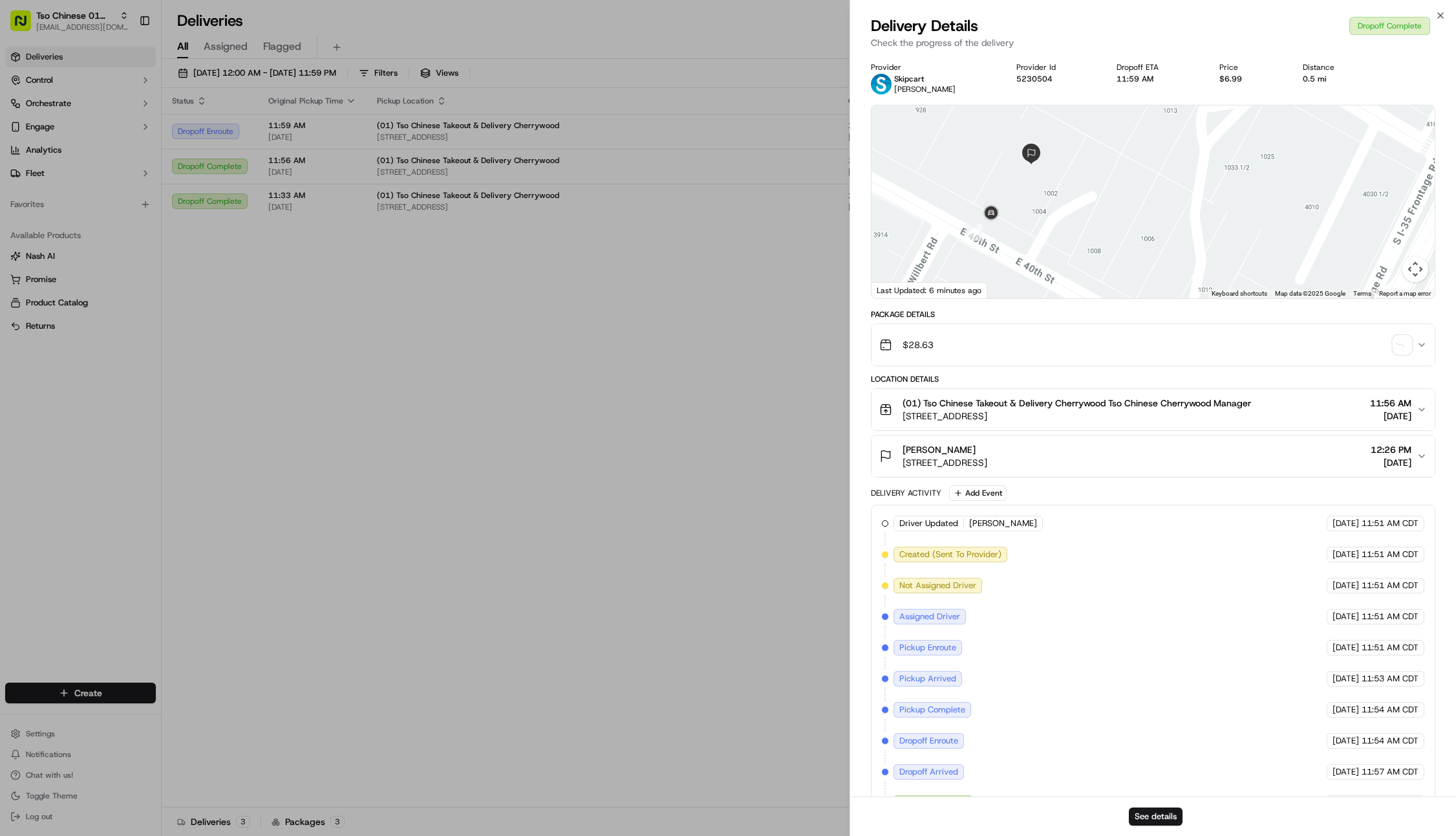
click at [1040, 203] on div at bounding box center [1153, 202] width 563 height 192
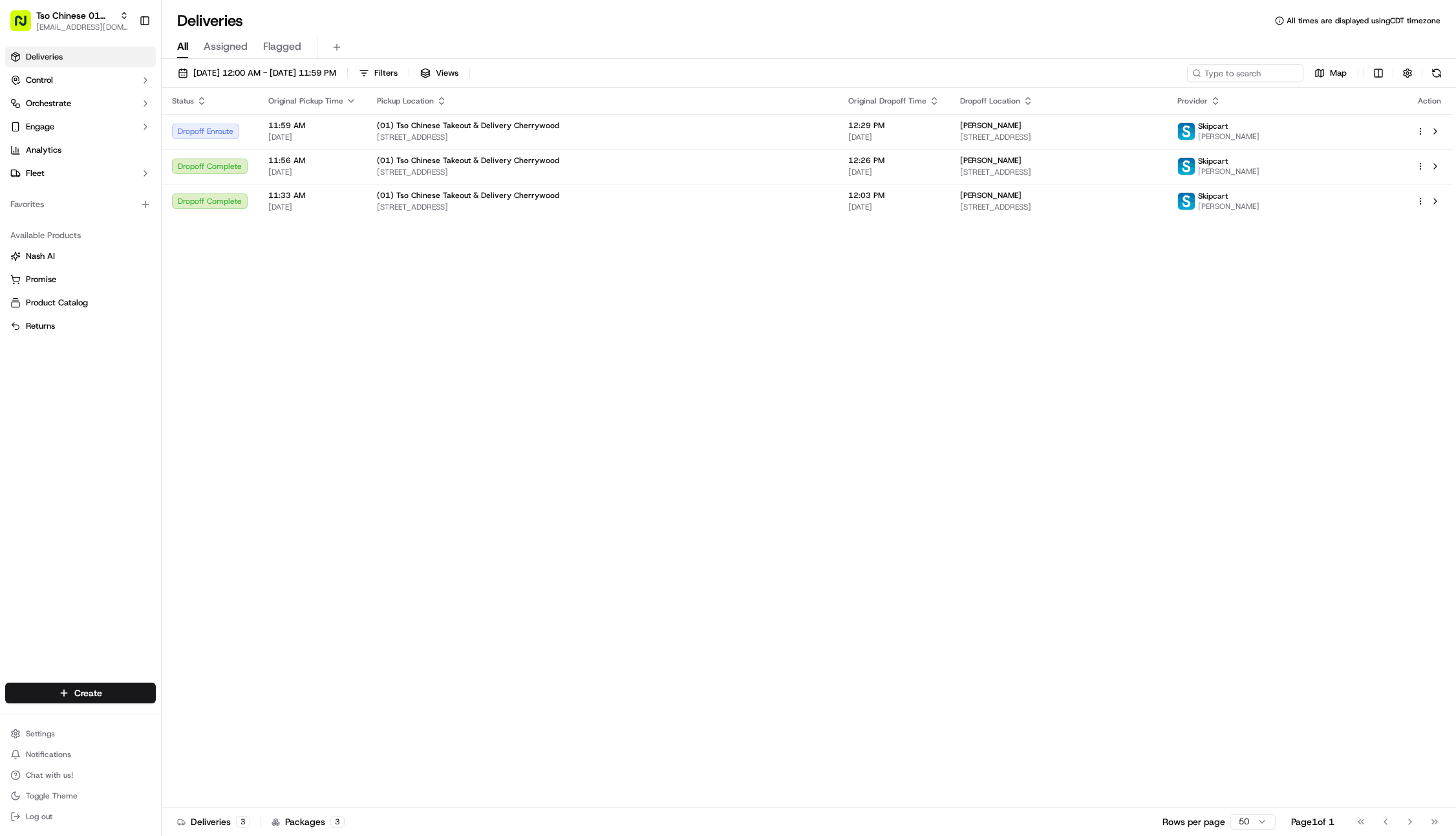
click at [400, 270] on div "Status Original Pickup Time Pickup Location Original Dropoff Time Dropoff Locat…" at bounding box center [808, 447] width 1292 height 719
click at [455, 194] on span "(01) Tso Chinese Takeout & Delivery Cherrywood" at bounding box center [468, 195] width 183 height 10
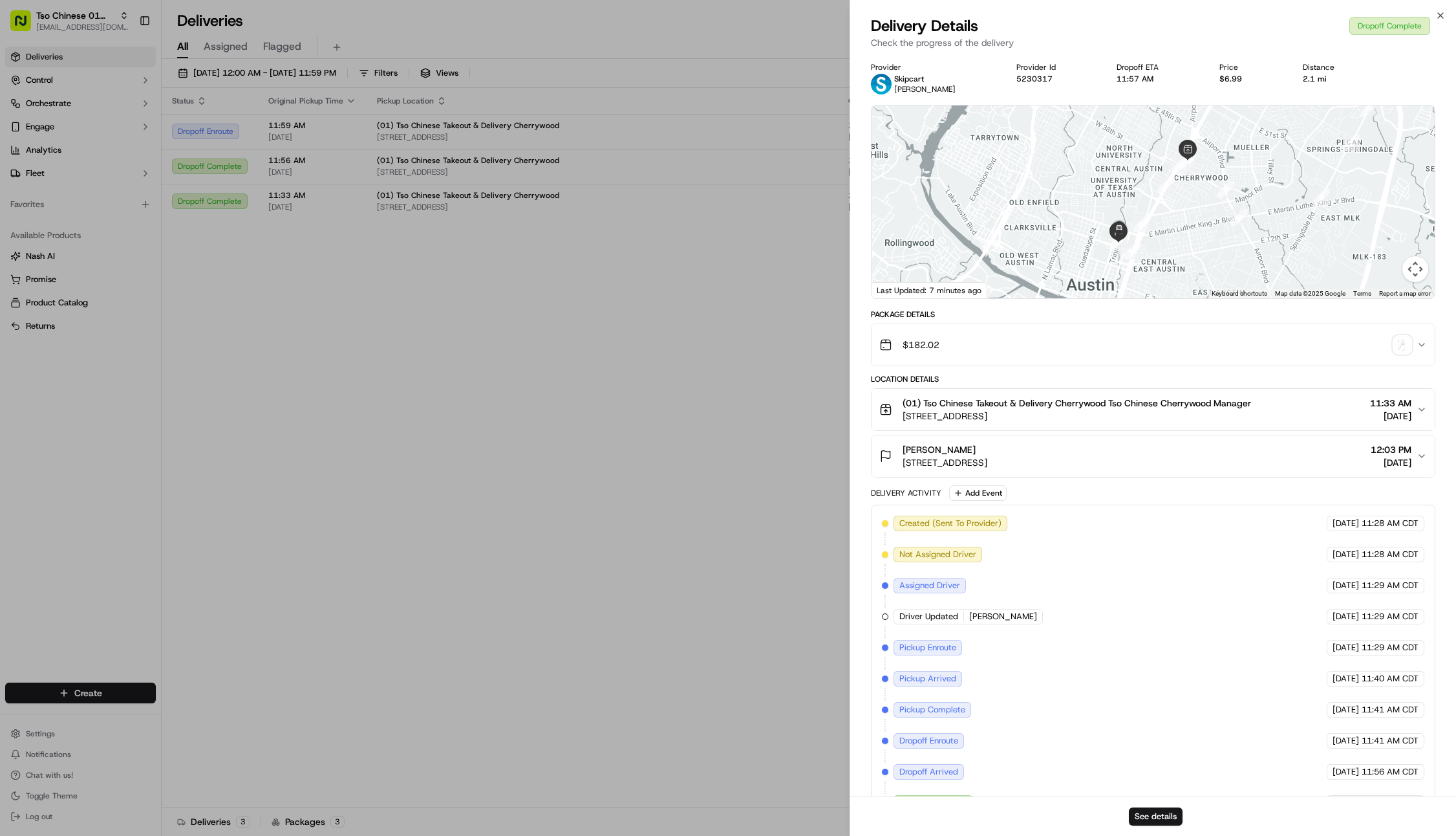
click at [1398, 349] on img "button" at bounding box center [1402, 345] width 18 height 18
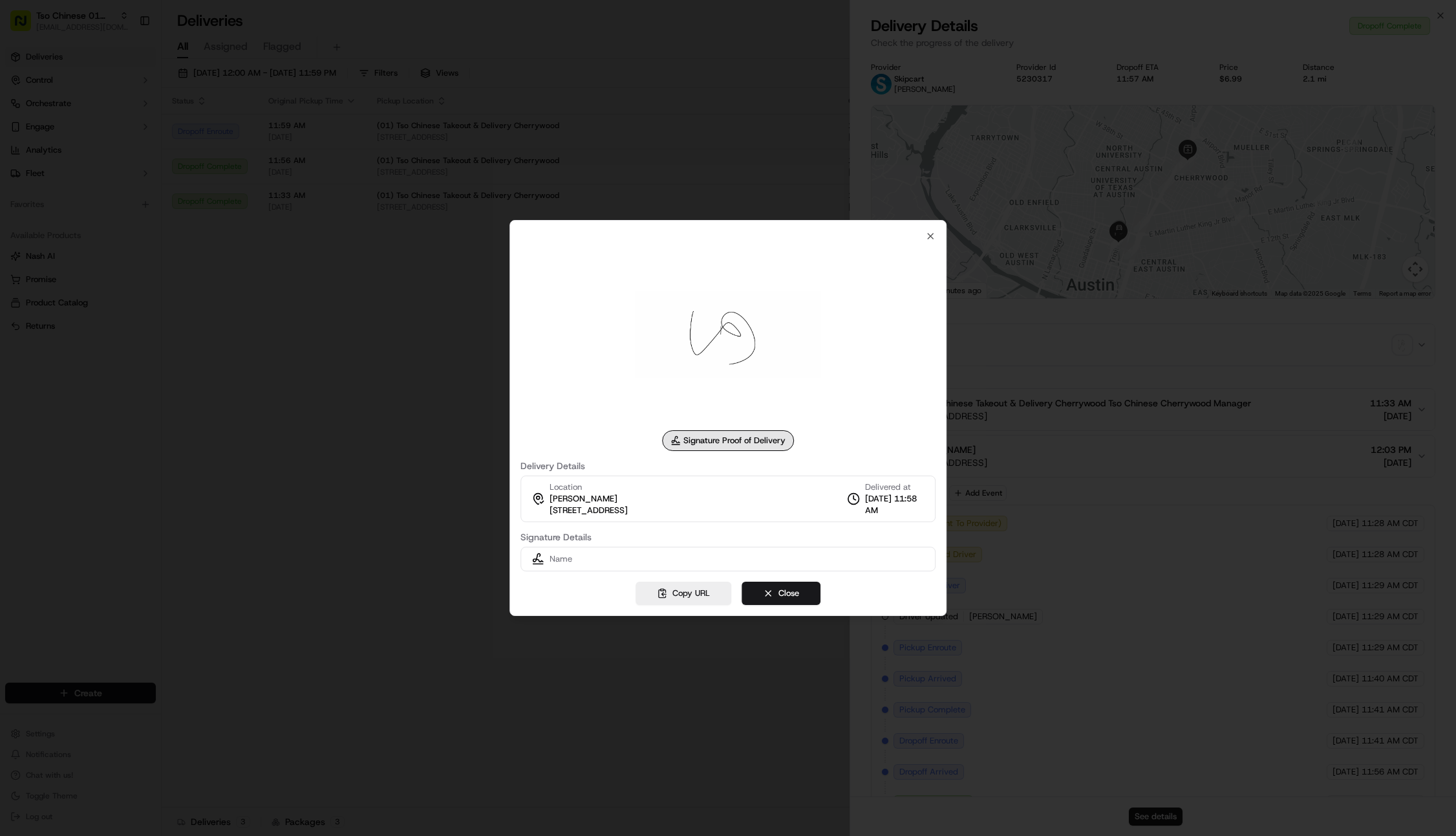
click at [702, 435] on div "Signature Proof of Delivery" at bounding box center [728, 441] width 132 height 21
click at [929, 239] on icon "button" at bounding box center [930, 236] width 10 height 10
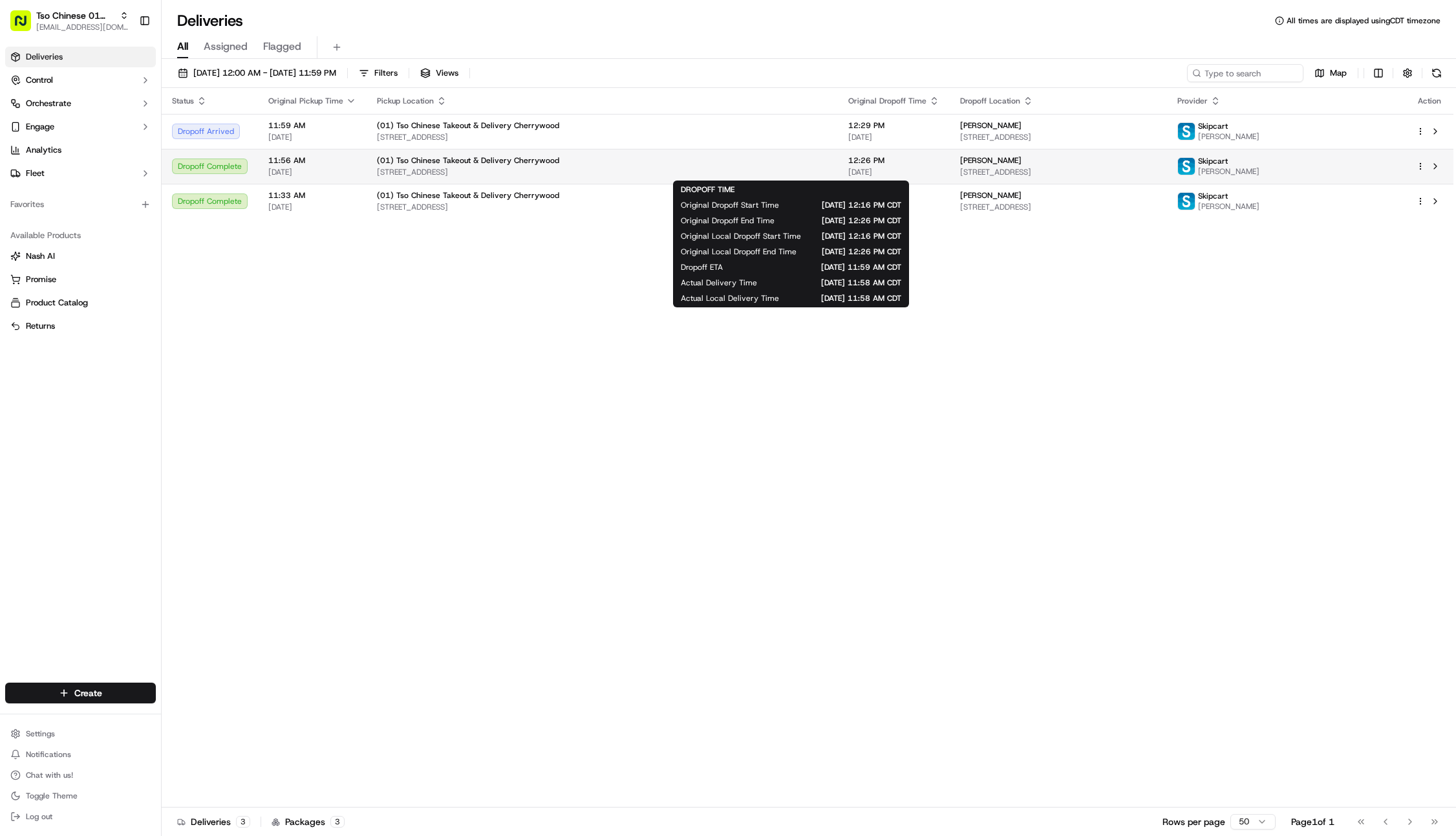
click at [849, 172] on span "[DATE]" at bounding box center [894, 172] width 91 height 10
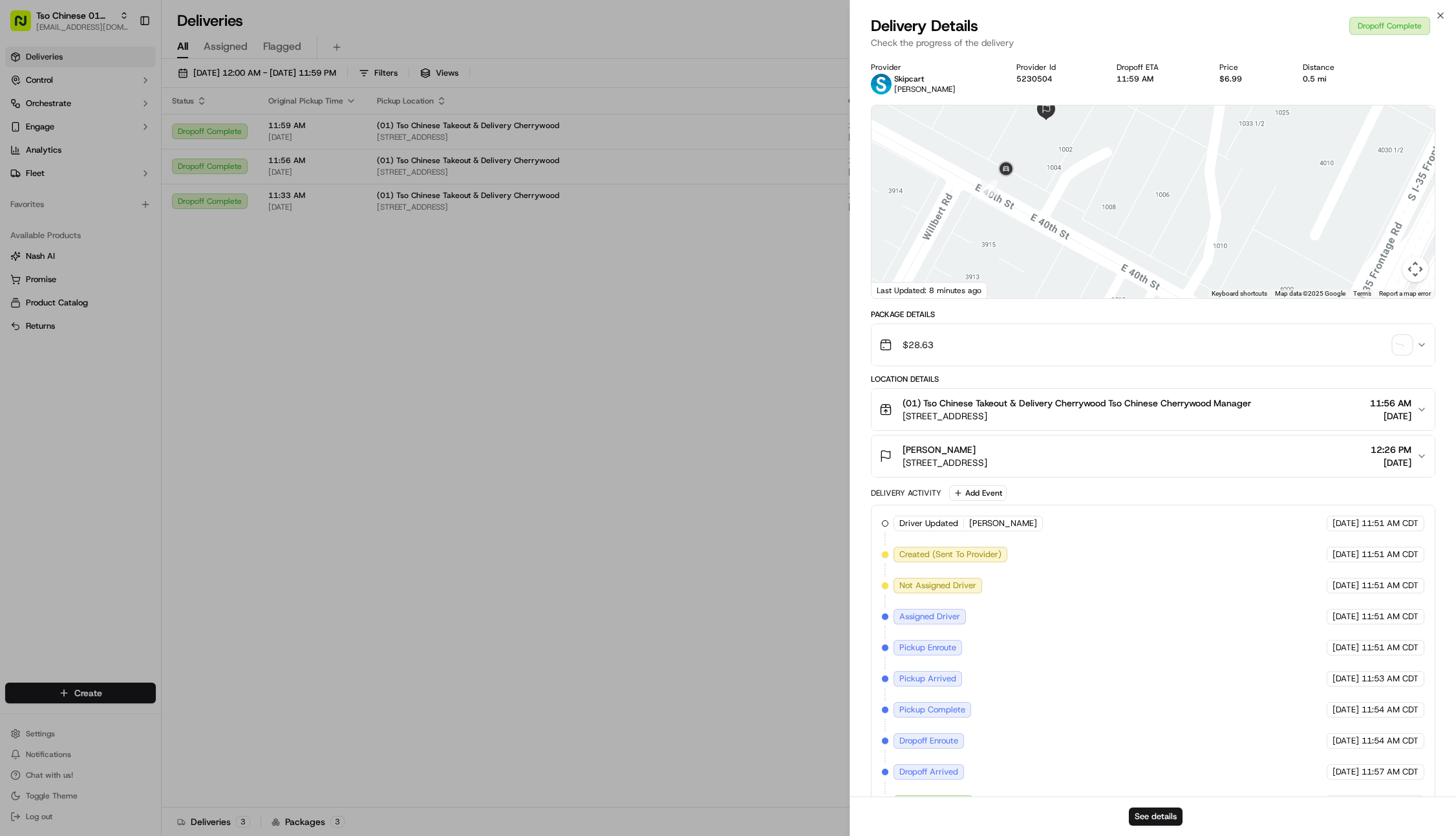
drag, startPoint x: 1094, startPoint y: 164, endPoint x: 1098, endPoint y: 260, distance: 96.1
click at [1098, 260] on div at bounding box center [1153, 202] width 563 height 192
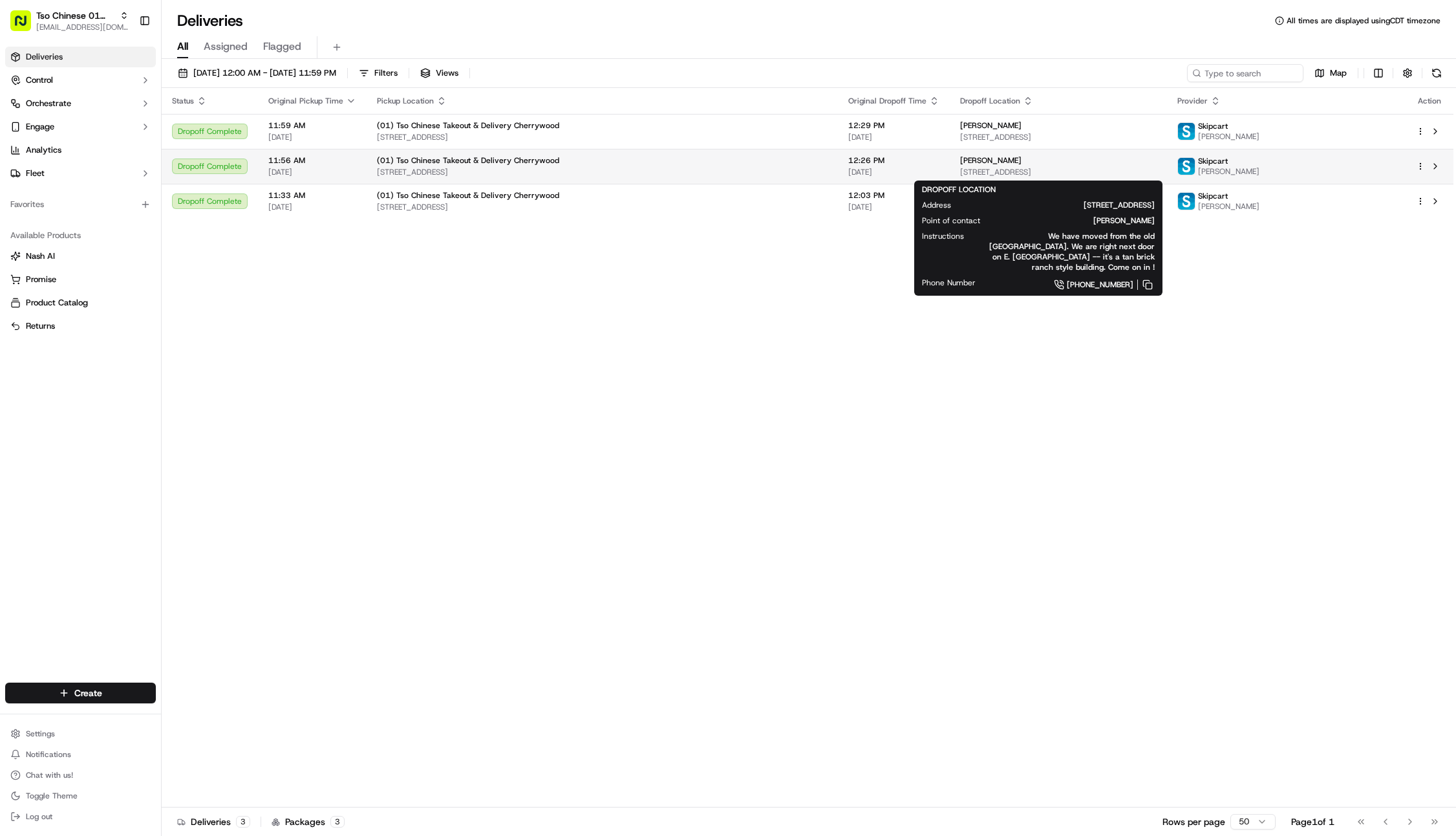
click at [960, 171] on span "[STREET_ADDRESS]" at bounding box center [1058, 172] width 196 height 10
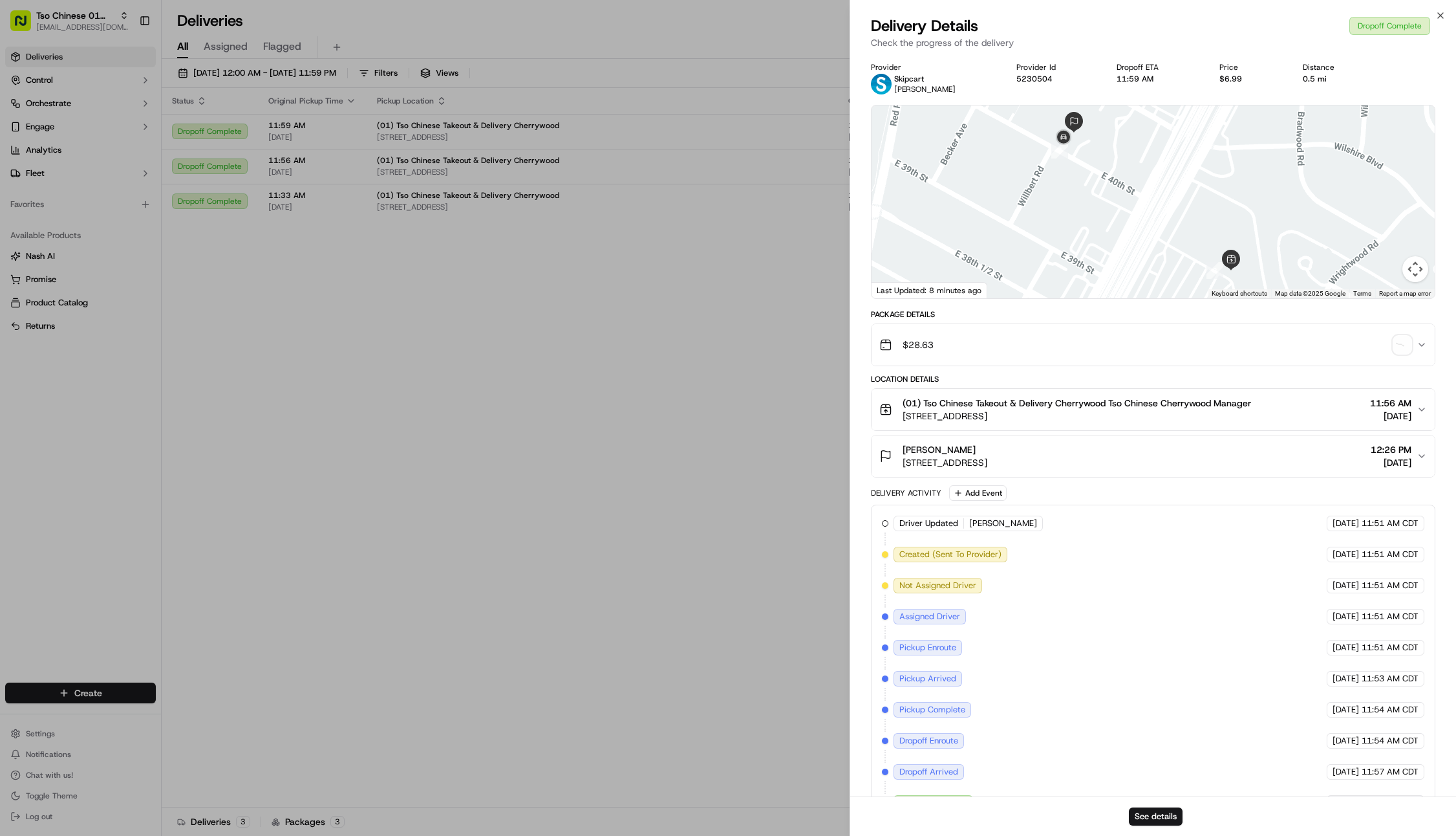
click at [1401, 347] on img "button" at bounding box center [1402, 345] width 18 height 18
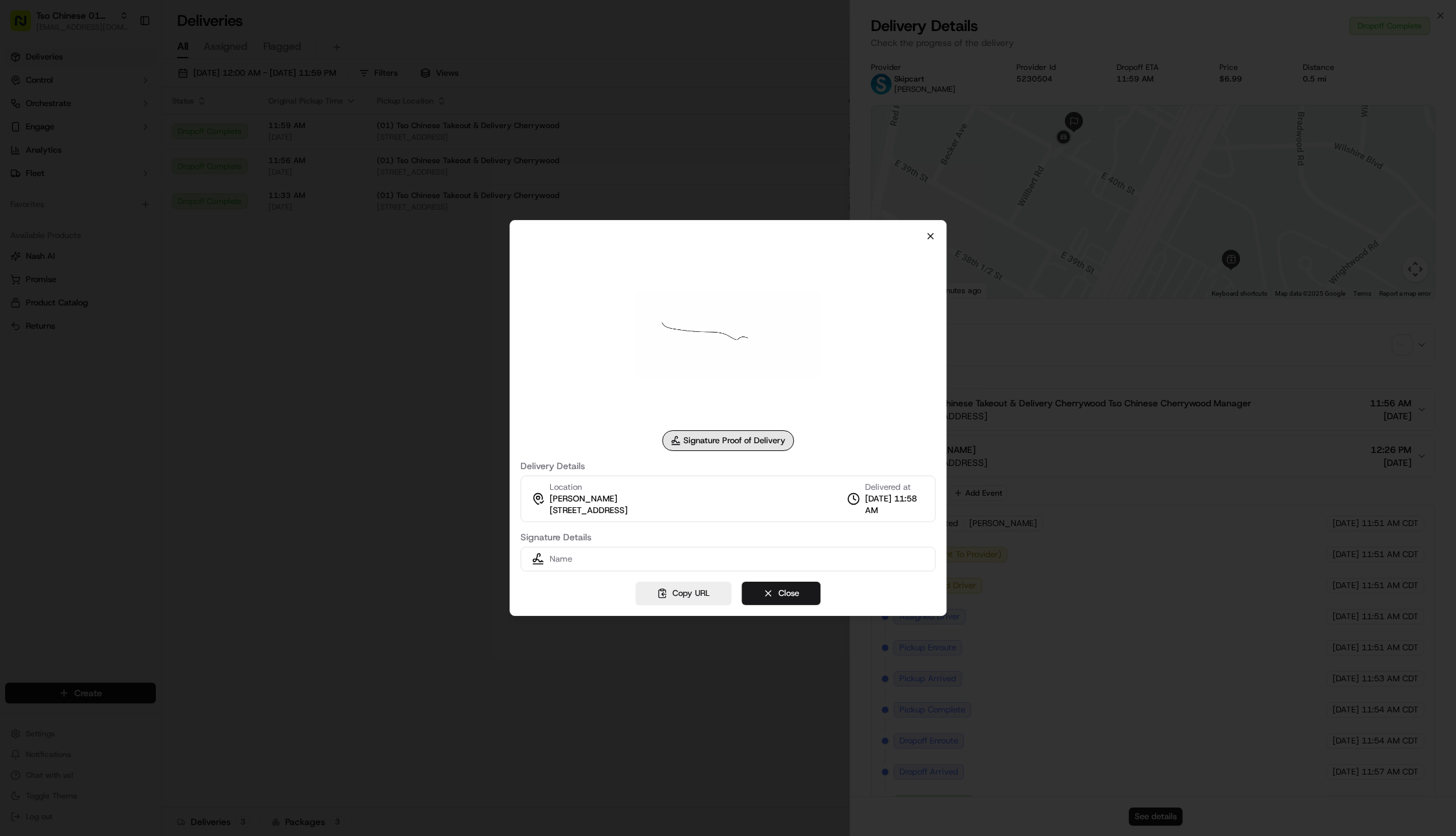
click at [926, 236] on icon "button" at bounding box center [930, 236] width 10 height 10
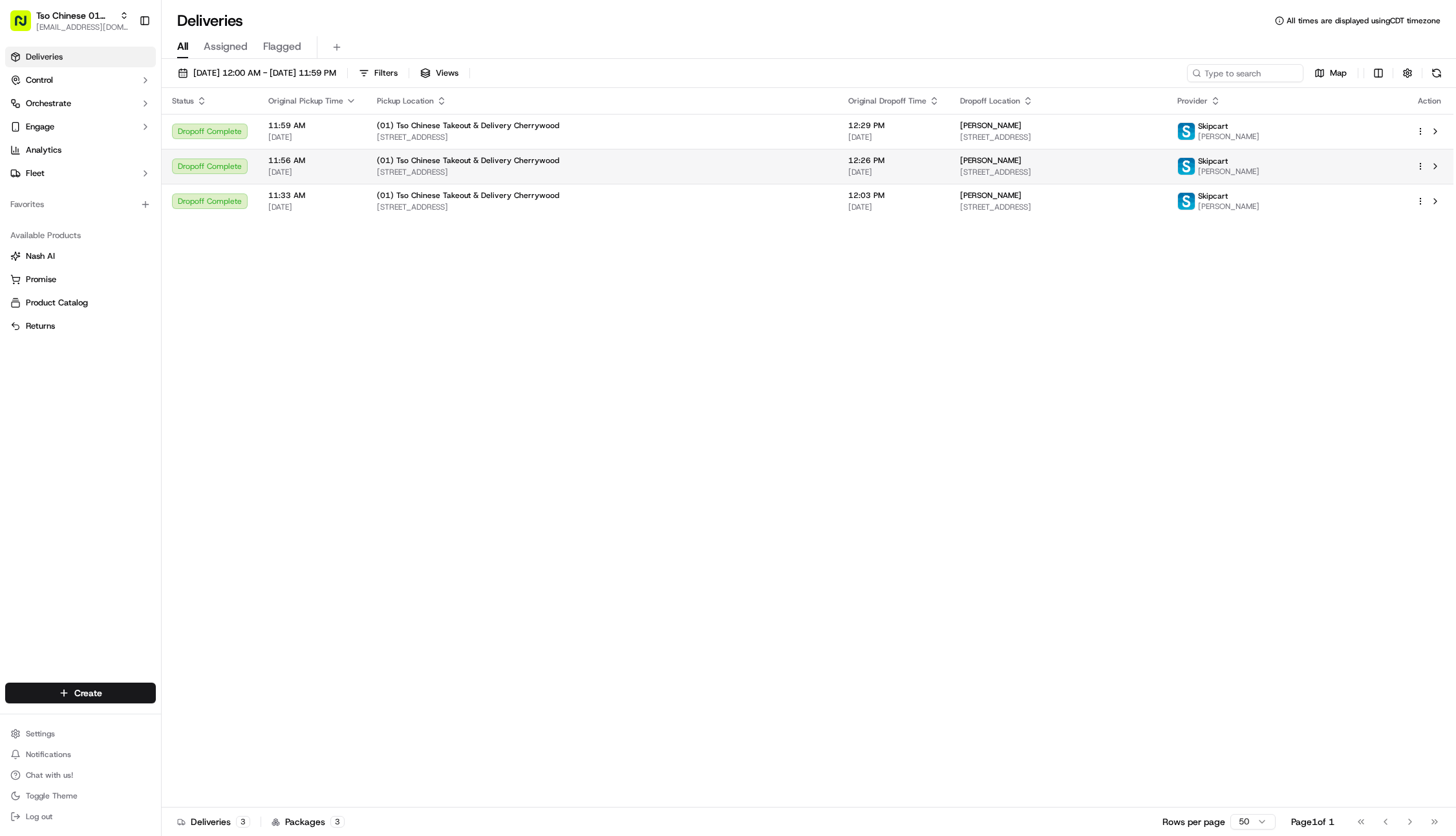
click at [960, 169] on span "[STREET_ADDRESS]" at bounding box center [1058, 172] width 196 height 10
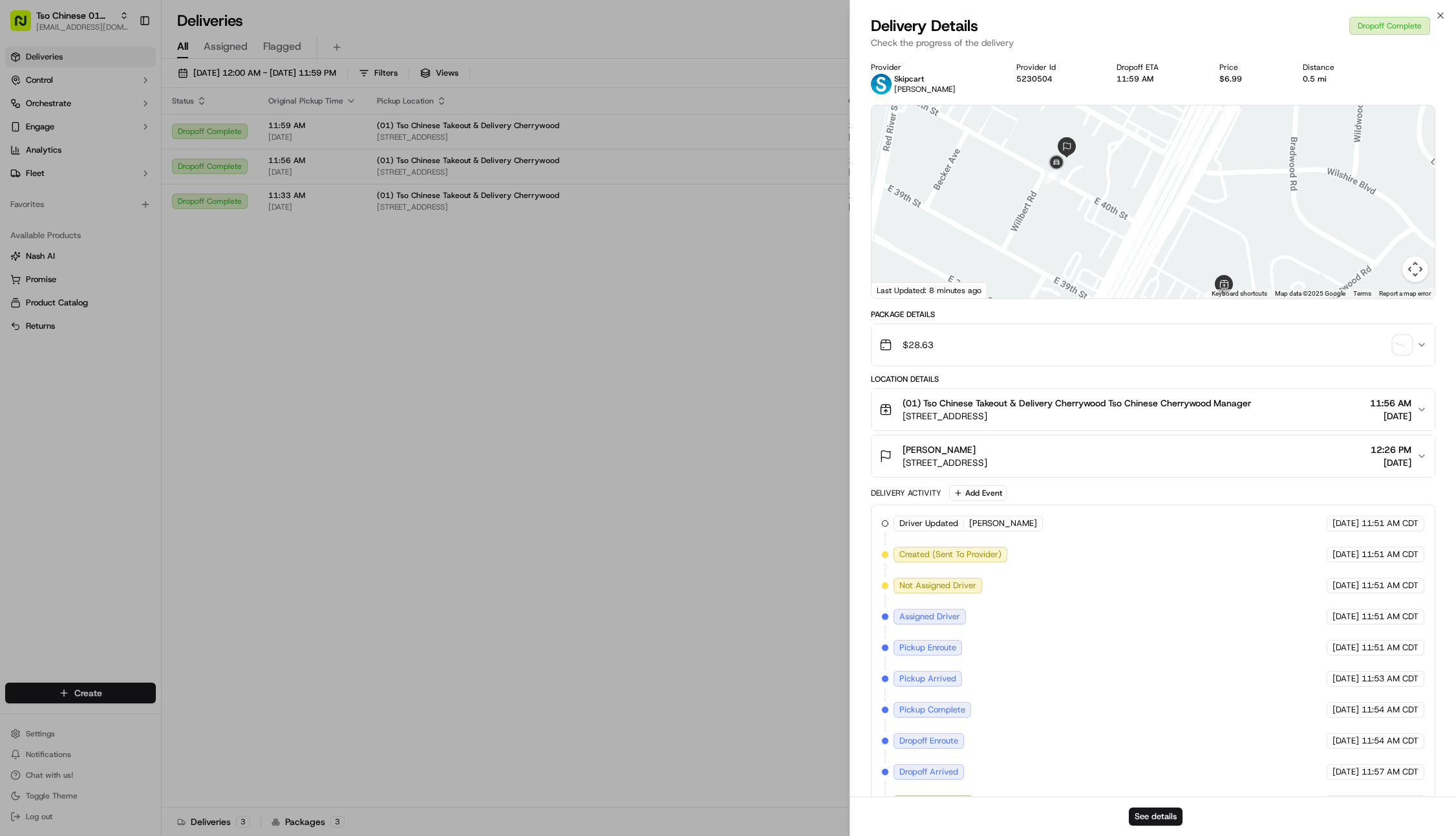
drag, startPoint x: 1102, startPoint y: 176, endPoint x: 1092, endPoint y: 212, distance: 37.4
click at [1092, 212] on div at bounding box center [1153, 202] width 563 height 192
click at [1081, 187] on div at bounding box center [1153, 202] width 563 height 192
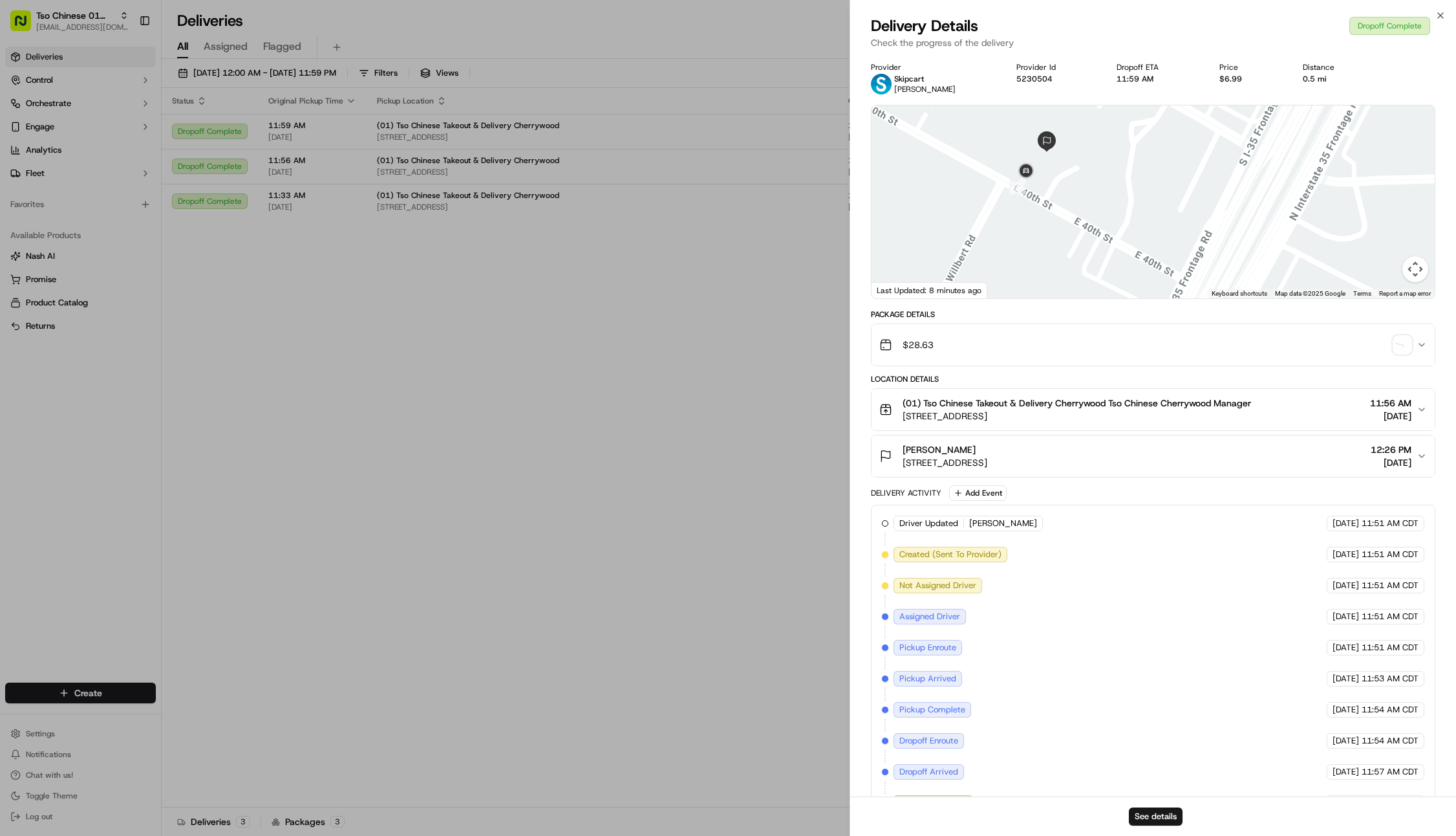
click at [1069, 169] on div at bounding box center [1153, 202] width 563 height 192
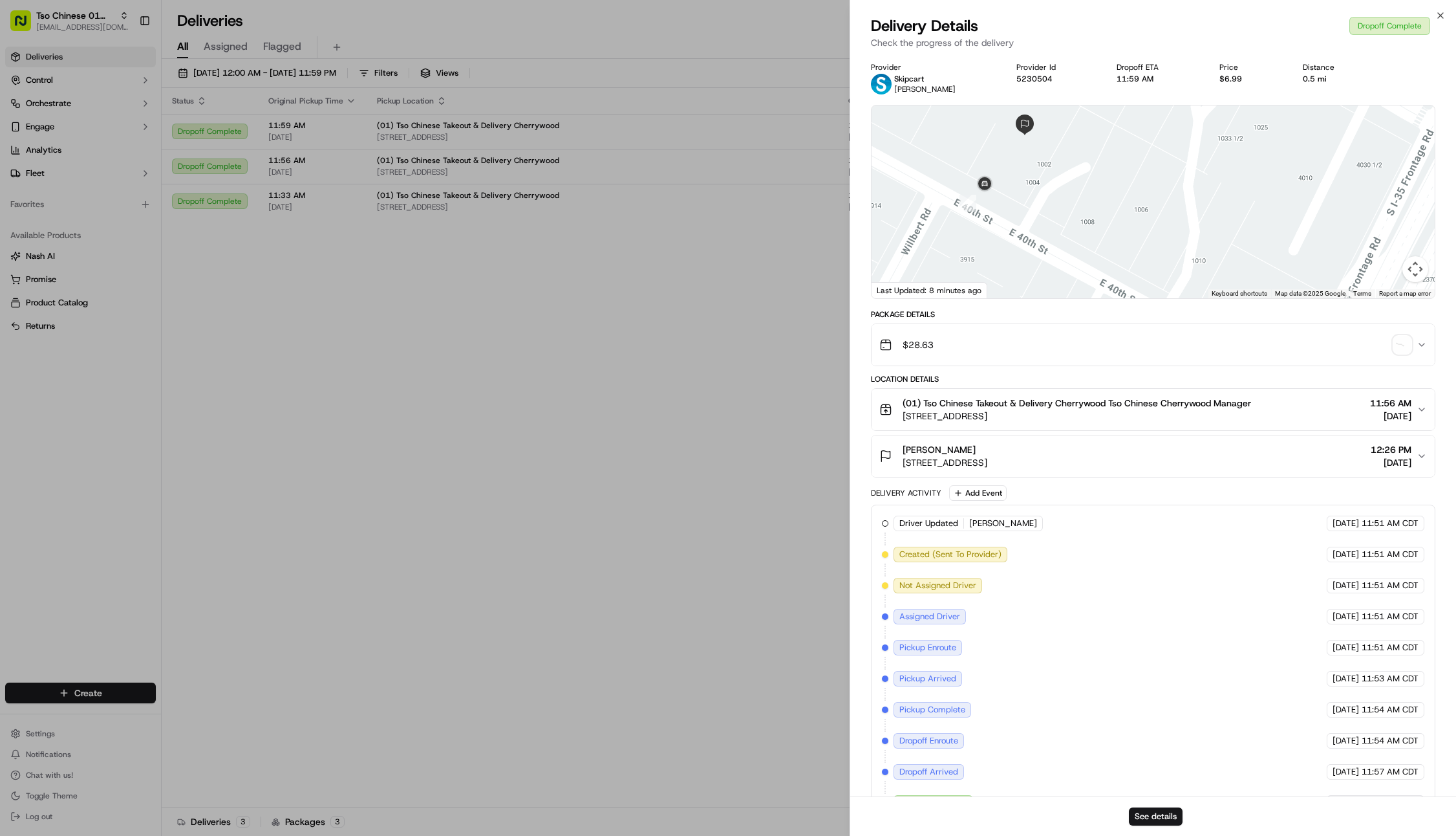
drag, startPoint x: 1035, startPoint y: 184, endPoint x: 1047, endPoint y: 202, distance: 21.6
click at [1047, 202] on div at bounding box center [1153, 202] width 563 height 192
click at [1063, 189] on div at bounding box center [1153, 202] width 563 height 192
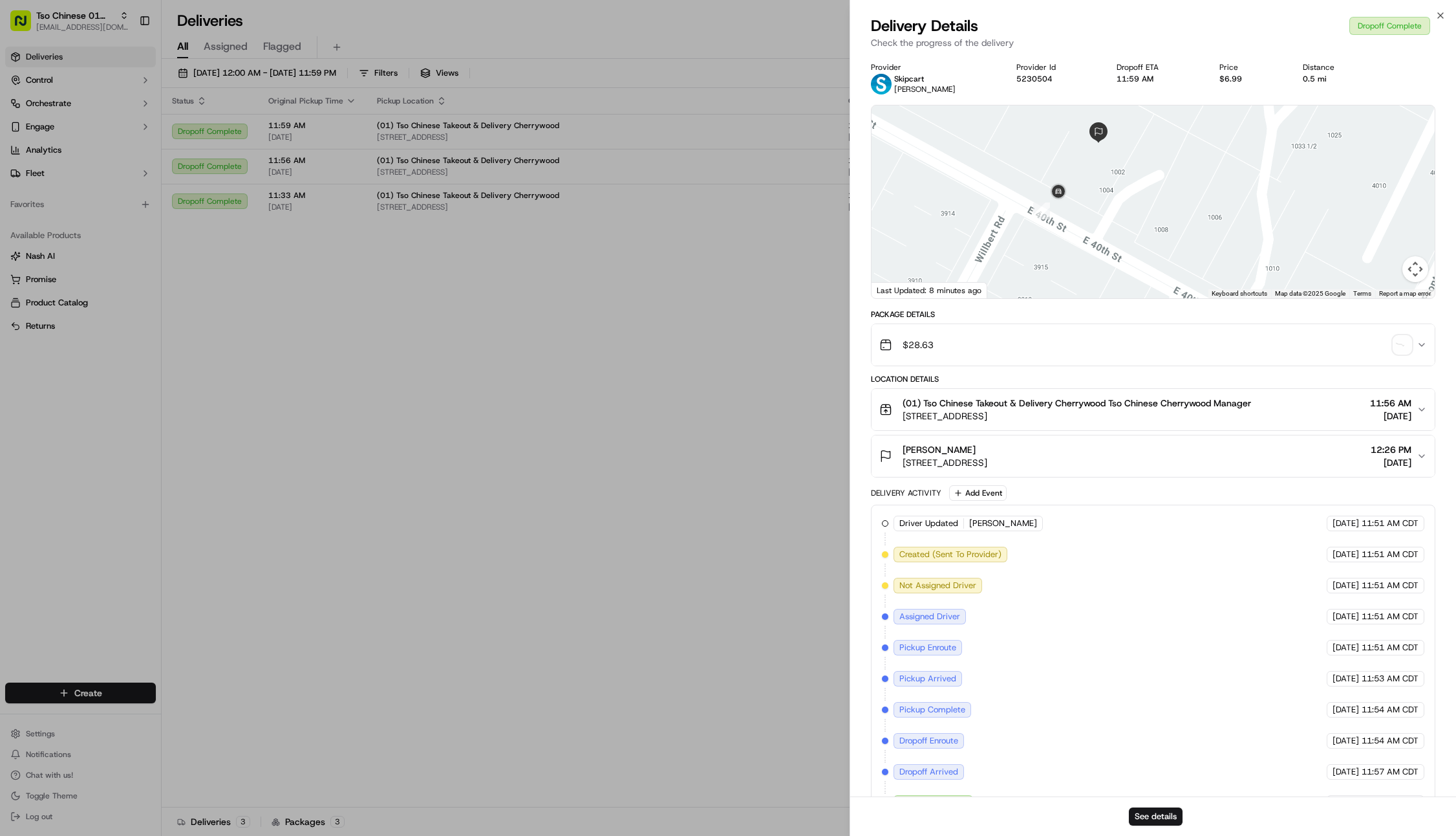
drag, startPoint x: 1198, startPoint y: 231, endPoint x: 1173, endPoint y: 196, distance: 43.0
click at [1173, 196] on div at bounding box center [1153, 202] width 563 height 192
click at [1400, 348] on img "button" at bounding box center [1402, 345] width 18 height 18
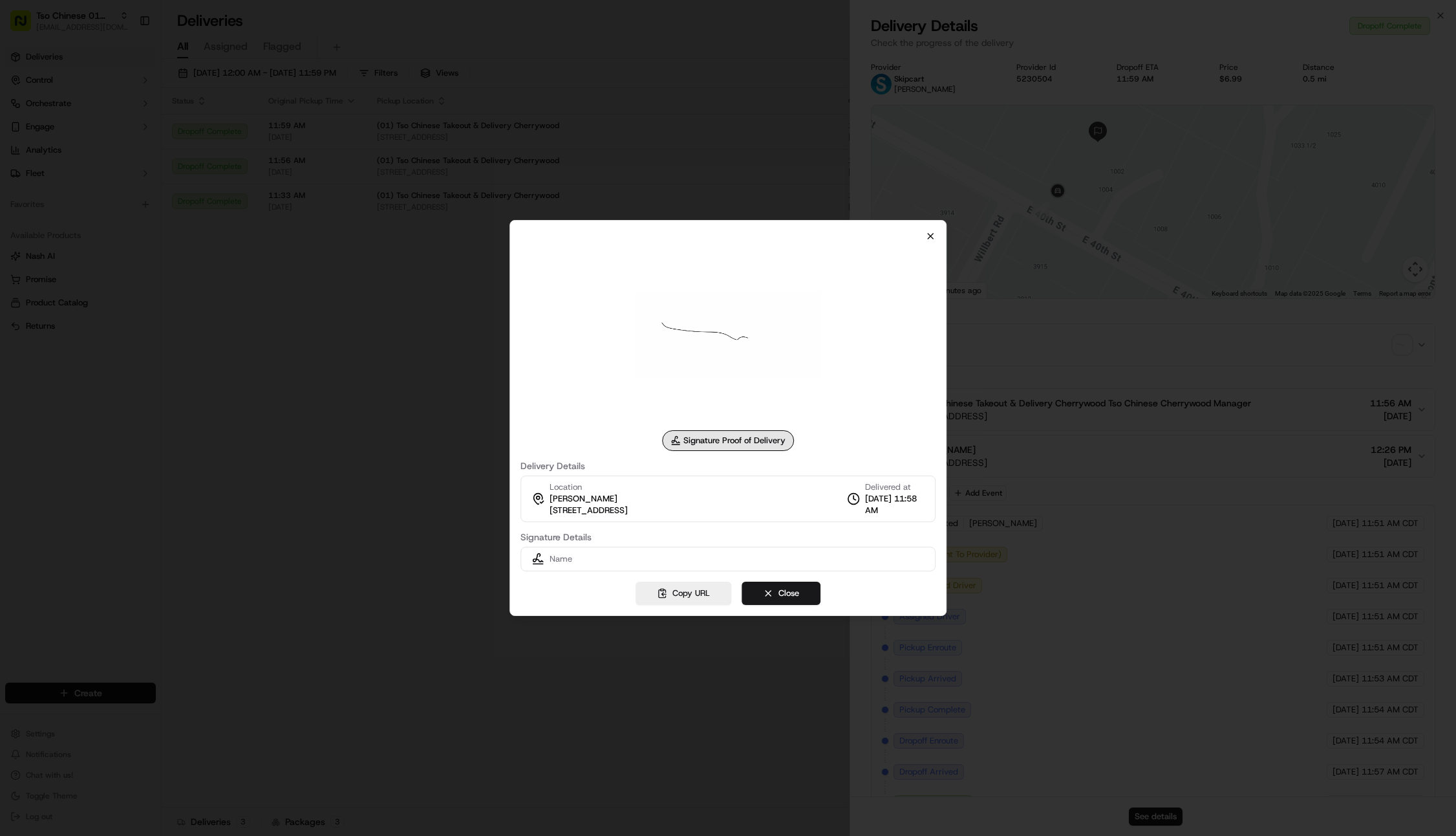
click at [929, 236] on icon "button" at bounding box center [930, 236] width 10 height 10
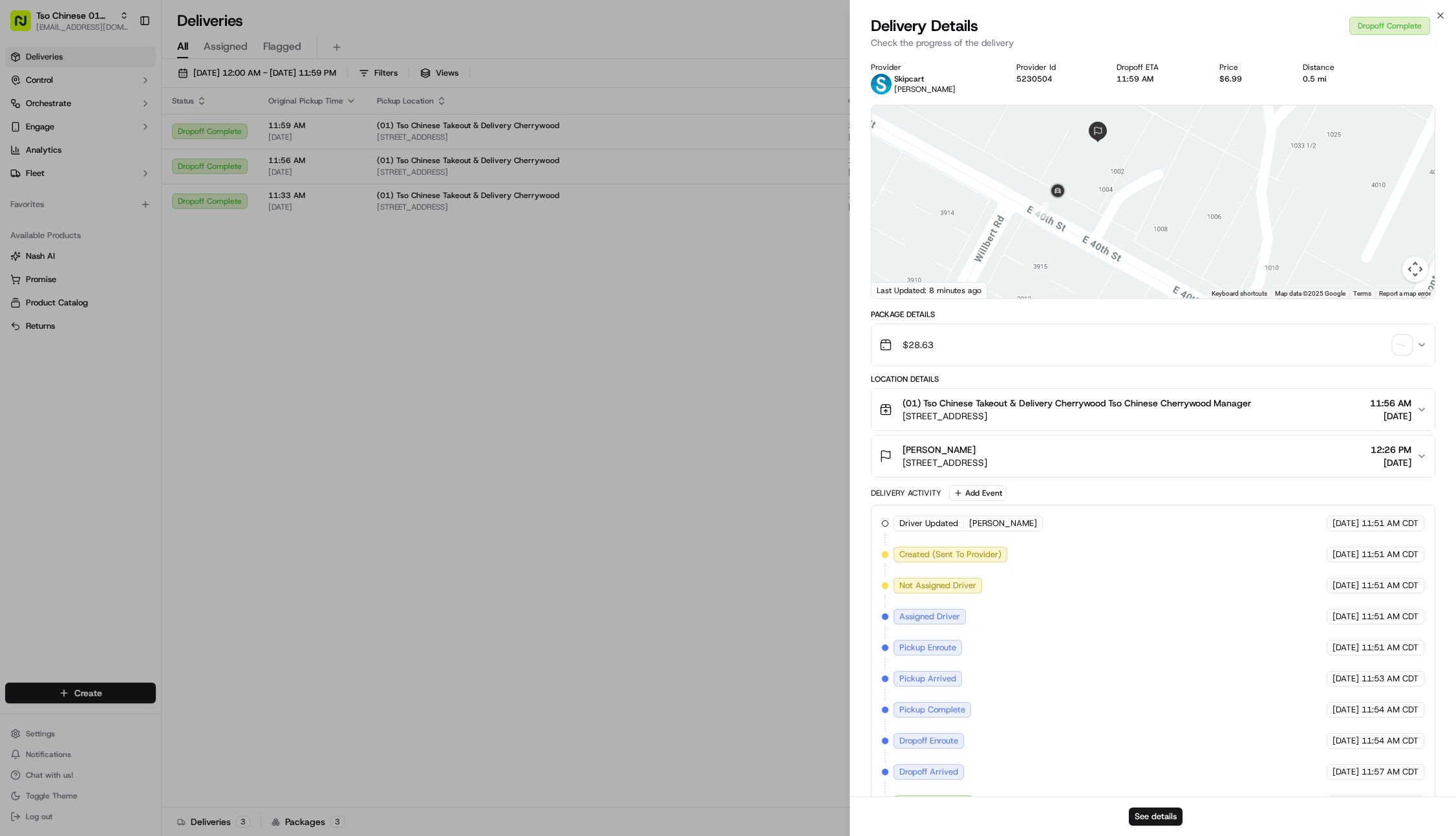
click at [1084, 168] on div at bounding box center [1153, 202] width 563 height 192
drag, startPoint x: 1117, startPoint y: 168, endPoint x: 1121, endPoint y: 208, distance: 40.2
click at [1121, 208] on div at bounding box center [1153, 202] width 563 height 192
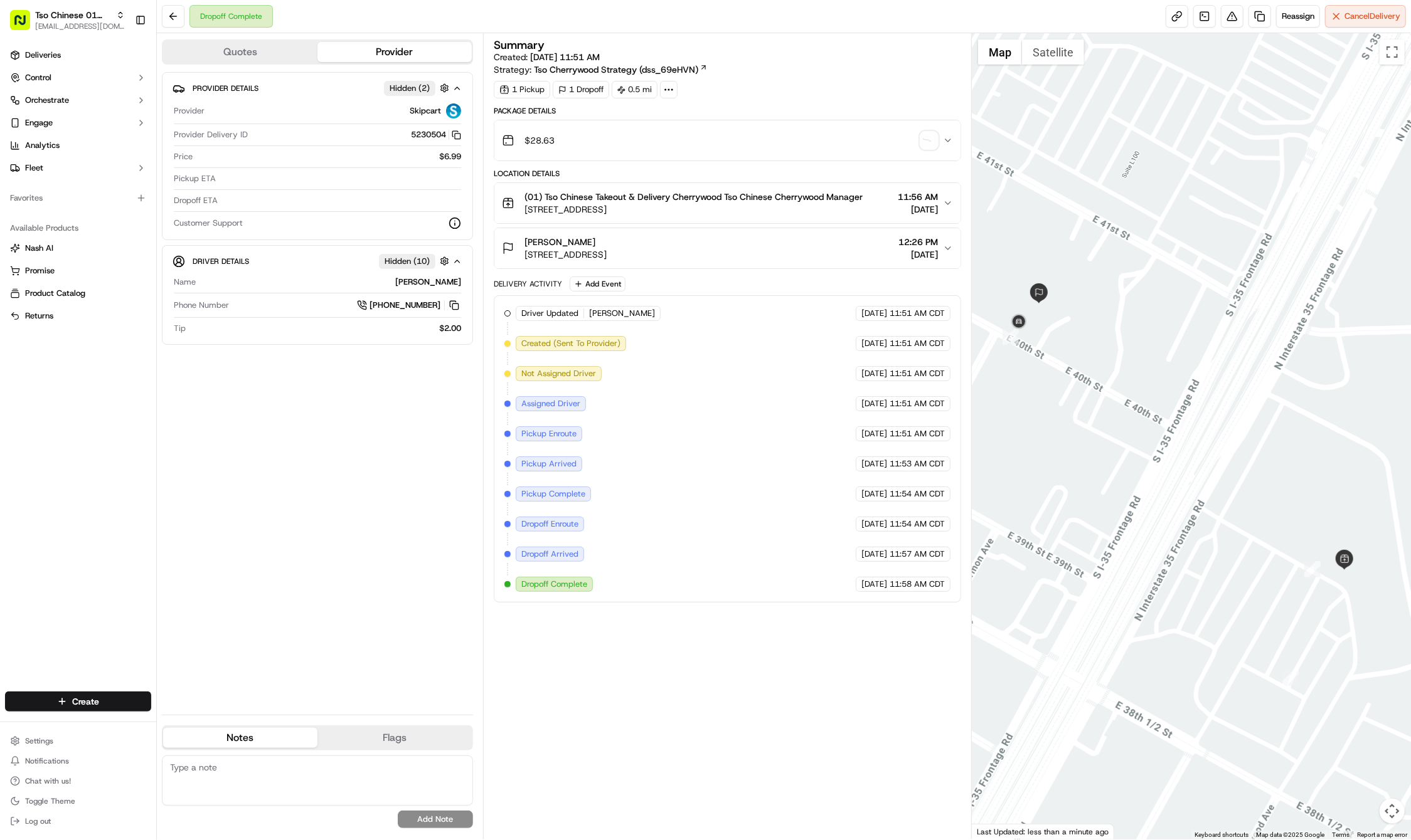
click at [109, 607] on div "Deliveries Control Orchestrate Engage Analytics Fleet Favorites Available Produ…" at bounding box center [78, 361] width 156 height 641
click at [93, 696] on html "Tso Chinese 01 Cherrywood [EMAIL_ADDRESS][DOMAIN_NAME] Toggle Sidebar Deliverie…" at bounding box center [705, 420] width 1411 height 840
click at [194, 721] on link "Delivery" at bounding box center [227, 724] width 140 height 23
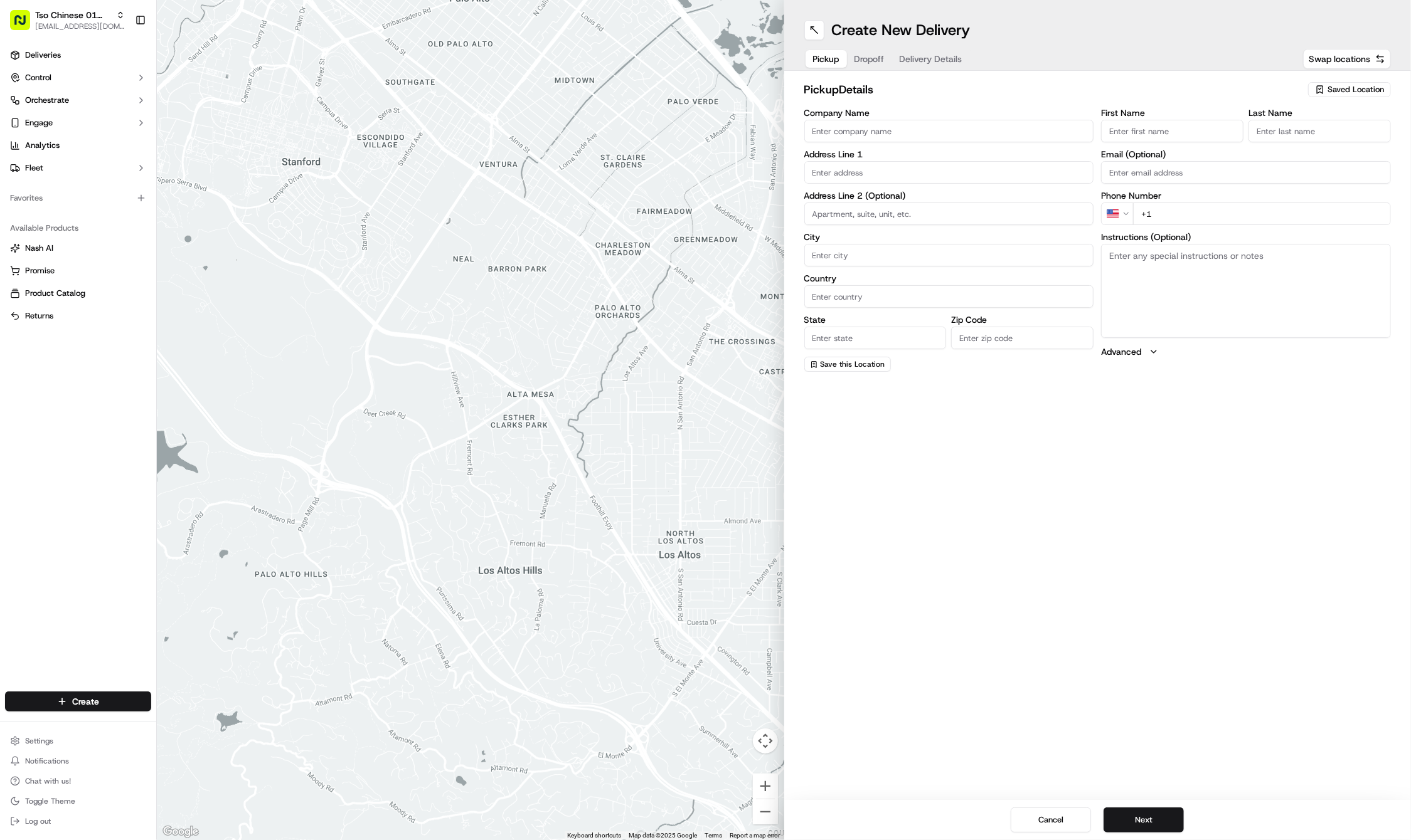
click at [1327, 98] on button "Saved Location" at bounding box center [1349, 89] width 83 height 18
click at [1293, 138] on span "(01) Tso Chinese Takeout & Delivery Cherrywood" at bounding box center [1328, 142] width 155 height 23
type input "(01) Tso Chinese Takeout & Delivery Cherrywood"
type input "Ste E-5"
type input "Austin"
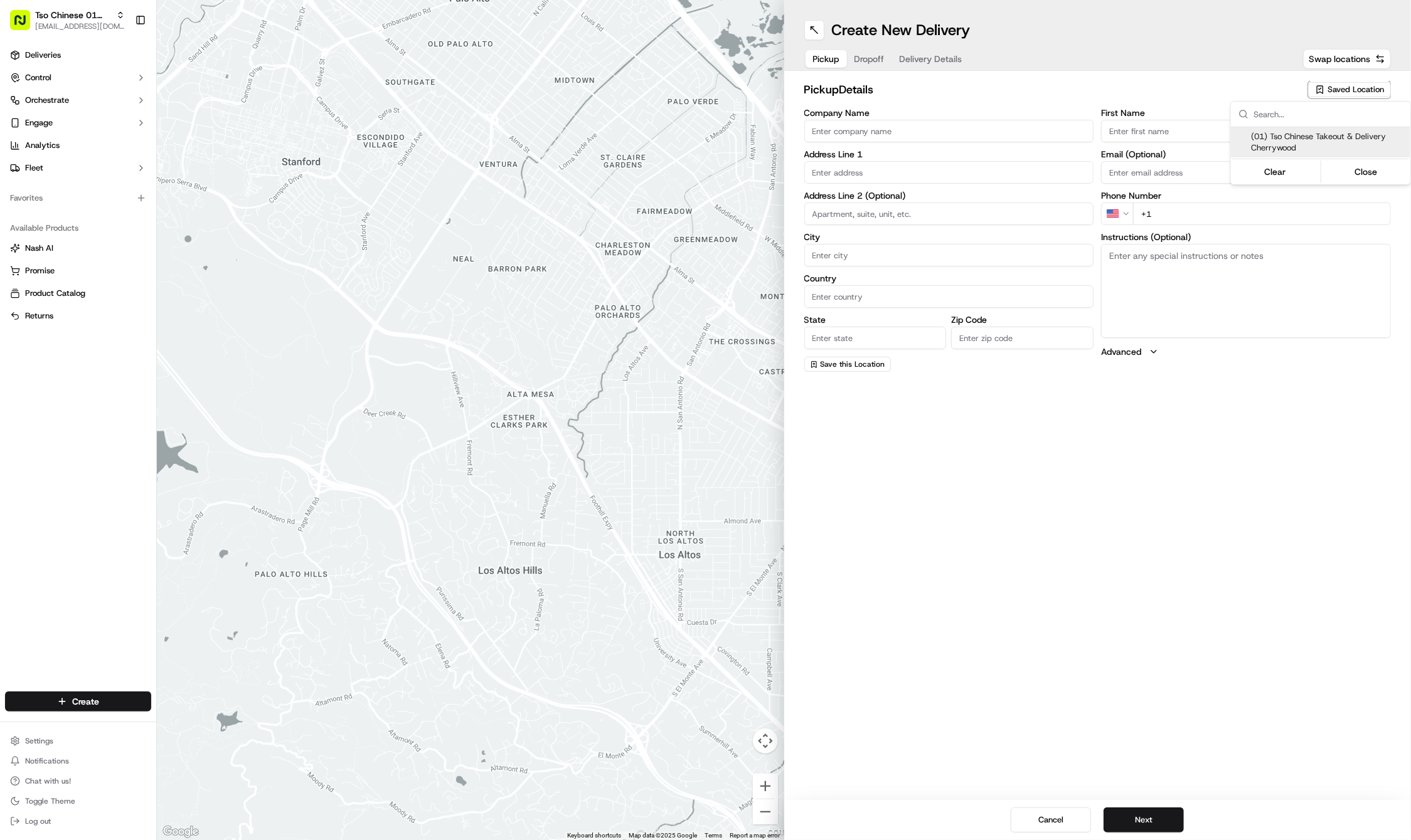
type input "US"
type input "[GEOGRAPHIC_DATA]"
type input "78722"
type input "Tso Chinese"
type input "Cherrywood Manager"
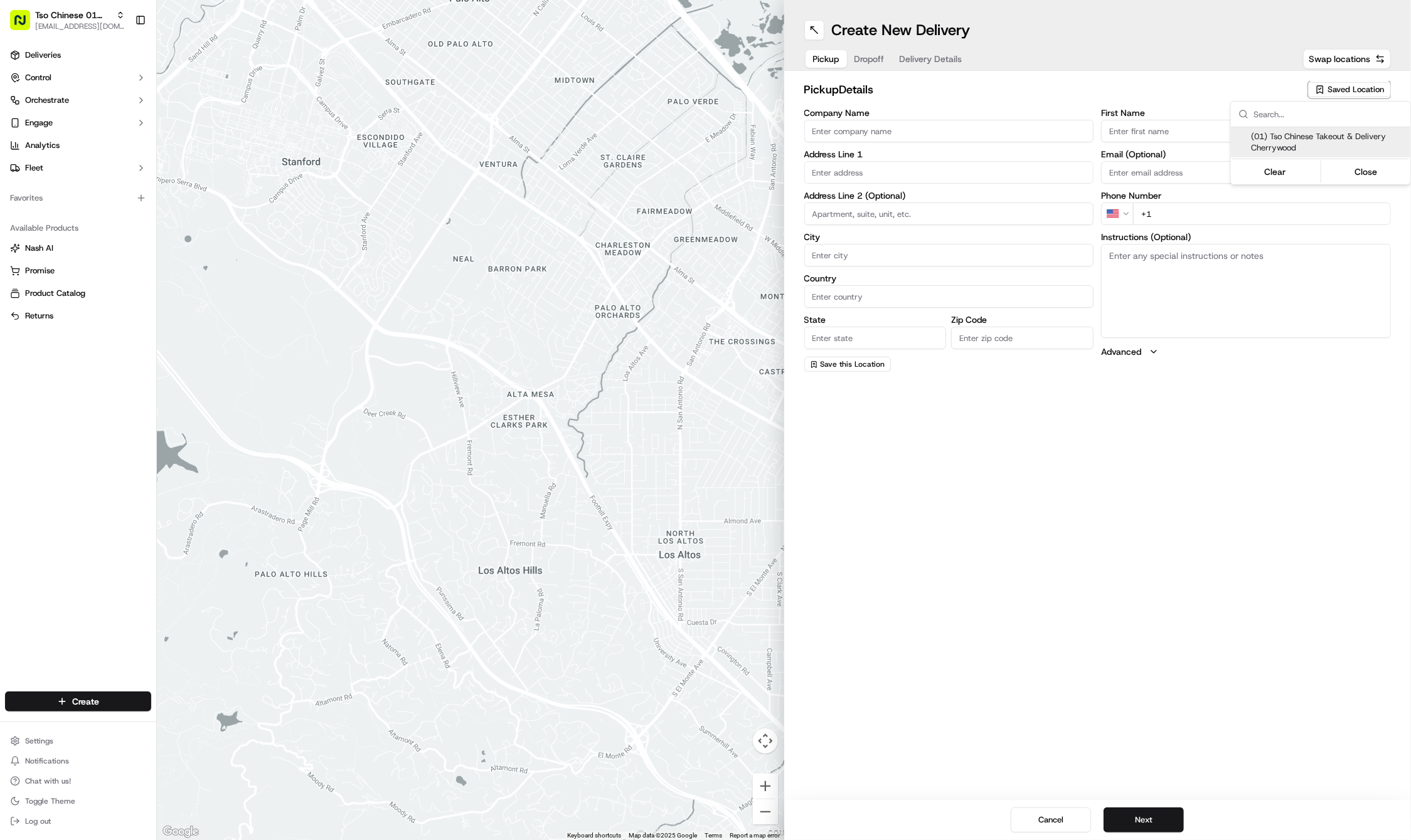
type input "[EMAIL_ADDRESS][DOMAIN_NAME]"
type input "[PHONE_NUMBER]"
type textarea "Submit a picture displaying address & food as Proof of Delivery. Envía una foto…"
type input "[STREET_ADDRESS]"
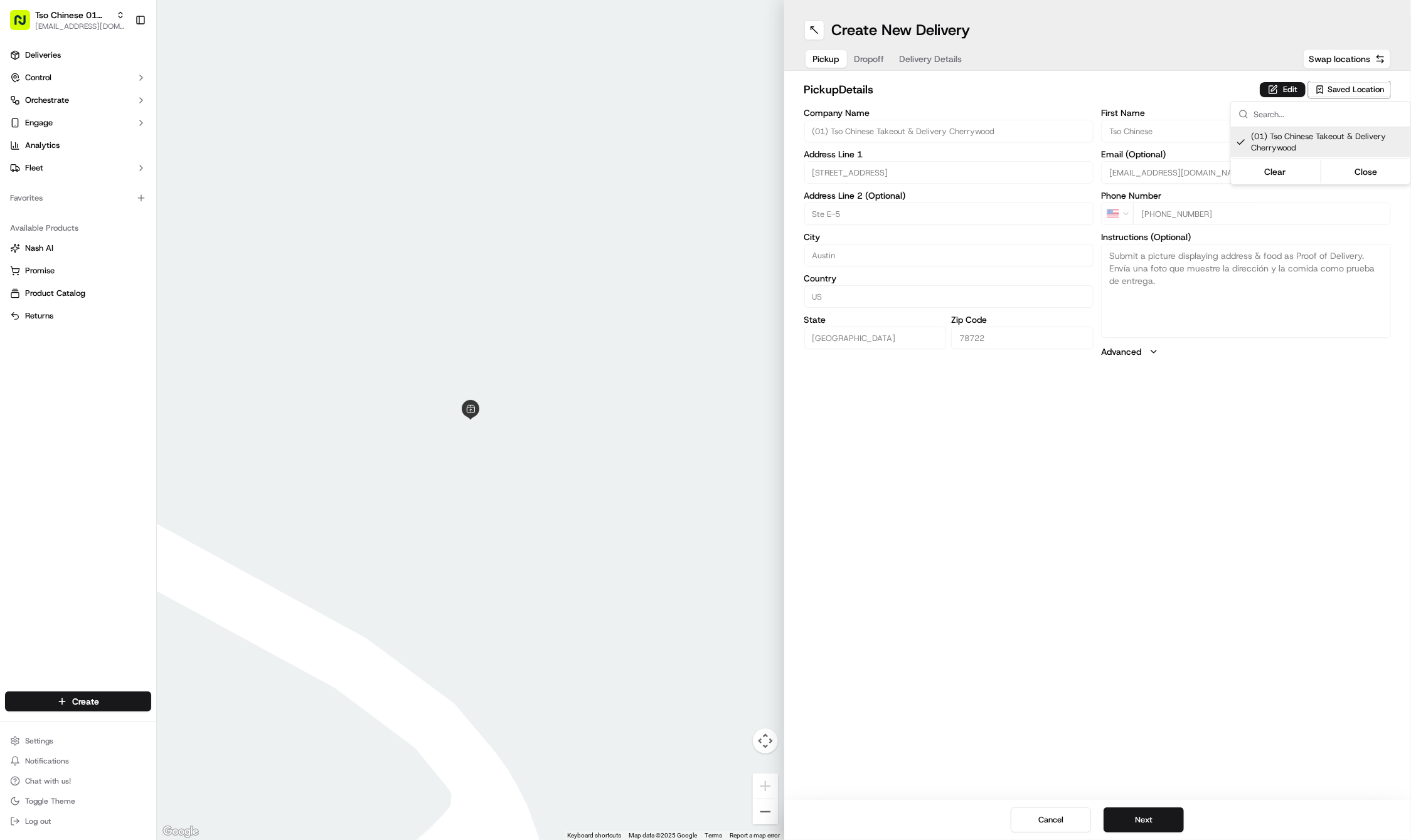
click at [1114, 545] on html "Tso Chinese 01 Cherrywood [EMAIL_ADDRESS][DOMAIN_NAME] Toggle Sidebar Deliverie…" at bounding box center [705, 420] width 1411 height 840
click at [1133, 821] on button "Next" at bounding box center [1143, 820] width 80 height 25
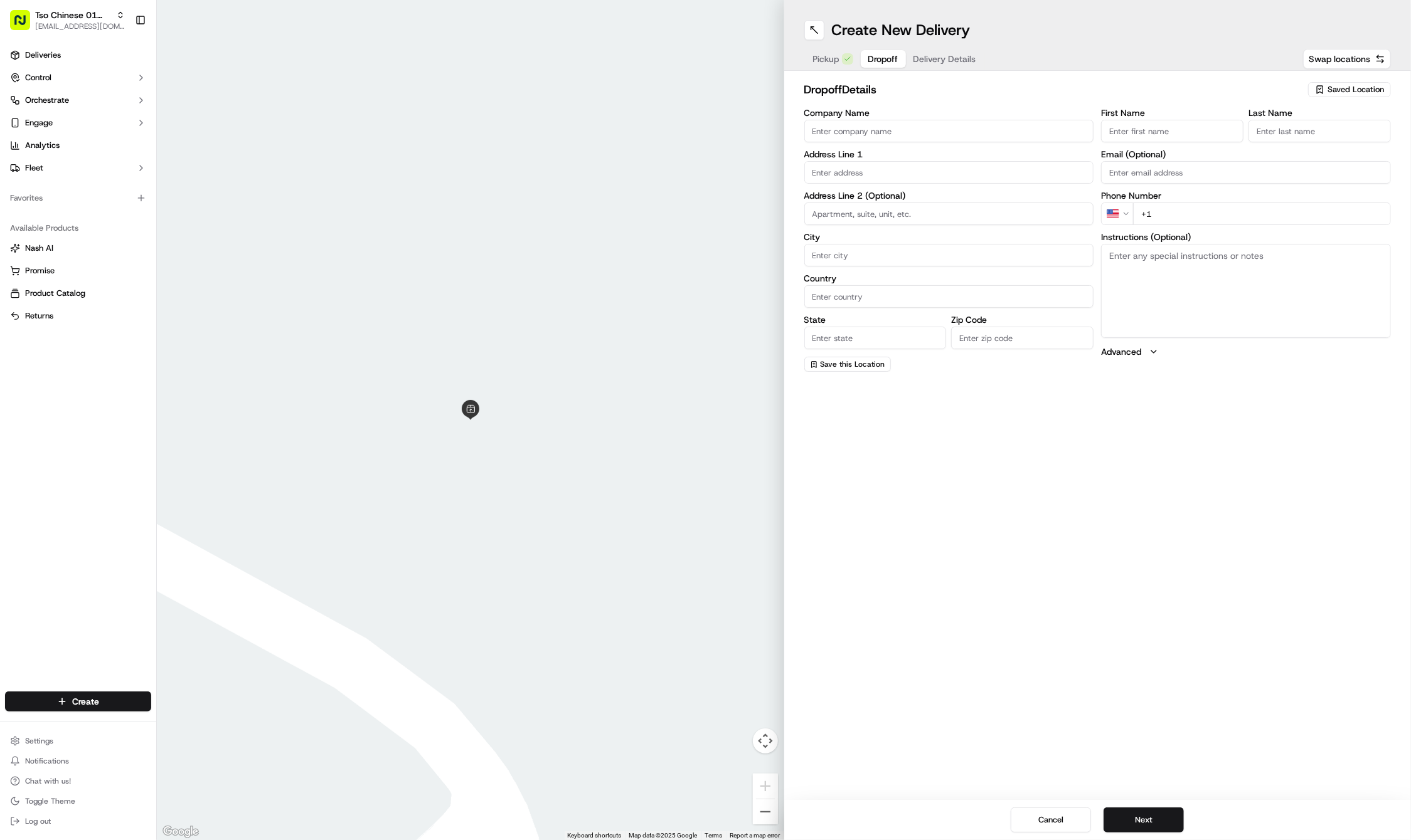
paste input "[PERSON_NAME]"
type input "[PERSON_NAME]"
paste input "[PERSON_NAME]"
type input "[PERSON_NAME]"
paste input "[PHONE_NUMBER]"
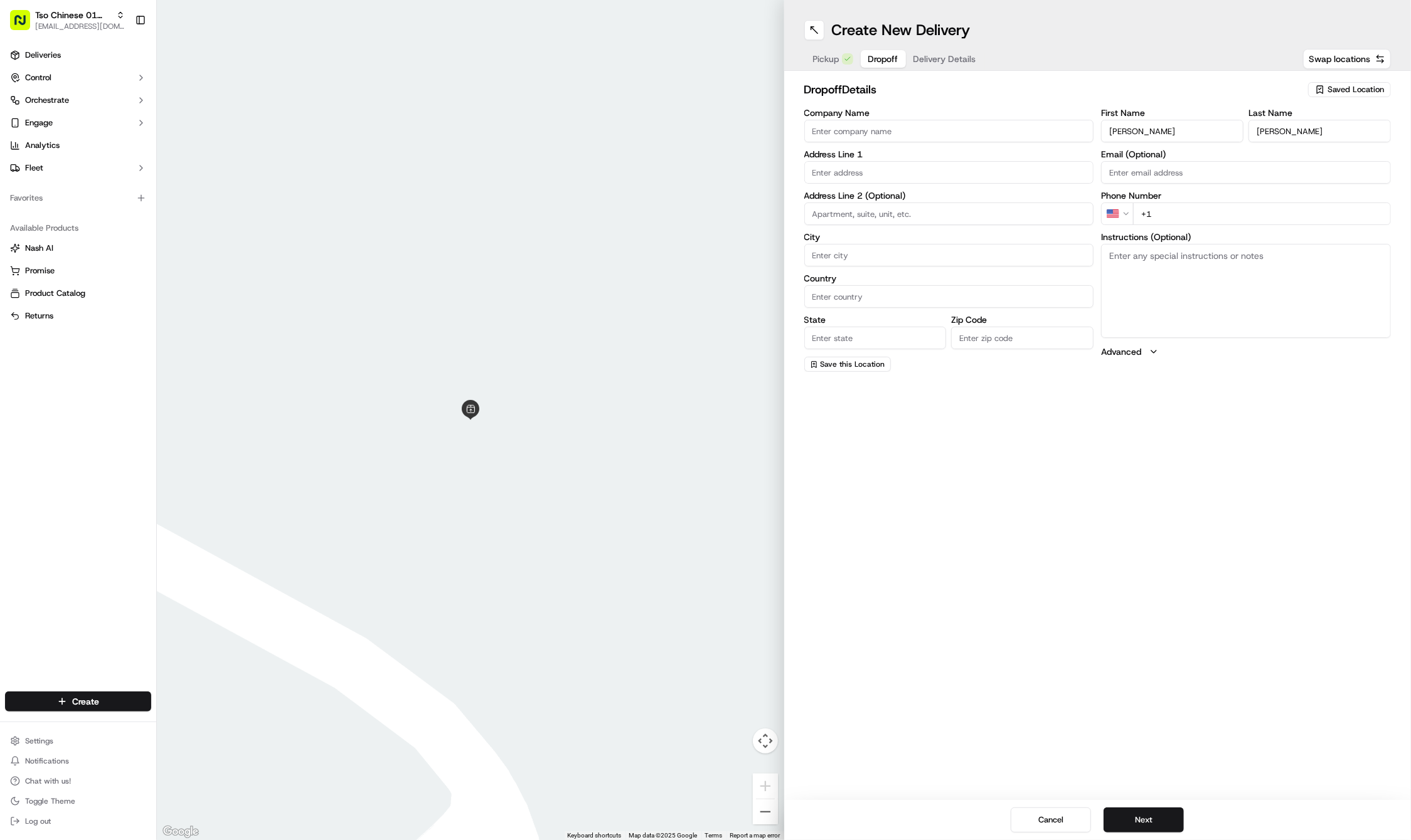
type input "[PHONE_NUMBER]"
paste input "[STREET_ADDRESS][PERSON_NAME]"
click at [863, 200] on div "[STREET_ADDRESS][PERSON_NAME]" at bounding box center [949, 198] width 284 height 19
type input "[PERSON_NAME] Building, [STREET_ADDRESS][PERSON_NAME]"
type input "Austin"
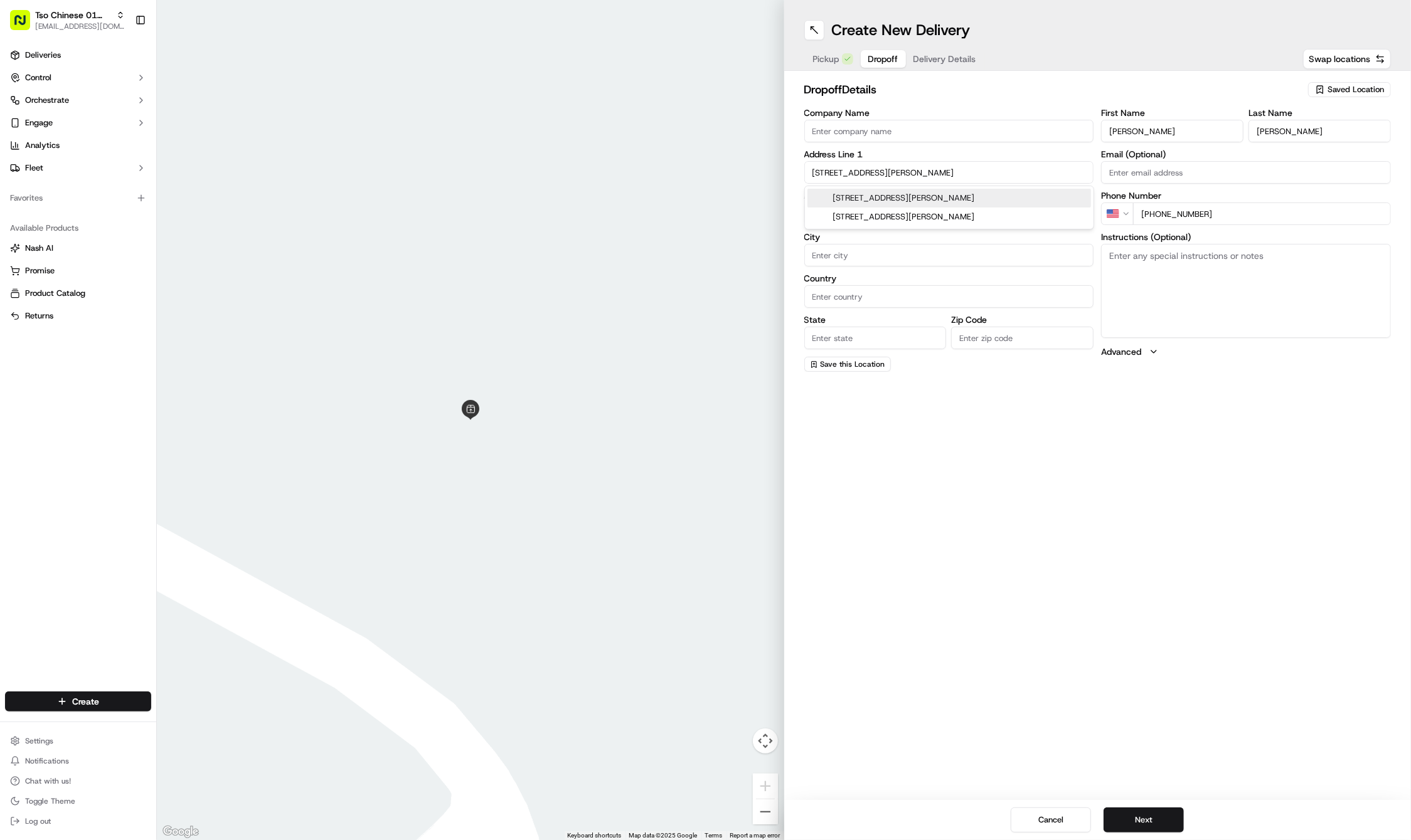
type input "[GEOGRAPHIC_DATA]"
type input "78721"
type input "[STREET_ADDRESS][PERSON_NAME]"
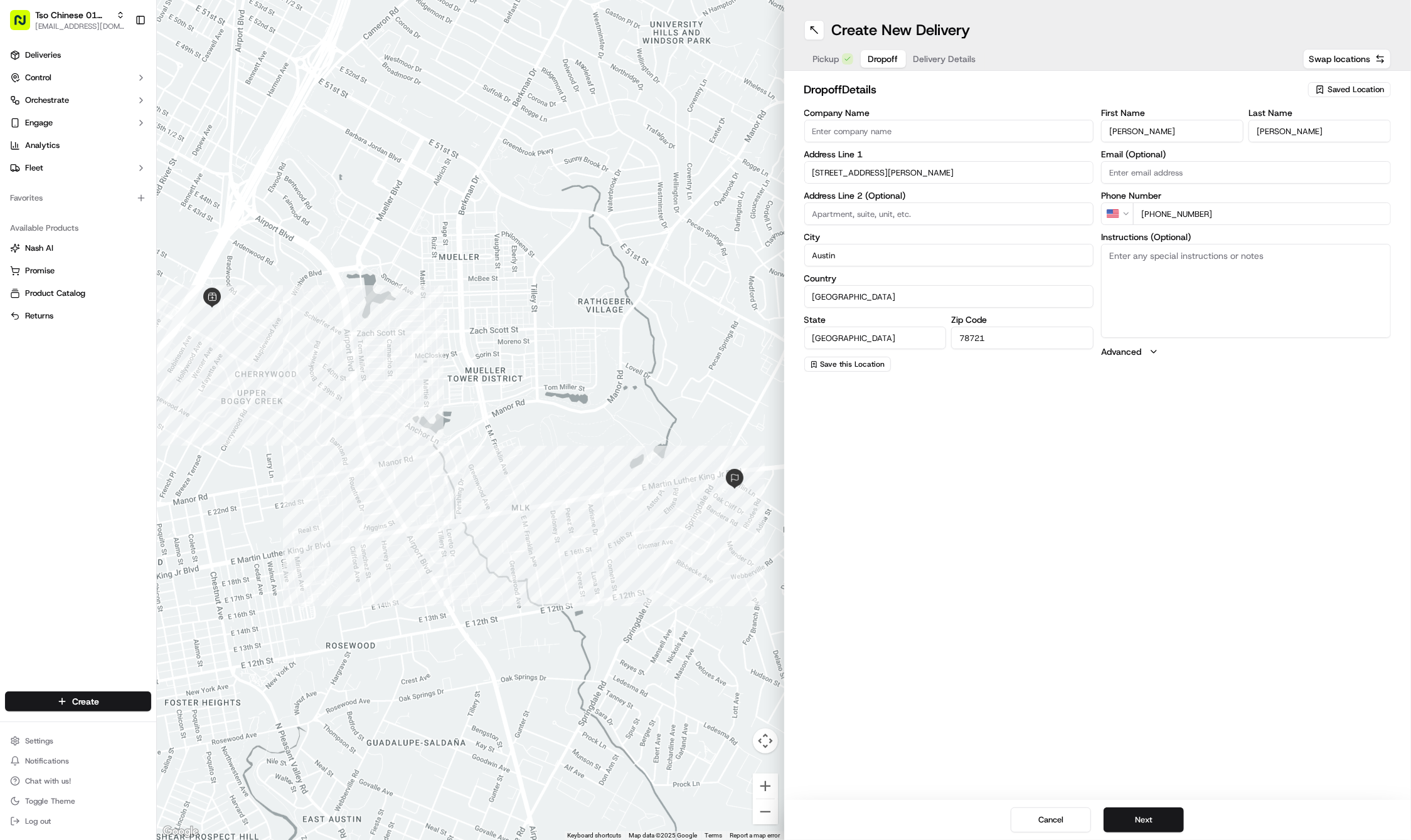
click at [1197, 276] on textarea "Instructions (Optional)" at bounding box center [1245, 291] width 290 height 94
paste textarea "CONSTRUCTION! ! Come through back gate on [GEOGRAPHIC_DATA] before the 3 way li…"
type textarea "CONSTRUCTION! ! Come through back gate on [GEOGRAPHIC_DATA] before the 3 way li…"
click at [1143, 817] on button "Next" at bounding box center [1143, 820] width 80 height 25
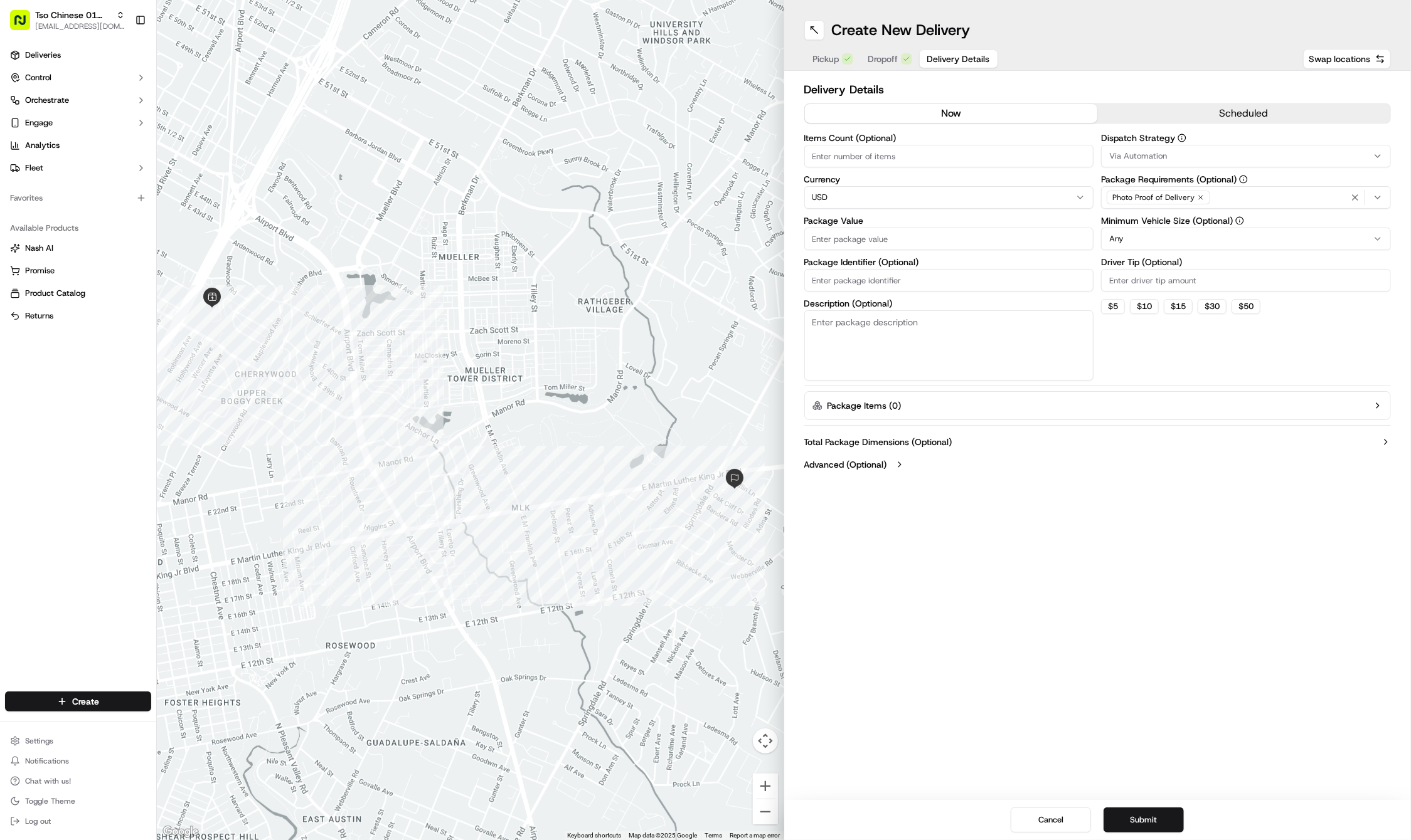
click at [1134, 277] on input "Driver Tip (Optional)" at bounding box center [1245, 280] width 290 height 23
type input "2"
click at [1137, 151] on span "Via Automation" at bounding box center [1138, 156] width 58 height 12
click at [1137, 223] on span "Tso Cherrywood Strategy" at bounding box center [1200, 225] width 155 height 12
click at [944, 277] on html "Tso Chinese 01 Cherrywood [EMAIL_ADDRESS][DOMAIN_NAME] Toggle Sidebar Deliverie…" at bounding box center [705, 420] width 1411 height 840
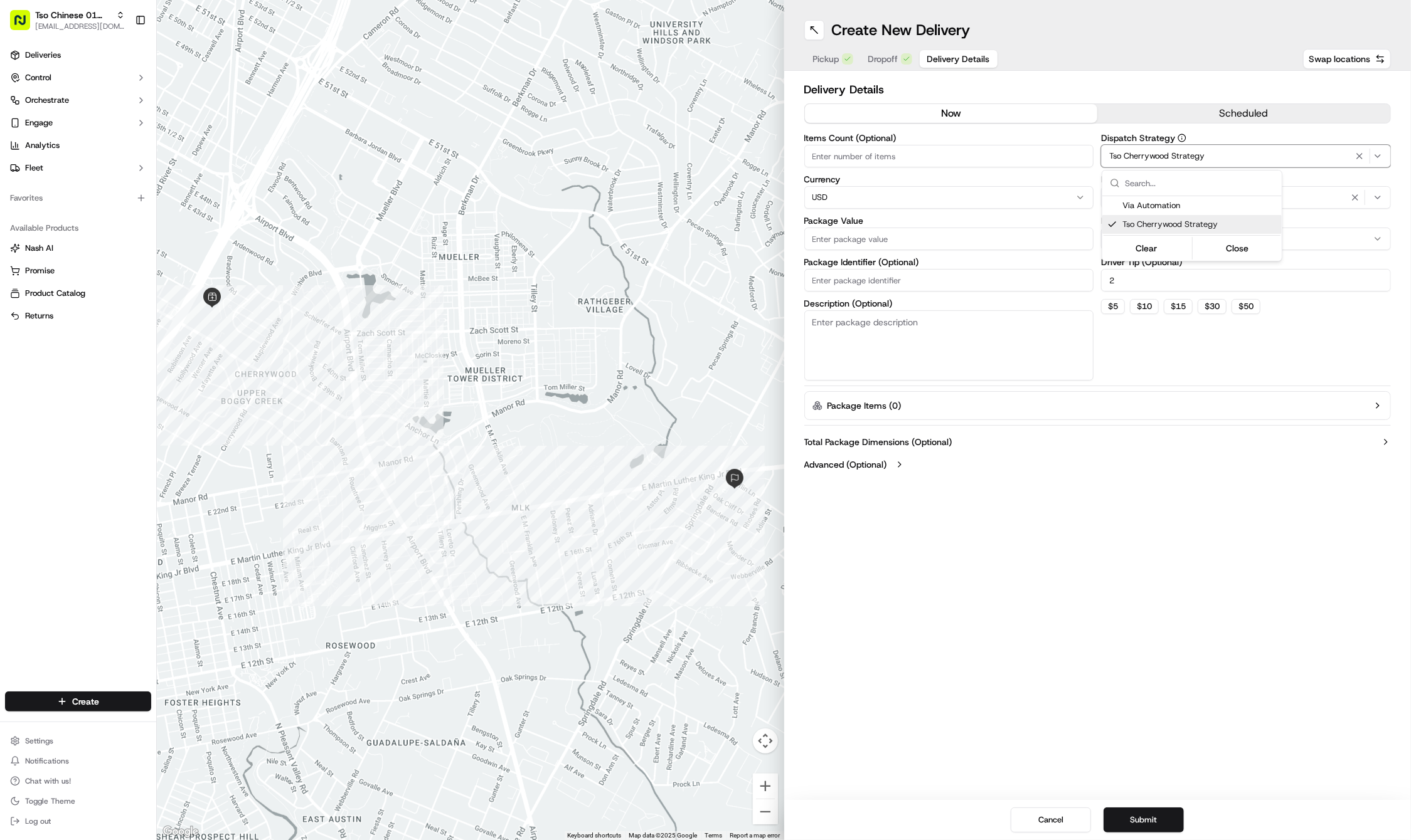
click at [944, 277] on html "Tso Chinese 01 Cherrywood [EMAIL_ADDRESS][DOMAIN_NAME] Toggle Sidebar Deliverie…" at bounding box center [705, 420] width 1411 height 840
click at [944, 277] on input "Package Identifier (Optional)" at bounding box center [948, 280] width 290 height 23
paste input "#0IPLGMD"
type input "#0IPLGMD"
click at [884, 228] on input "Package Value" at bounding box center [948, 239] width 290 height 23
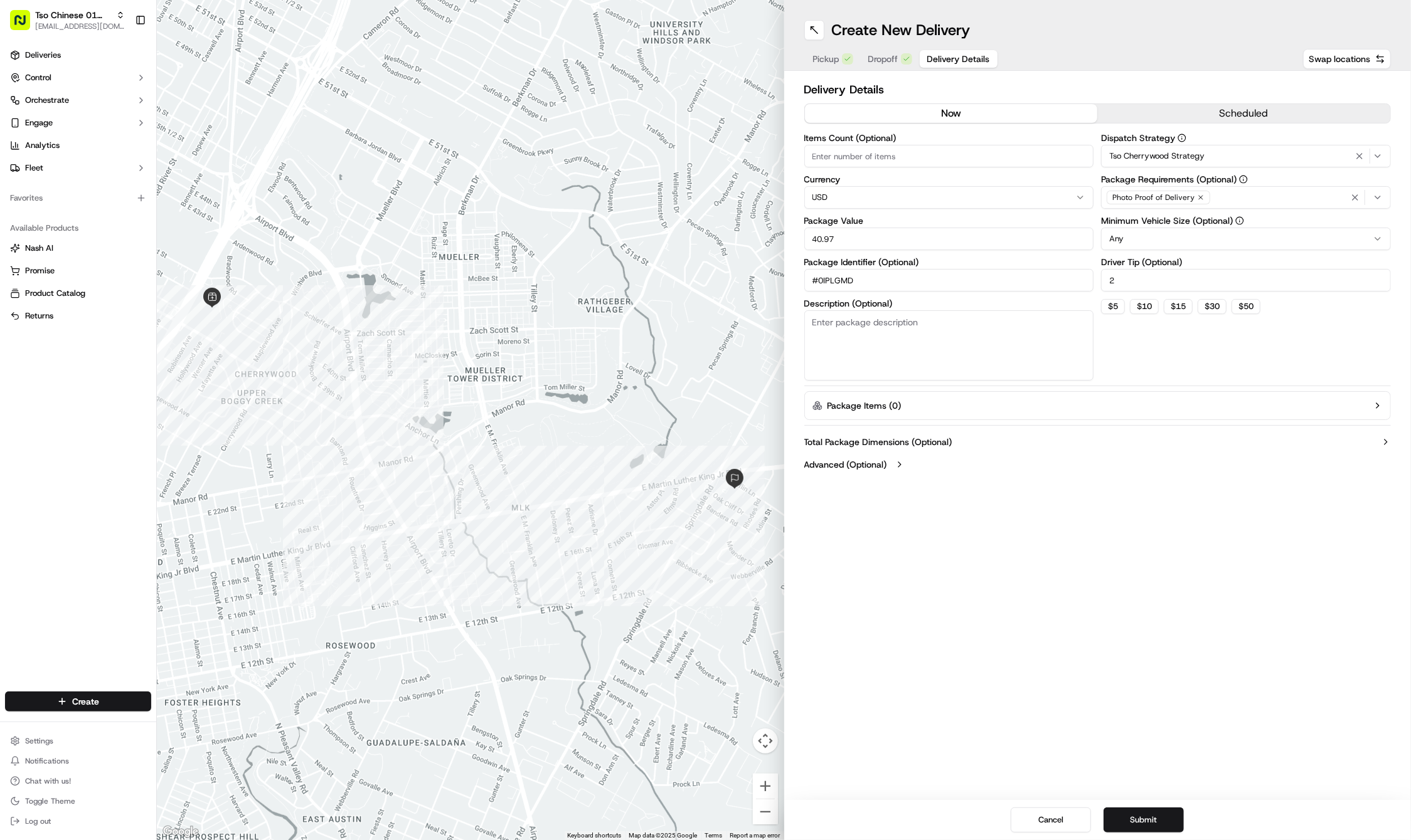
type input "40.97"
click at [1200, 197] on icon "button" at bounding box center [1201, 197] width 8 height 8
click at [1200, 197] on div "Select requirements" at bounding box center [1245, 197] width 284 height 12
